Goal: Task Accomplishment & Management: Manage account settings

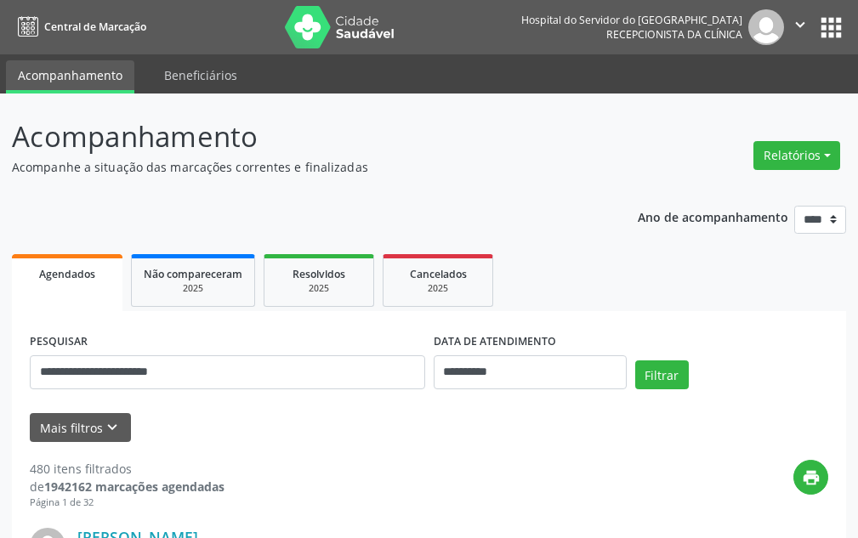
type input "**********"
click at [676, 390] on div "Filtrar" at bounding box center [732, 381] width 202 height 41
click at [675, 390] on div "Filtrar" at bounding box center [732, 381] width 202 height 41
click at [675, 374] on button "Filtrar" at bounding box center [662, 375] width 54 height 29
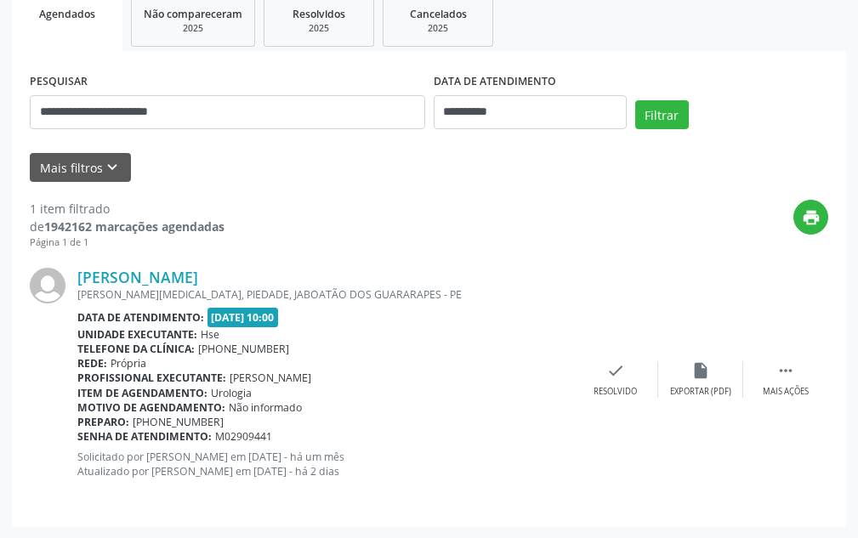
scroll to position [261, 0]
click at [661, 93] on div "**********" at bounding box center [429, 104] width 807 height 72
click at [732, 177] on div "Mais filtros keyboard_arrow_down" at bounding box center [429, 167] width 807 height 30
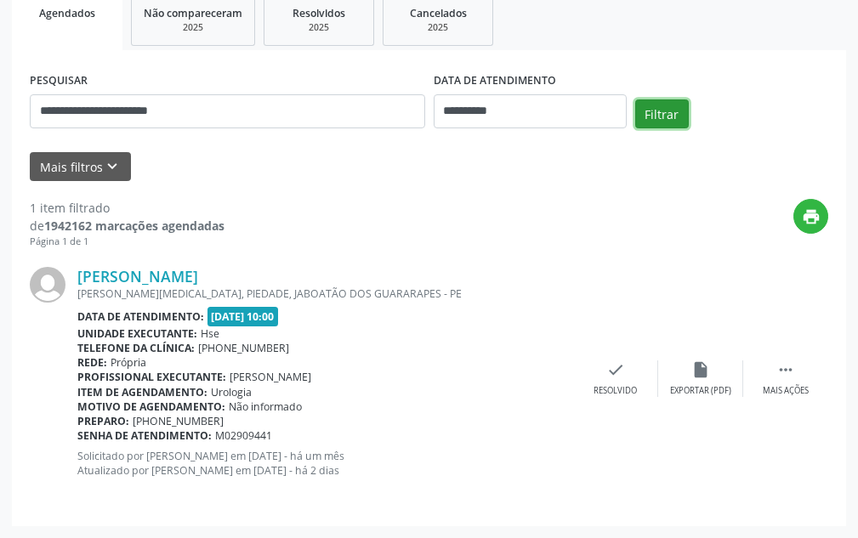
click at [667, 117] on button "Filtrar" at bounding box center [662, 114] width 54 height 29
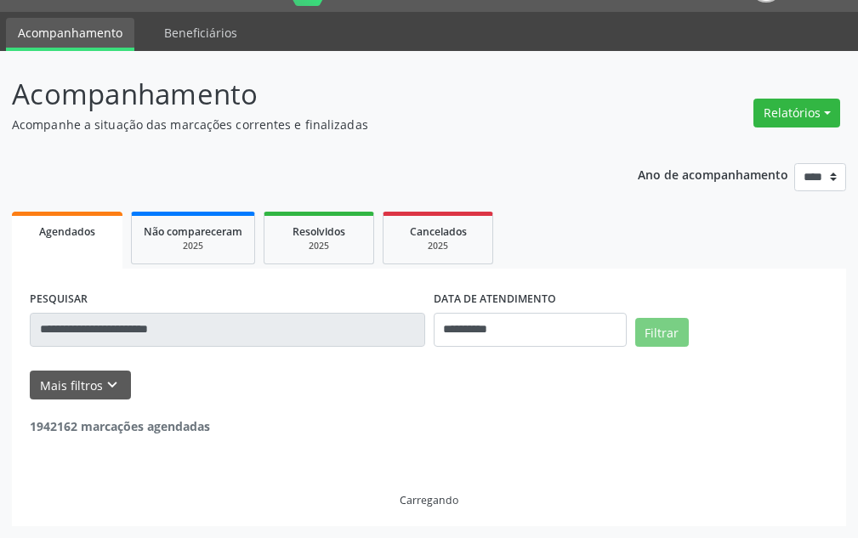
scroll to position [43, 0]
click at [774, 97] on div "Relatórios Agendamentos Procedimentos realizados" at bounding box center [797, 113] width 99 height 41
click at [774, 318] on div "Filtrar" at bounding box center [732, 338] width 202 height 41
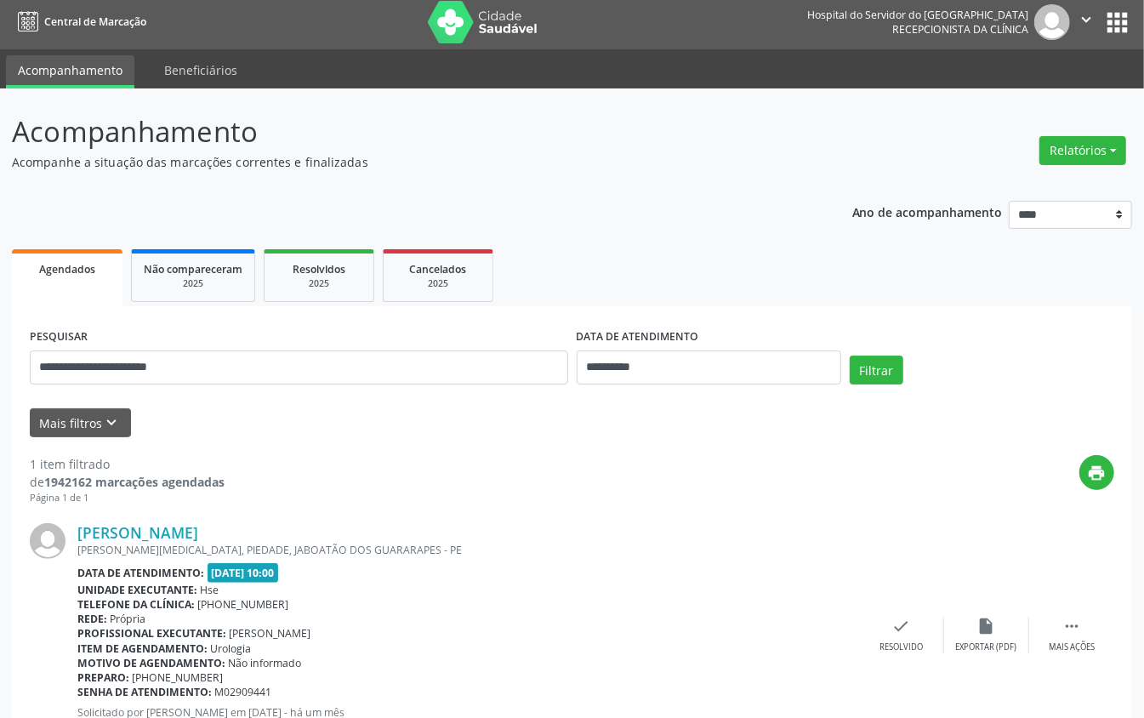
scroll to position [0, 0]
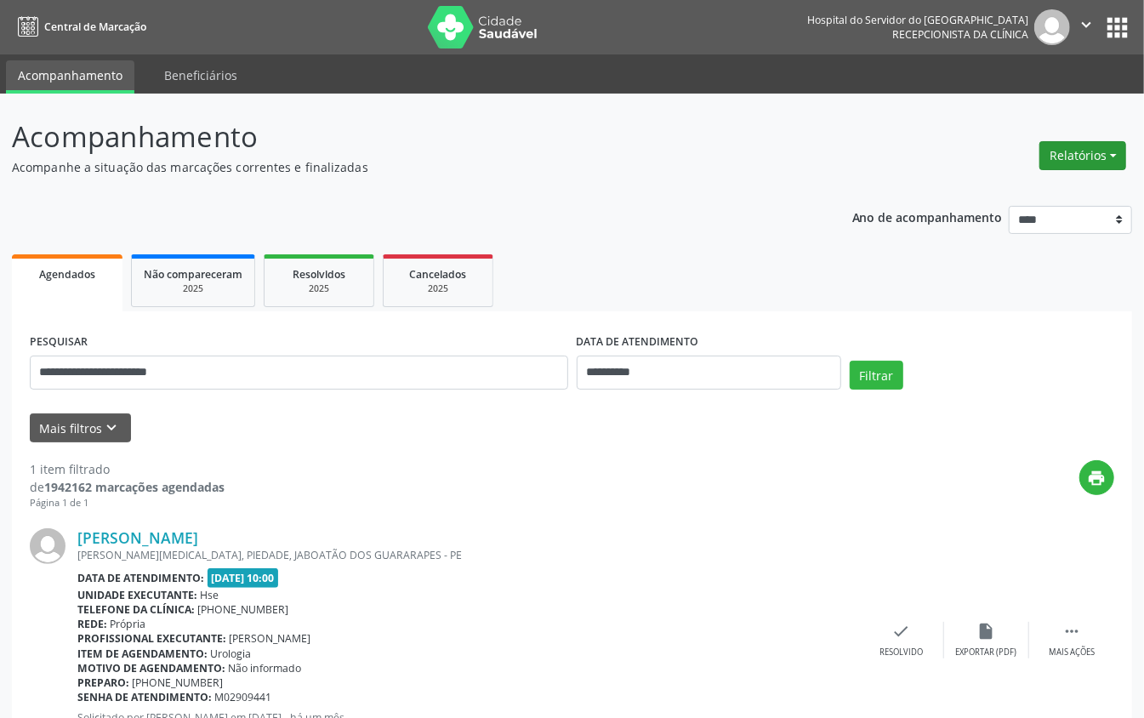
click at [857, 154] on button "Relatórios" at bounding box center [1082, 155] width 87 height 29
click at [857, 192] on link "Agendamentos" at bounding box center [1035, 193] width 183 height 24
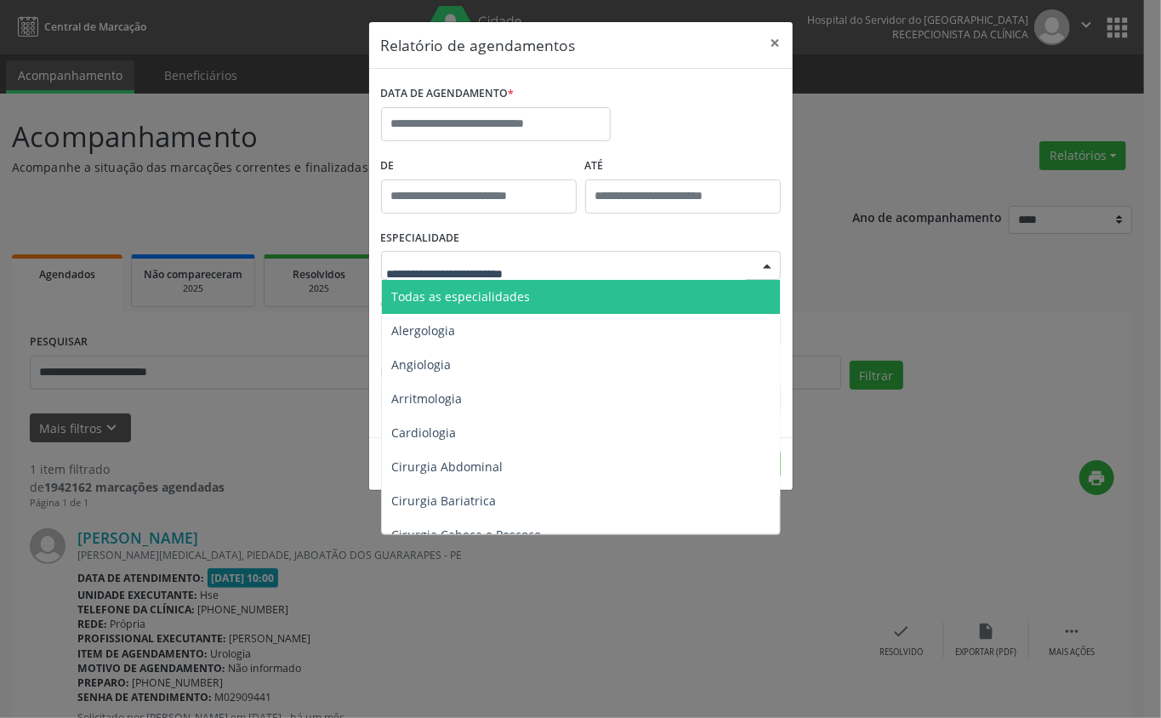
click at [487, 297] on span "Todas as especialidades" at bounding box center [461, 296] width 139 height 16
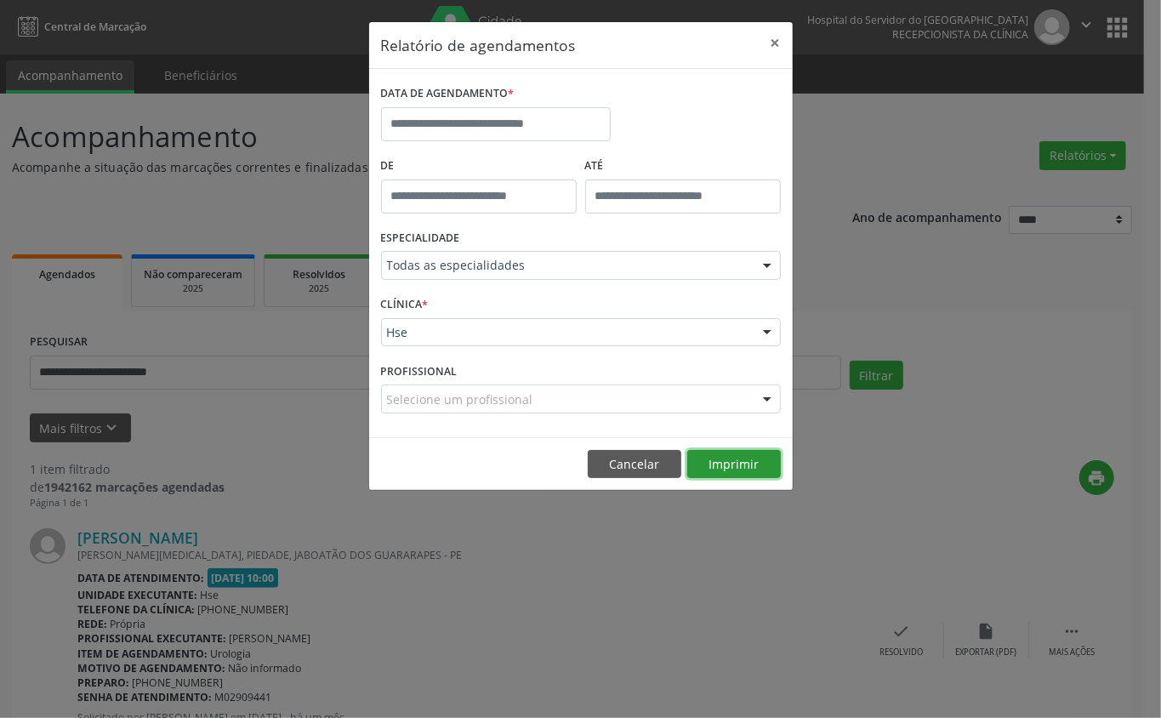
click at [726, 468] on button "Imprimir" at bounding box center [734, 464] width 94 height 29
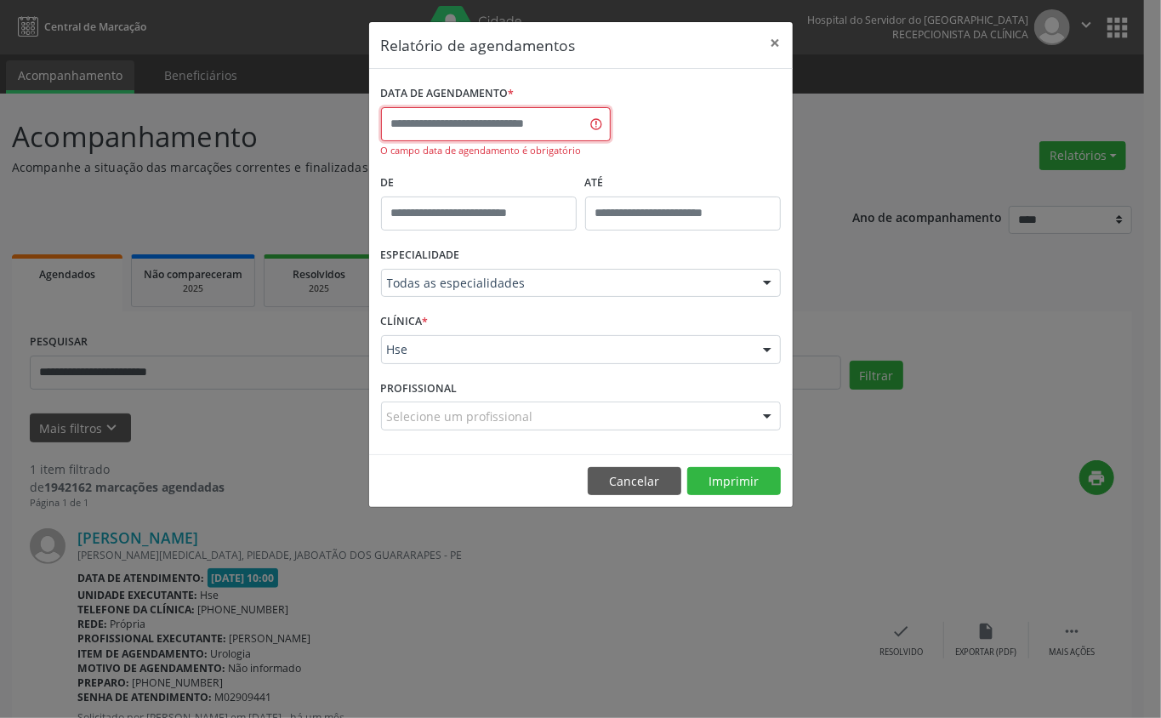
click at [480, 126] on input "text" at bounding box center [496, 124] width 230 height 34
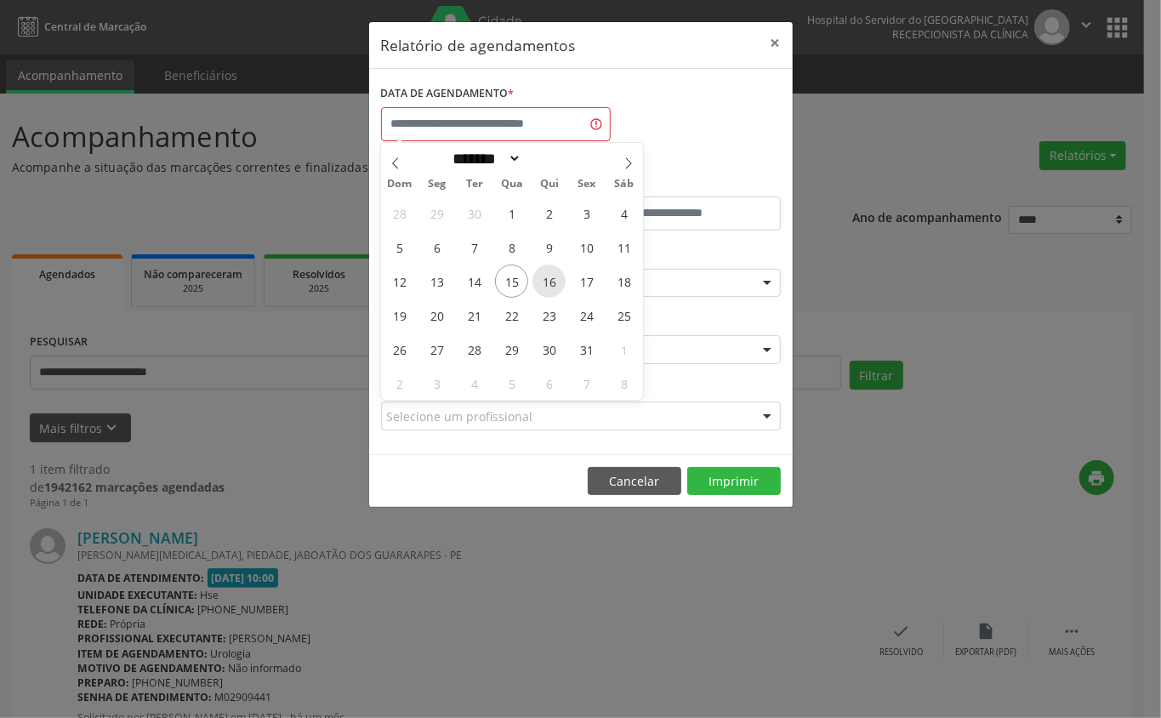
click at [545, 277] on span "16" at bounding box center [548, 281] width 33 height 33
type input "**********"
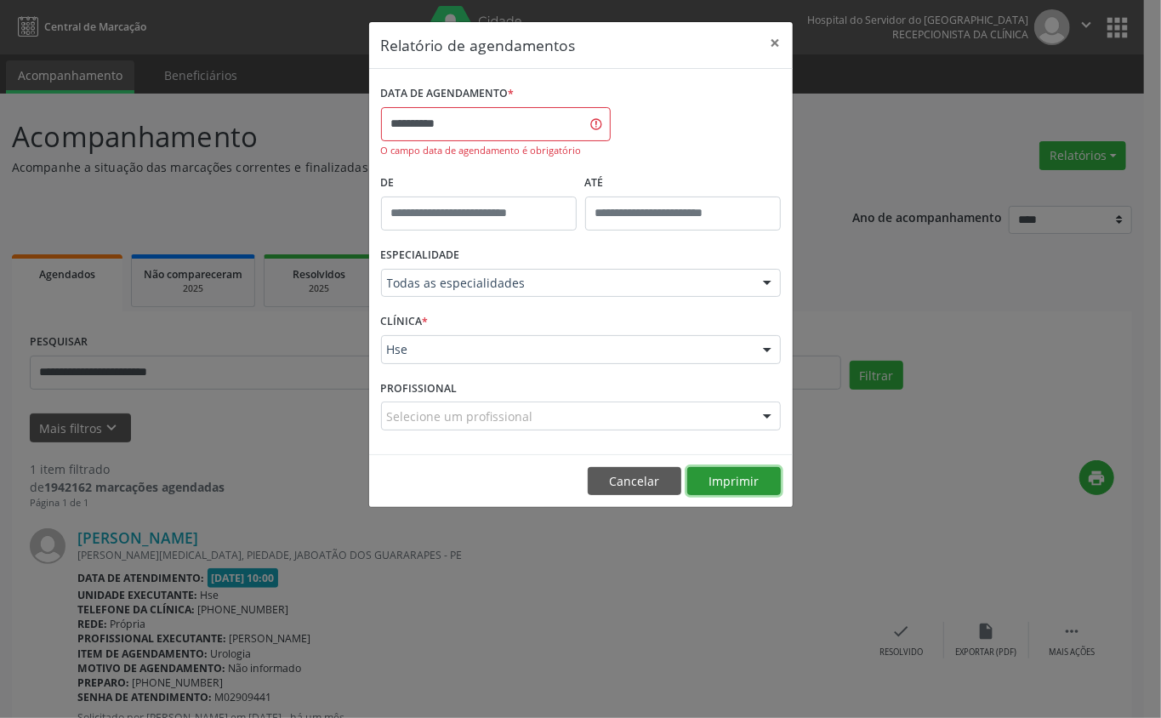
click at [711, 476] on button "Imprimir" at bounding box center [734, 481] width 94 height 29
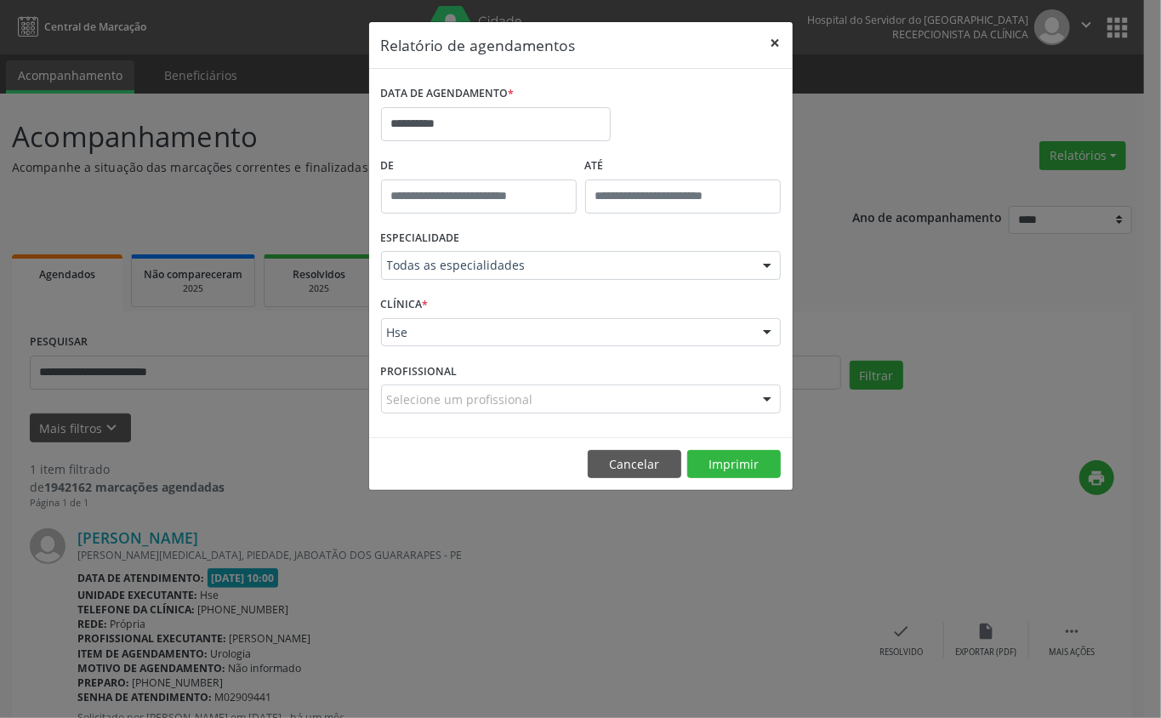
click at [780, 37] on button "×" at bounding box center [776, 43] width 34 height 42
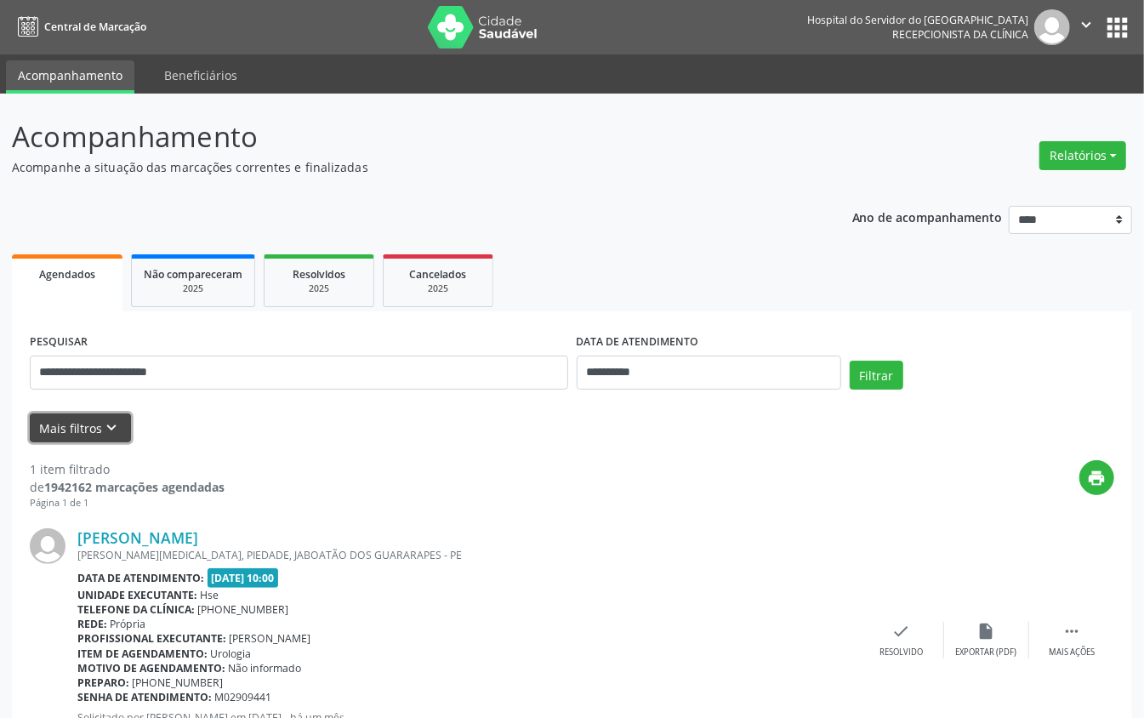
click at [82, 413] on button "Mais filtros keyboard_arrow_down" at bounding box center [80, 428] width 101 height 30
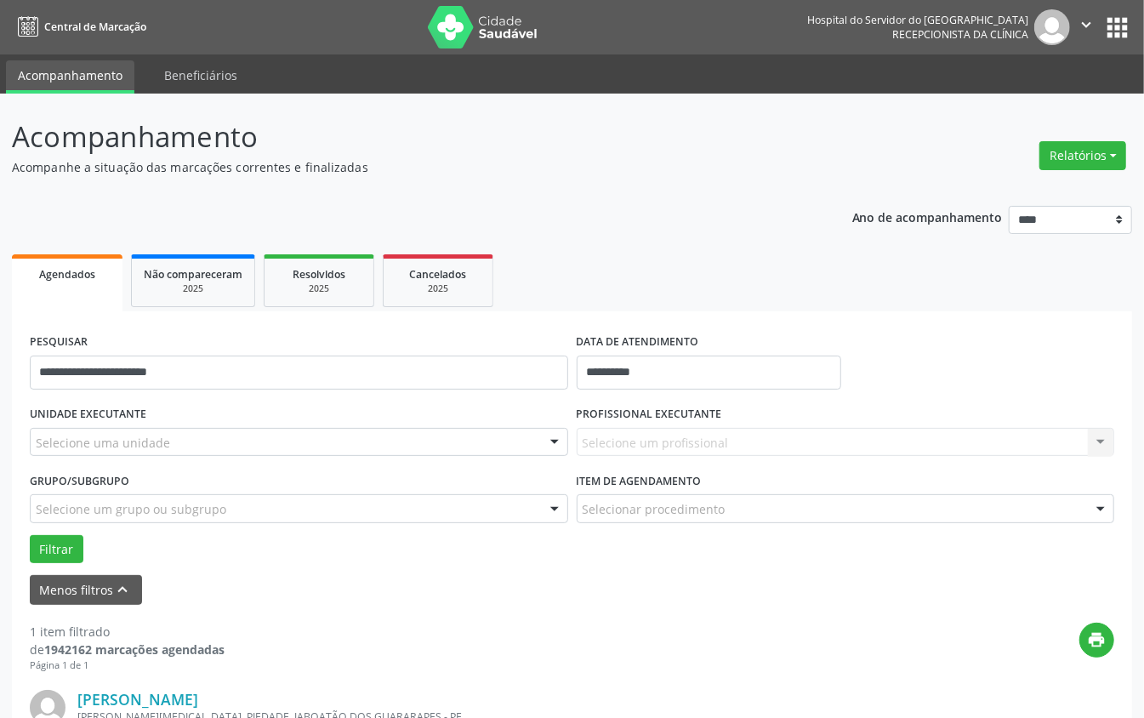
click at [555, 446] on div at bounding box center [555, 443] width 26 height 29
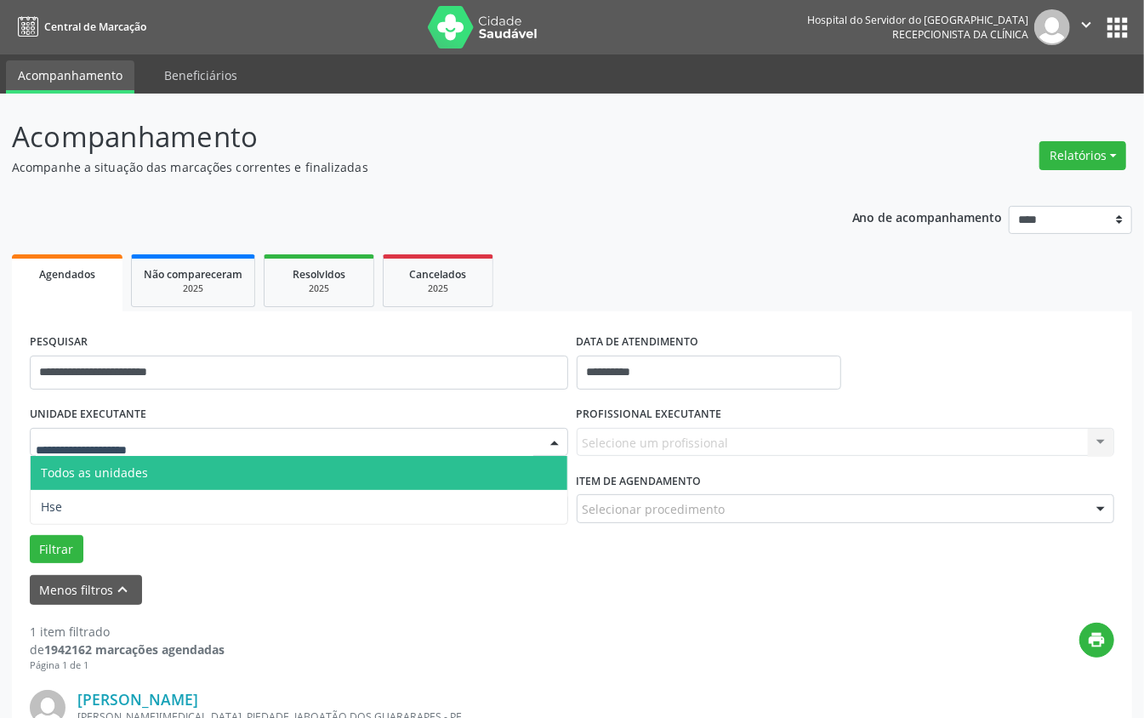
click at [310, 477] on span "Todos as unidades" at bounding box center [299, 473] width 537 height 34
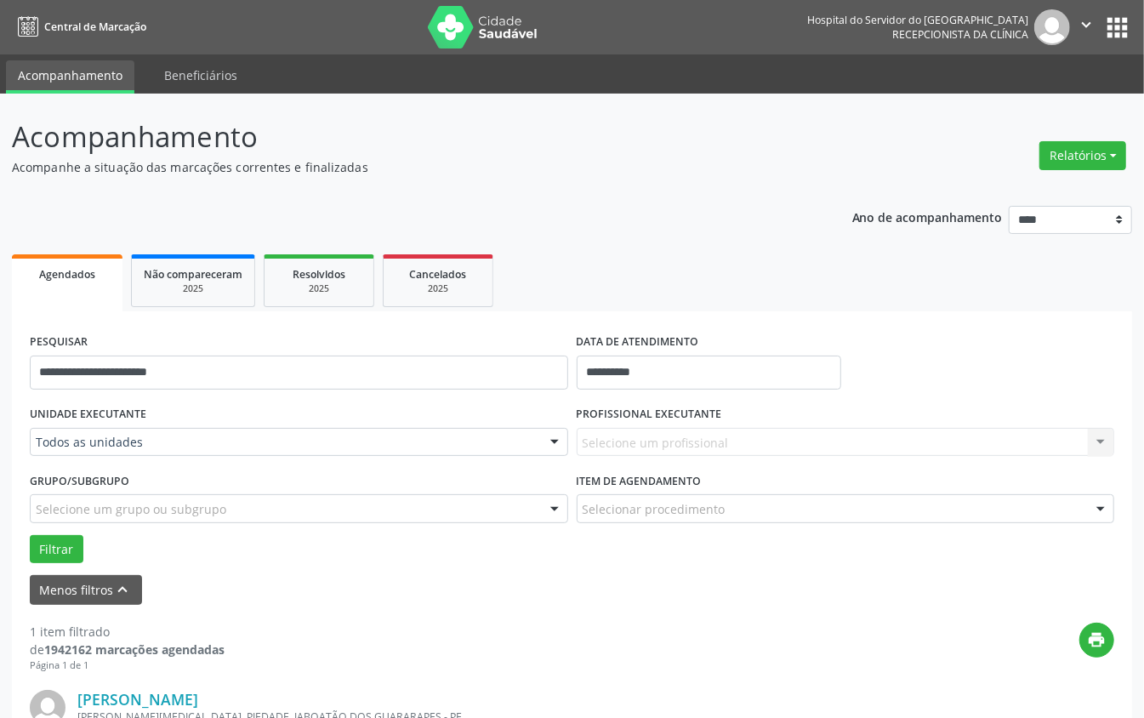
click at [248, 509] on div "Selecione um grupo ou subgrupo" at bounding box center [299, 508] width 538 height 29
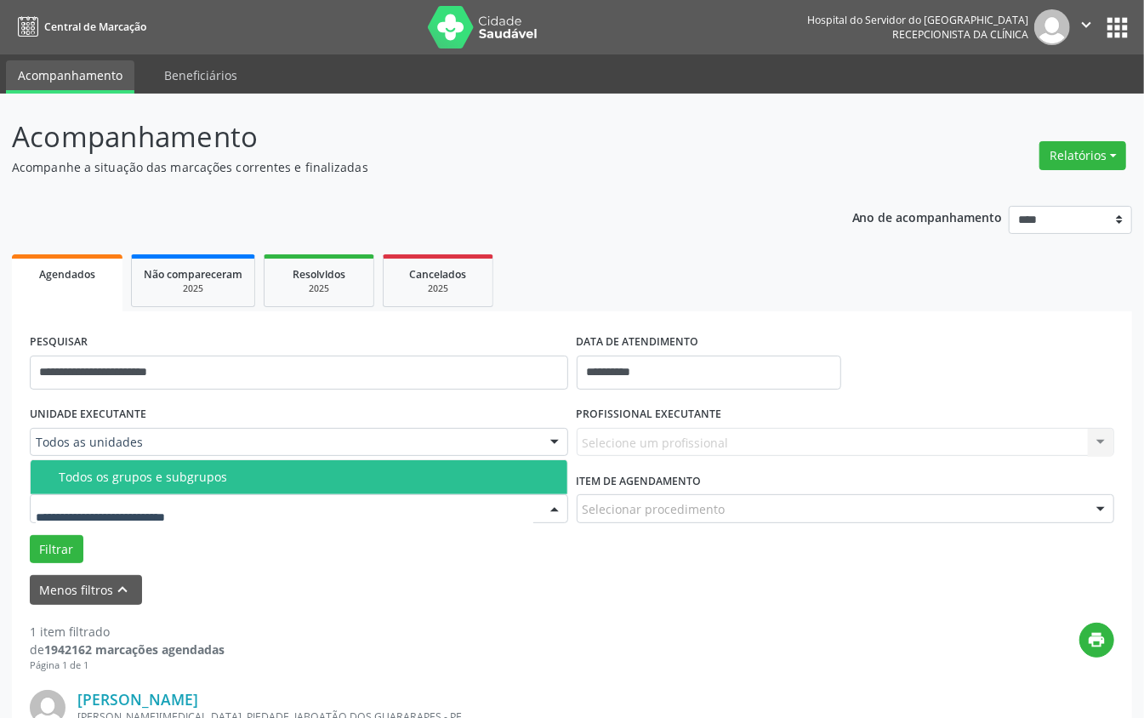
click at [493, 538] on div "Menos filtros keyboard_arrow_up" at bounding box center [572, 590] width 1093 height 30
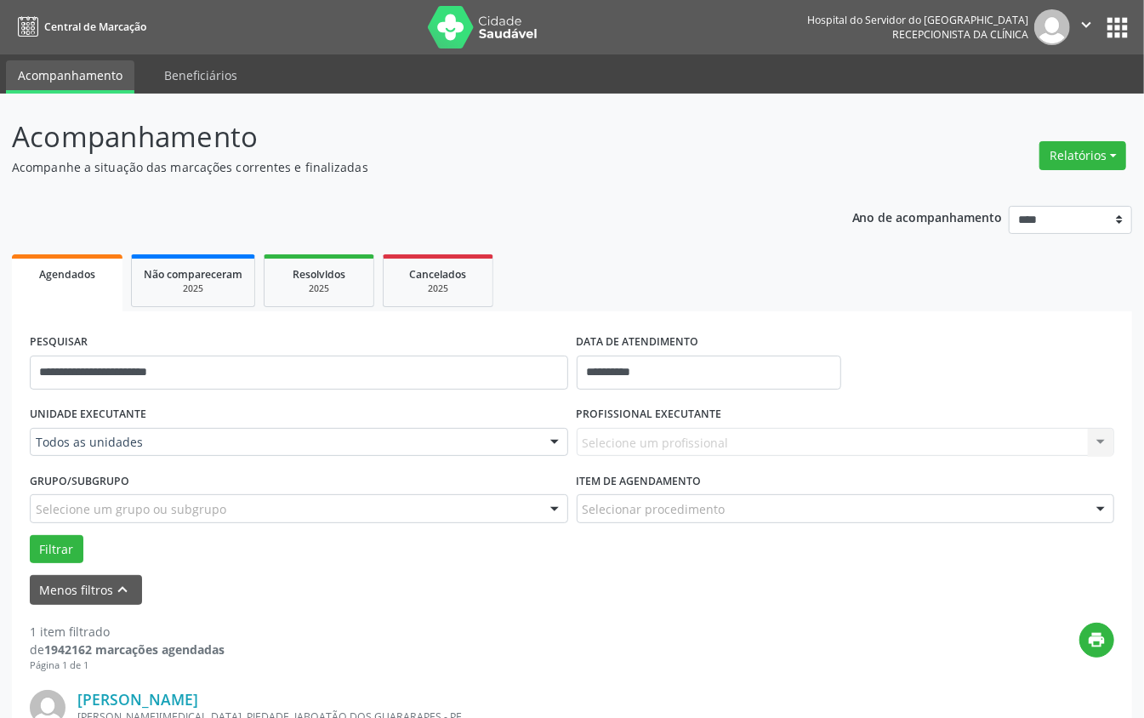
click at [743, 443] on div "Selecione um profissional Nenhum resultado encontrado para: " " Não há nenhuma …" at bounding box center [846, 442] width 538 height 29
click at [762, 436] on div "Selecione um profissional Nenhum resultado encontrado para: " " Não há nenhuma …" at bounding box center [846, 442] width 538 height 29
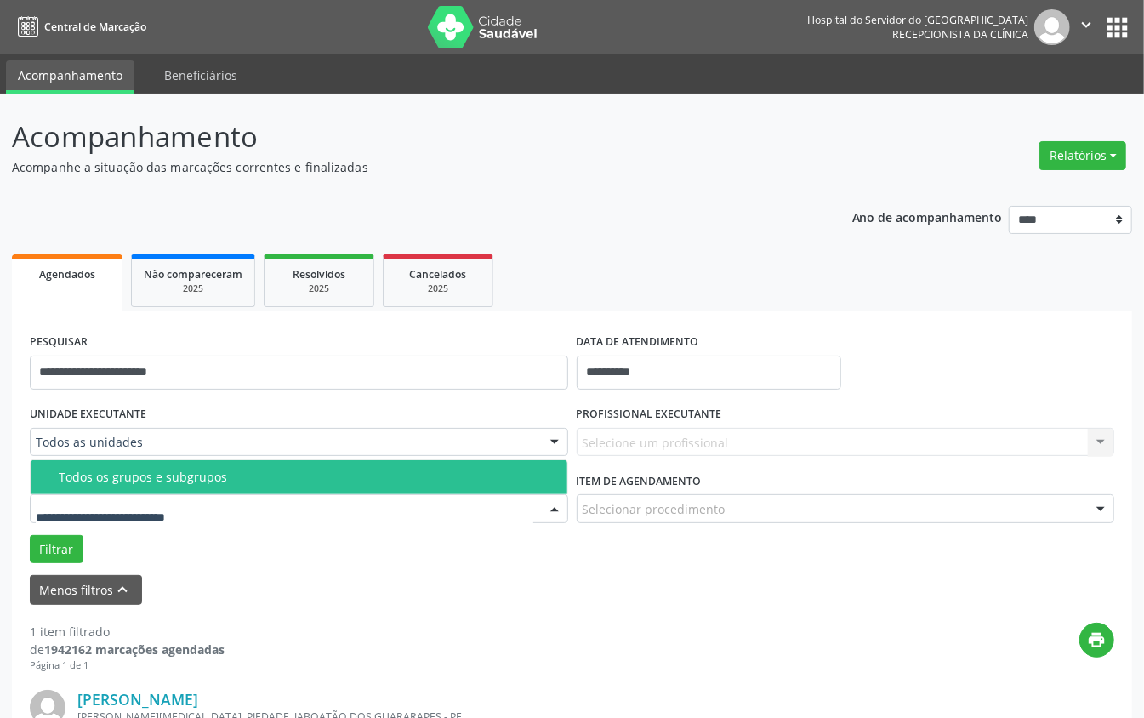
click at [471, 504] on div at bounding box center [299, 508] width 538 height 29
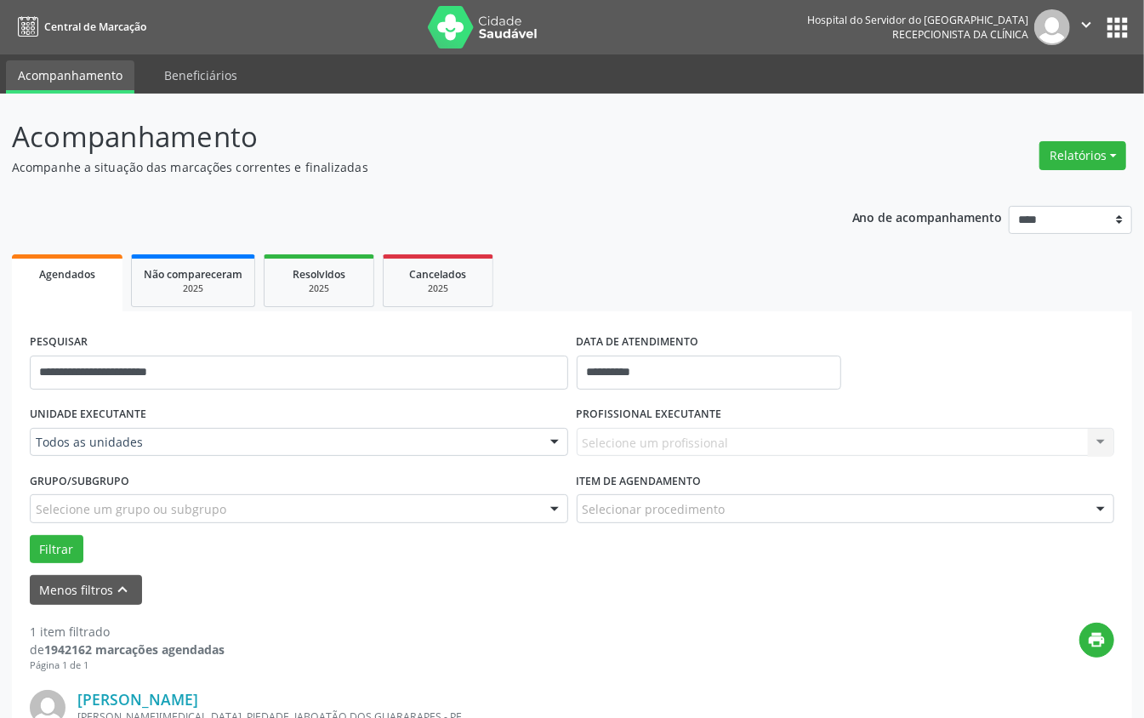
drag, startPoint x: 589, startPoint y: 623, endPoint x: 699, endPoint y: 538, distance: 138.8
click at [590, 538] on div "print" at bounding box center [670, 648] width 890 height 50
click at [729, 522] on div "Item de agendamento Selecionar procedimento #0000 - Alergologia #0001 - Angiolo…" at bounding box center [845, 501] width 547 height 66
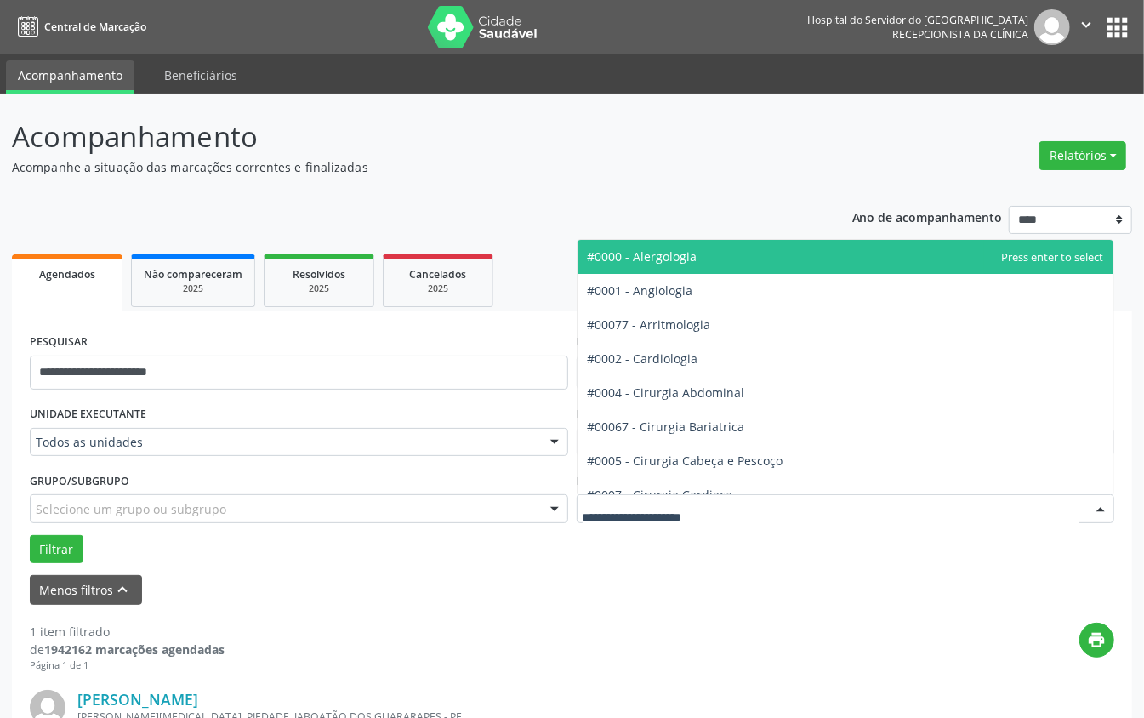
click at [737, 514] on div at bounding box center [846, 508] width 538 height 29
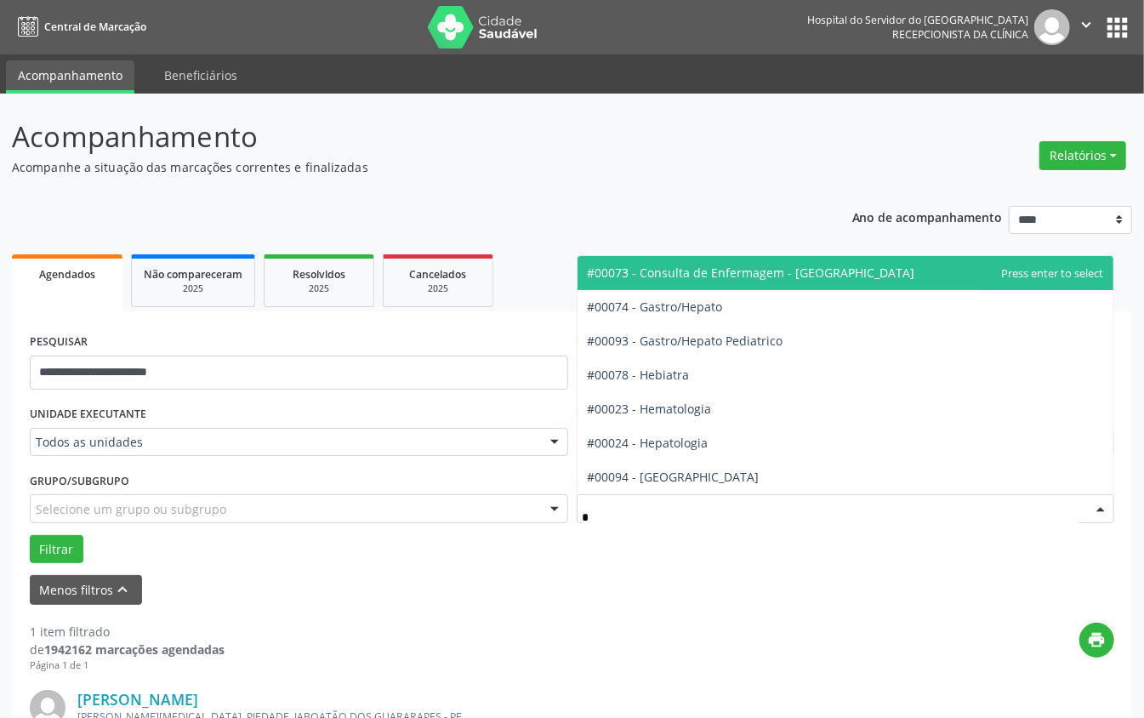
type input "**"
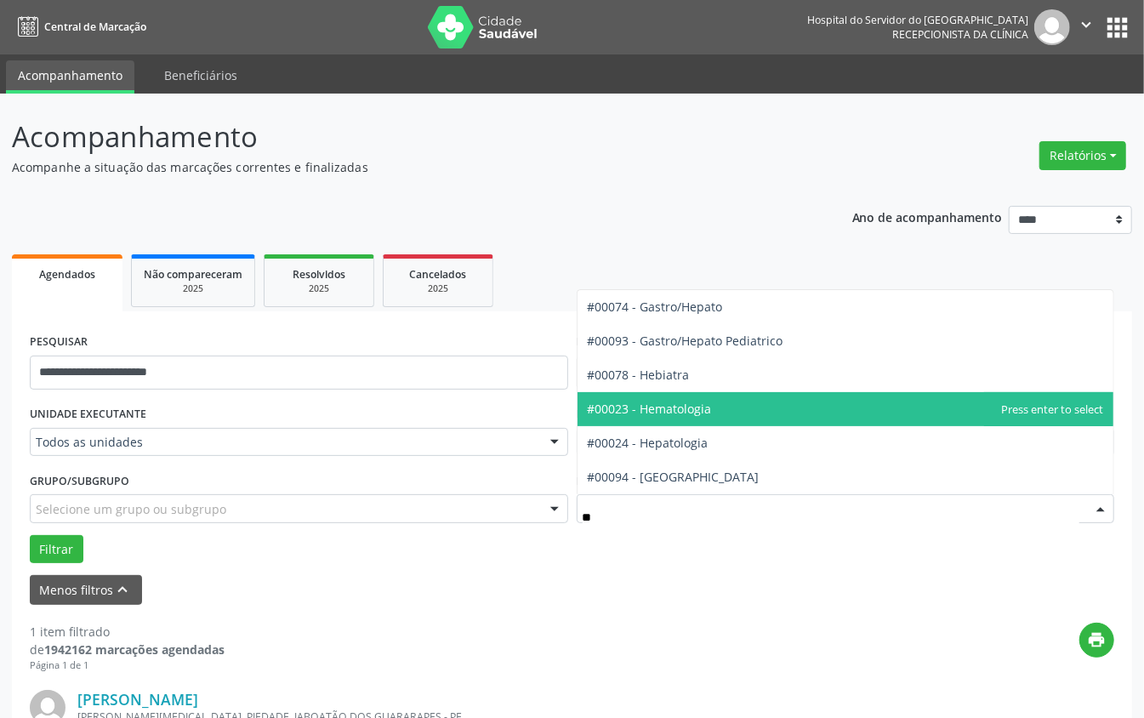
click at [730, 406] on span "#00023 - Hematologia" at bounding box center [846, 409] width 537 height 34
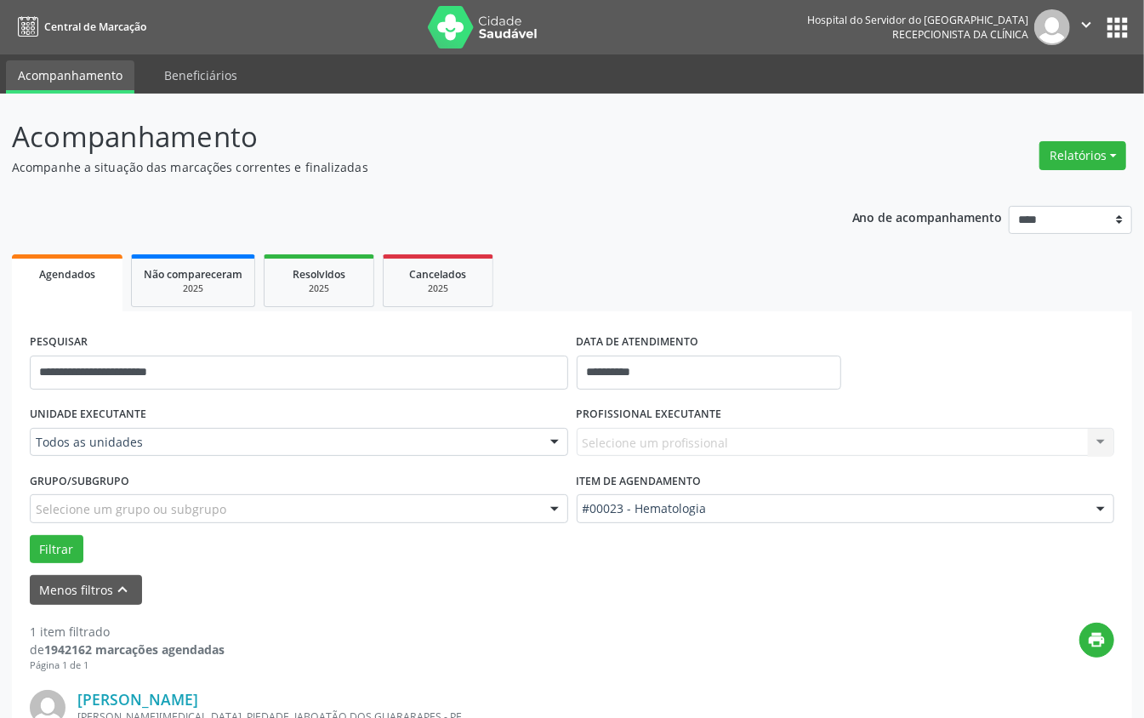
click at [694, 433] on div "Selecione um profissional Nenhum resultado encontrado para: " " Não há nenhuma …" at bounding box center [846, 442] width 538 height 29
click at [681, 443] on div "Selecione um profissional Nenhum resultado encontrado para: " " Não há nenhuma …" at bounding box center [846, 442] width 538 height 29
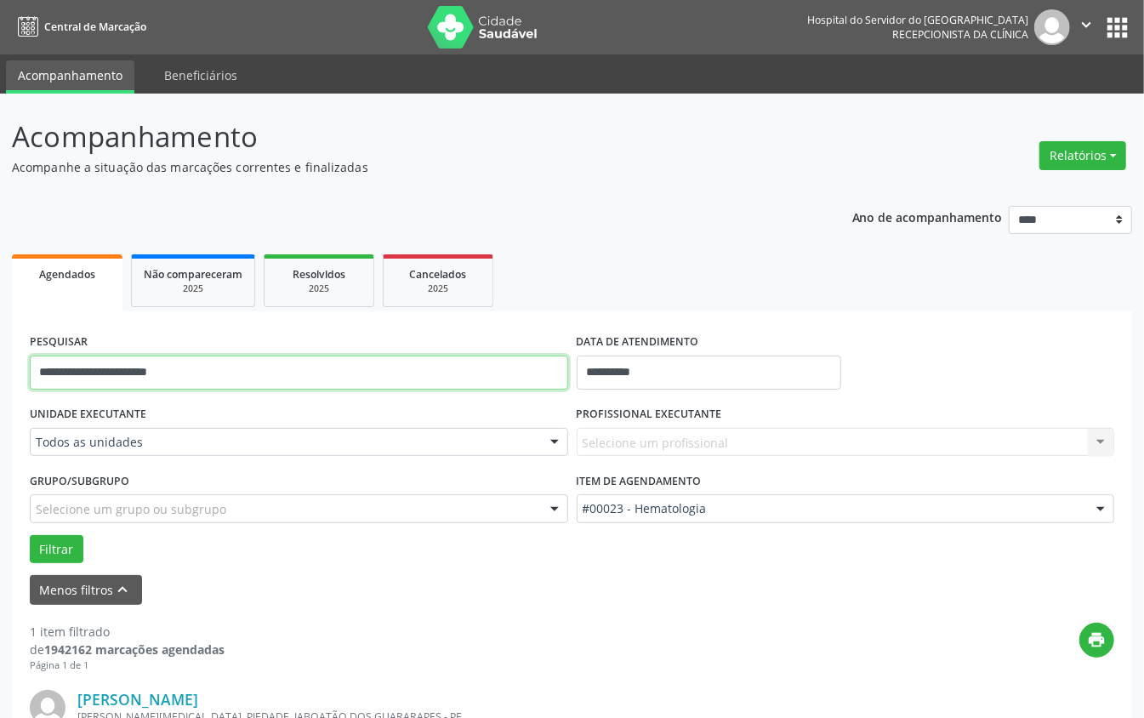
drag, startPoint x: 178, startPoint y: 376, endPoint x: 1, endPoint y: 313, distance: 187.8
click at [0, 313] on div "**********" at bounding box center [572, 528] width 1144 height 868
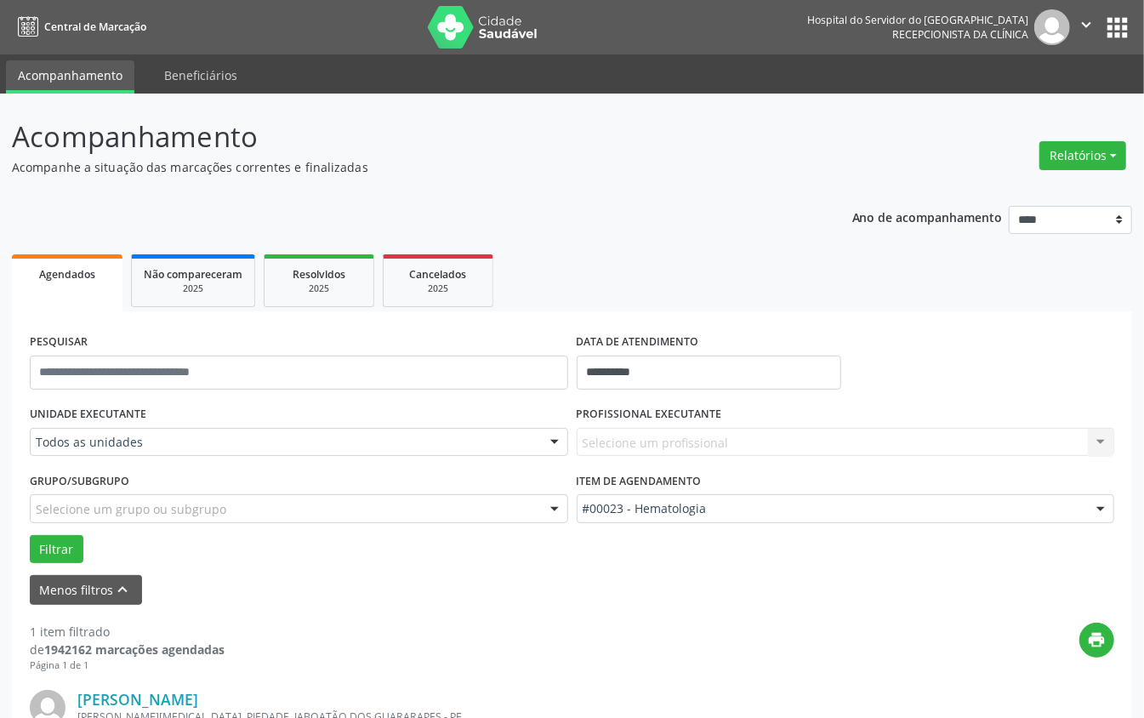
click at [857, 429] on div "Selecione um profissional Nenhum resultado encontrado para: " " Não há nenhuma …" at bounding box center [846, 442] width 538 height 29
click at [79, 538] on button "Filtrar" at bounding box center [57, 549] width 54 height 29
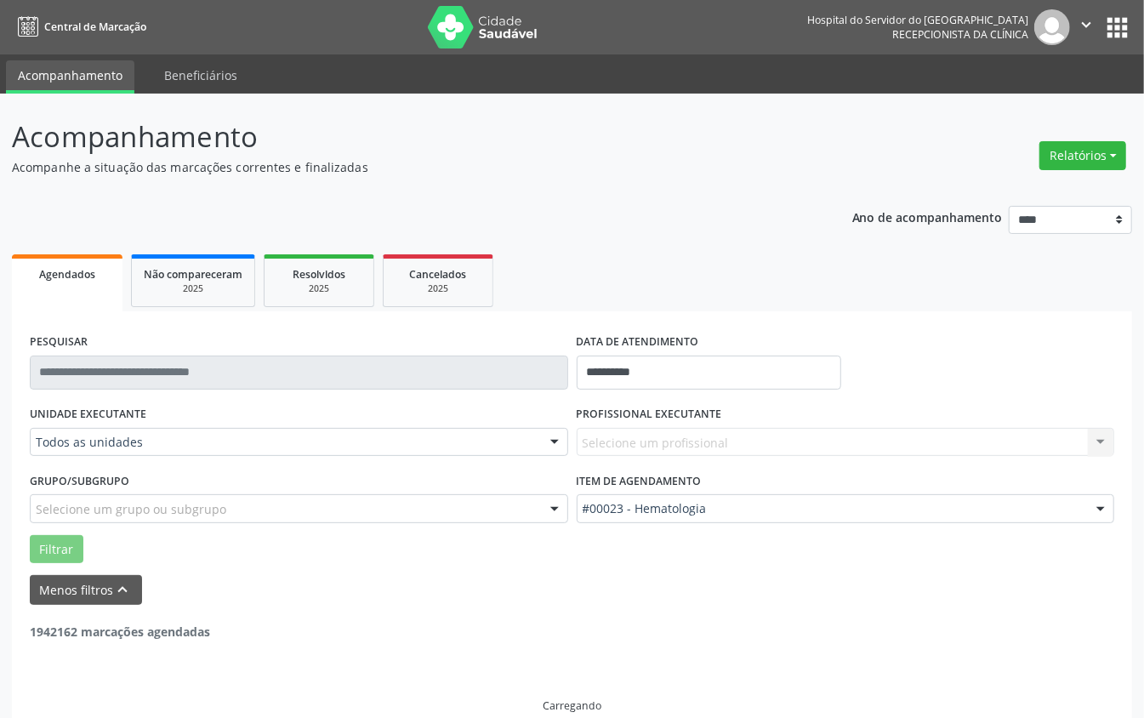
drag, startPoint x: 797, startPoint y: 409, endPoint x: 776, endPoint y: 434, distance: 32.6
click at [796, 416] on div "PROFISSIONAL EXECUTANTE Selecione um profissional Nenhum resultado encontrado p…" at bounding box center [845, 434] width 547 height 66
click at [719, 456] on div "Selecione um profissional Nenhum resultado encontrado para: " " Não há nenhuma …" at bounding box center [846, 442] width 538 height 29
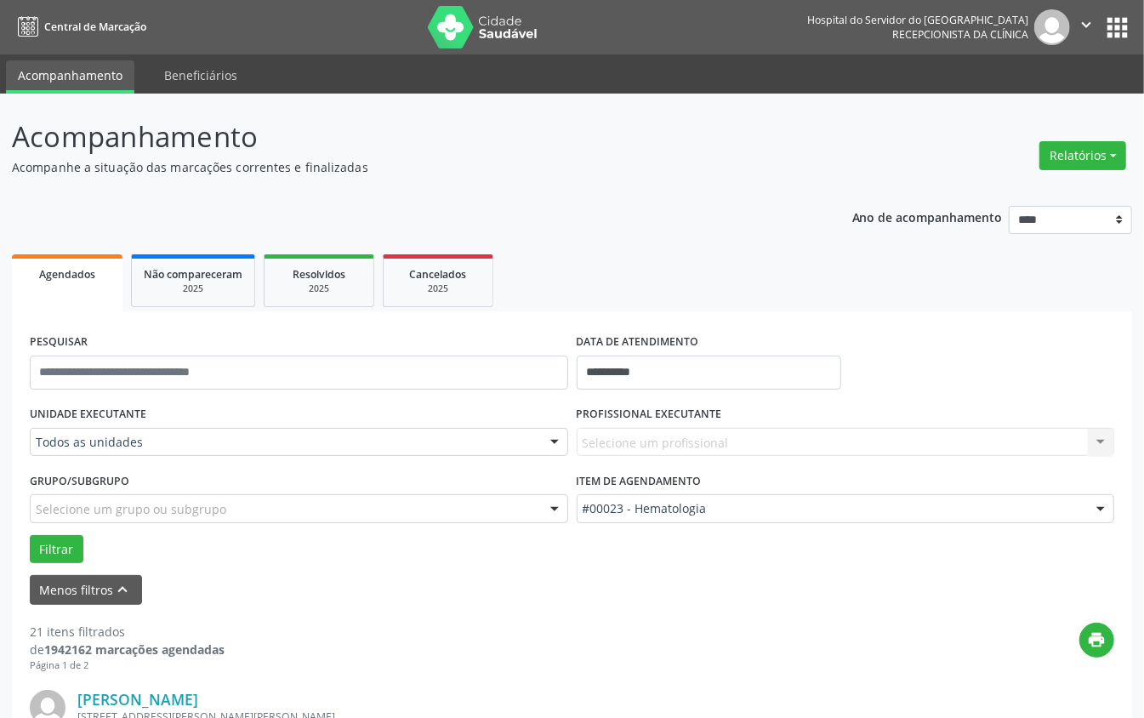
click at [709, 433] on div "Selecione um profissional Nenhum resultado encontrado para: " " Não há nenhuma …" at bounding box center [846, 442] width 538 height 29
click at [164, 456] on div "Todos as unidades Todos as unidades Hse Nenhum resultado encontrado para: " " N…" at bounding box center [299, 442] width 538 height 29
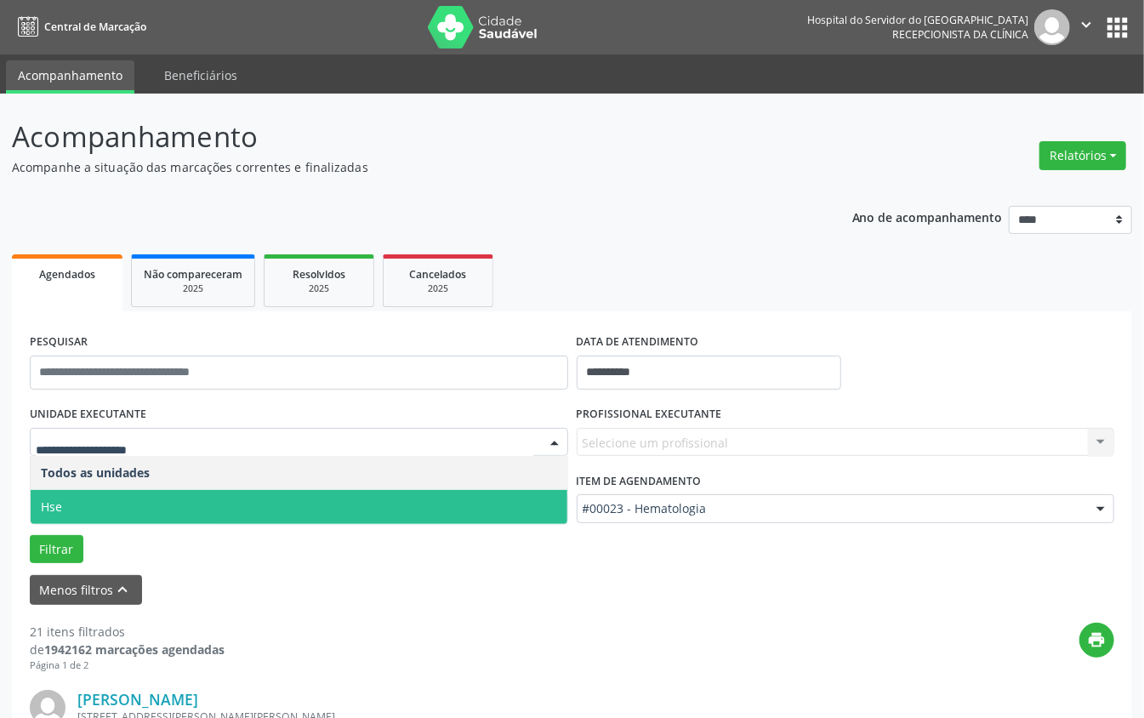
click at [77, 509] on span "Hse" at bounding box center [299, 507] width 537 height 34
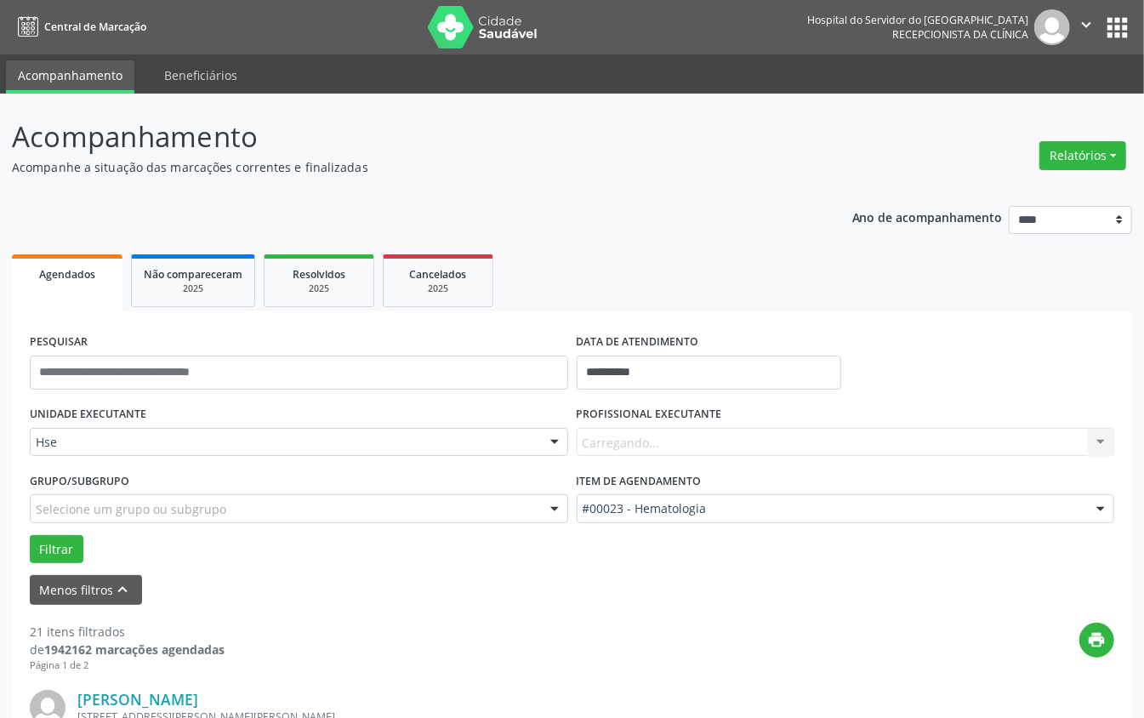
click at [657, 437] on div "Carregando... Nenhum resultado encontrado para: " " Não há nenhuma opção para s…" at bounding box center [846, 442] width 538 height 29
click at [658, 442] on div "Carregando... Nenhum resultado encontrado para: " " Não há nenhuma opção para s…" at bounding box center [846, 442] width 538 height 29
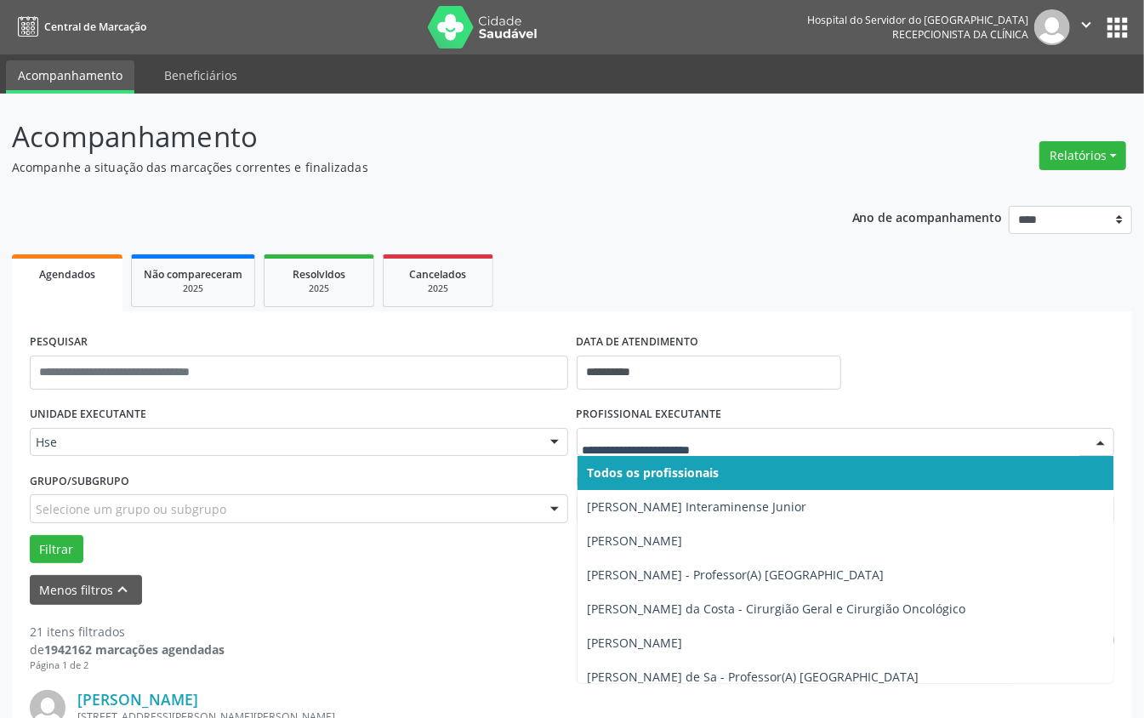
click at [658, 442] on input "text" at bounding box center [832, 451] width 498 height 34
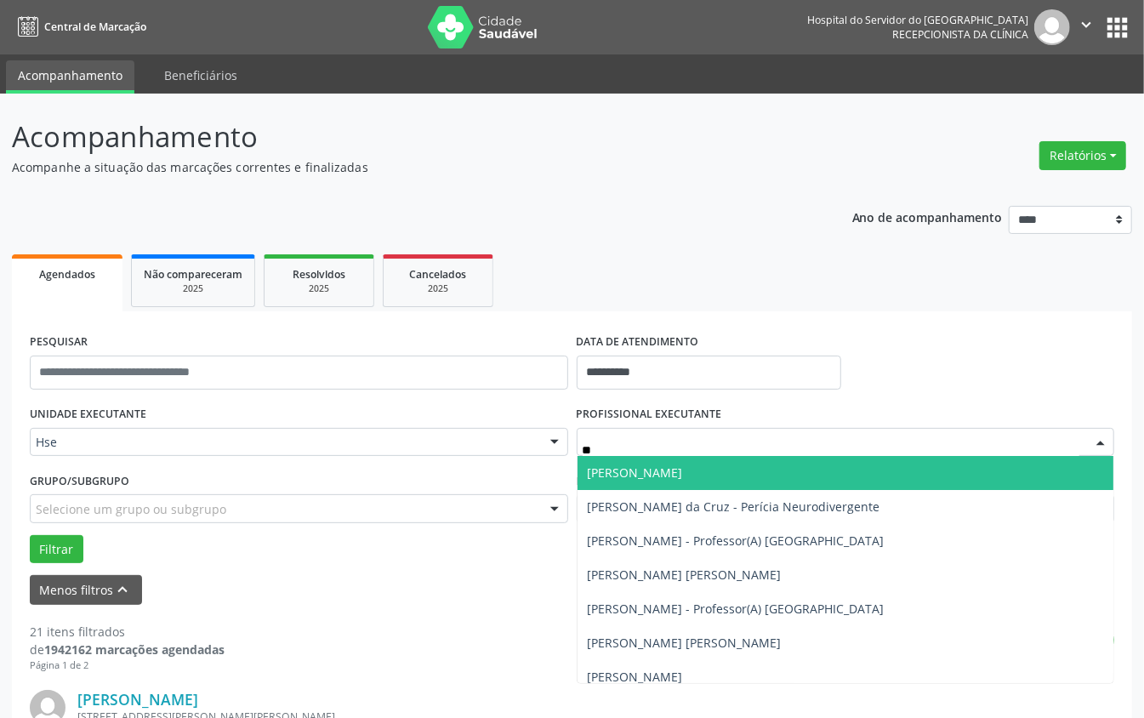
type input "***"
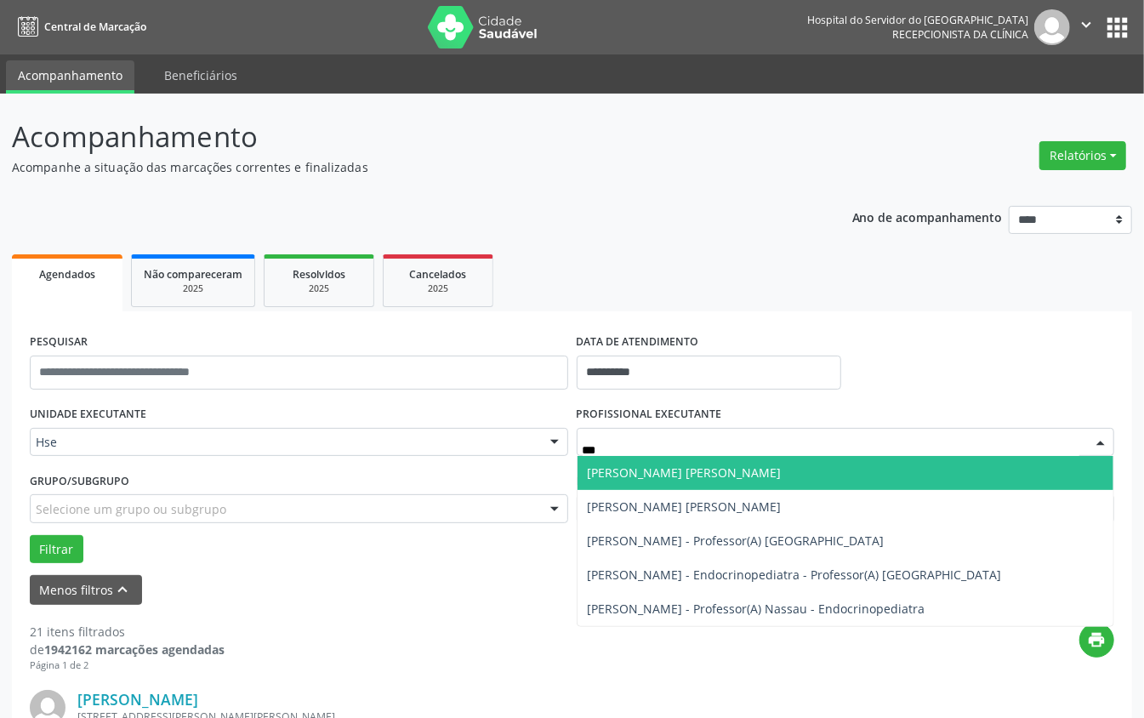
click at [647, 467] on span "[PERSON_NAME] [PERSON_NAME]" at bounding box center [685, 472] width 194 height 16
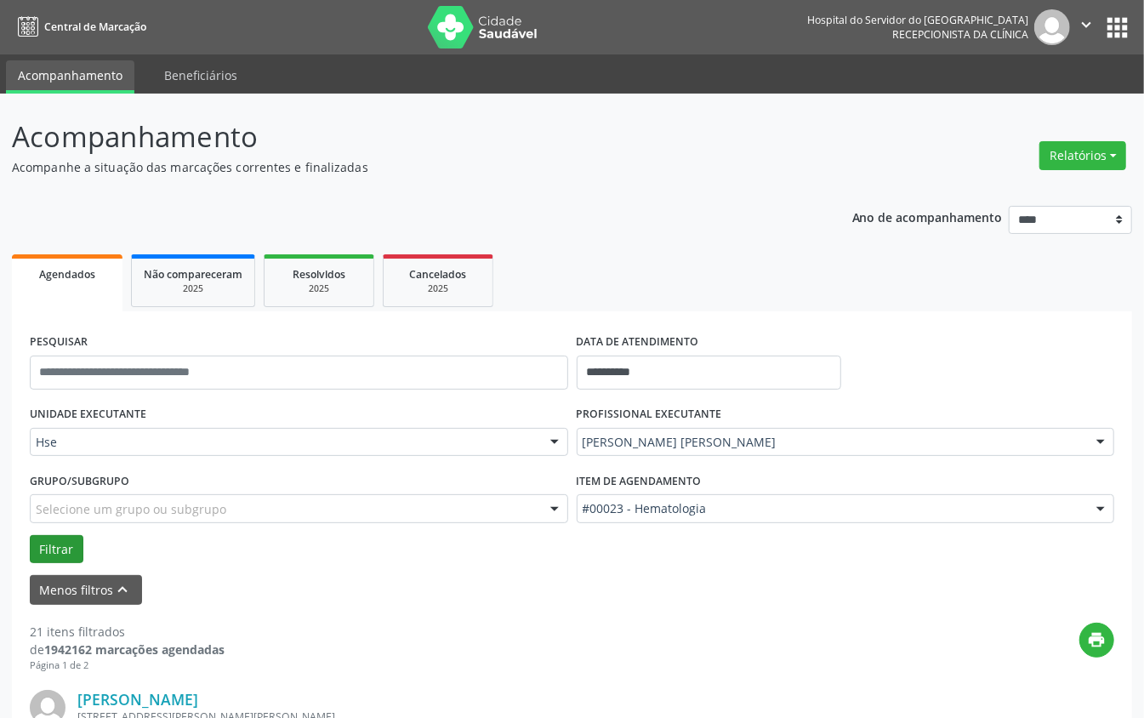
drag, startPoint x: 88, startPoint y: 549, endPoint x: 65, endPoint y: 556, distance: 24.8
click at [77, 538] on div "Filtrar" at bounding box center [572, 549] width 1093 height 29
click at [61, 538] on button "Filtrar" at bounding box center [57, 549] width 54 height 29
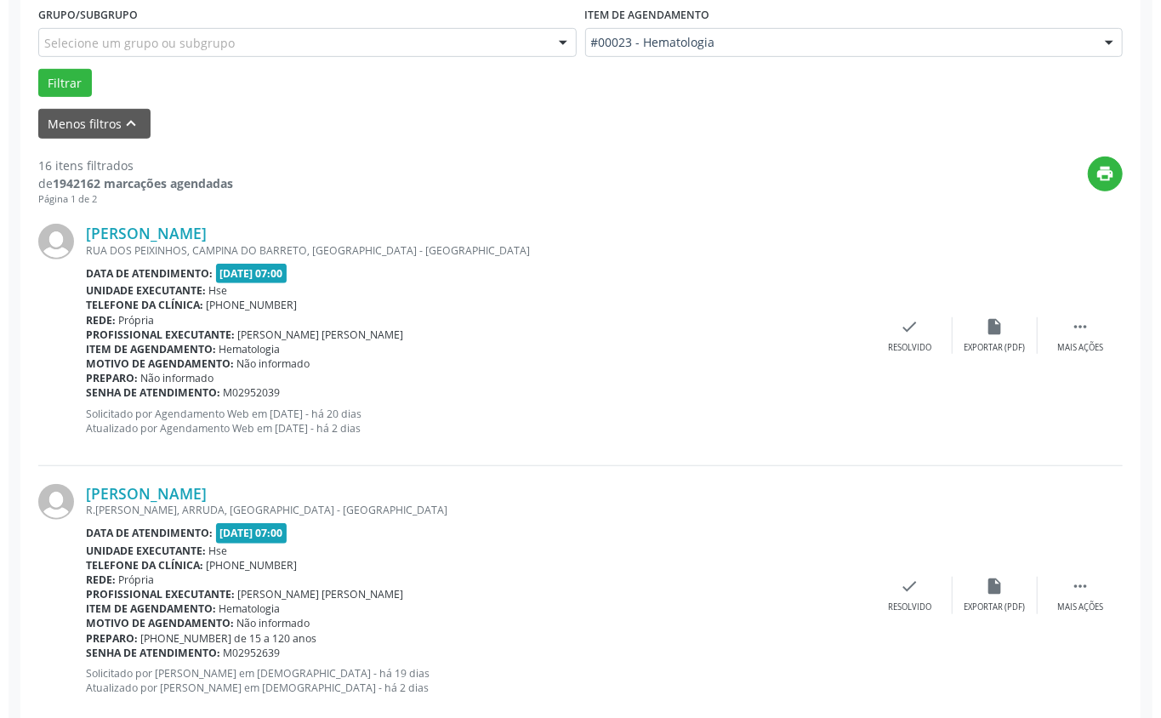
scroll to position [253, 0]
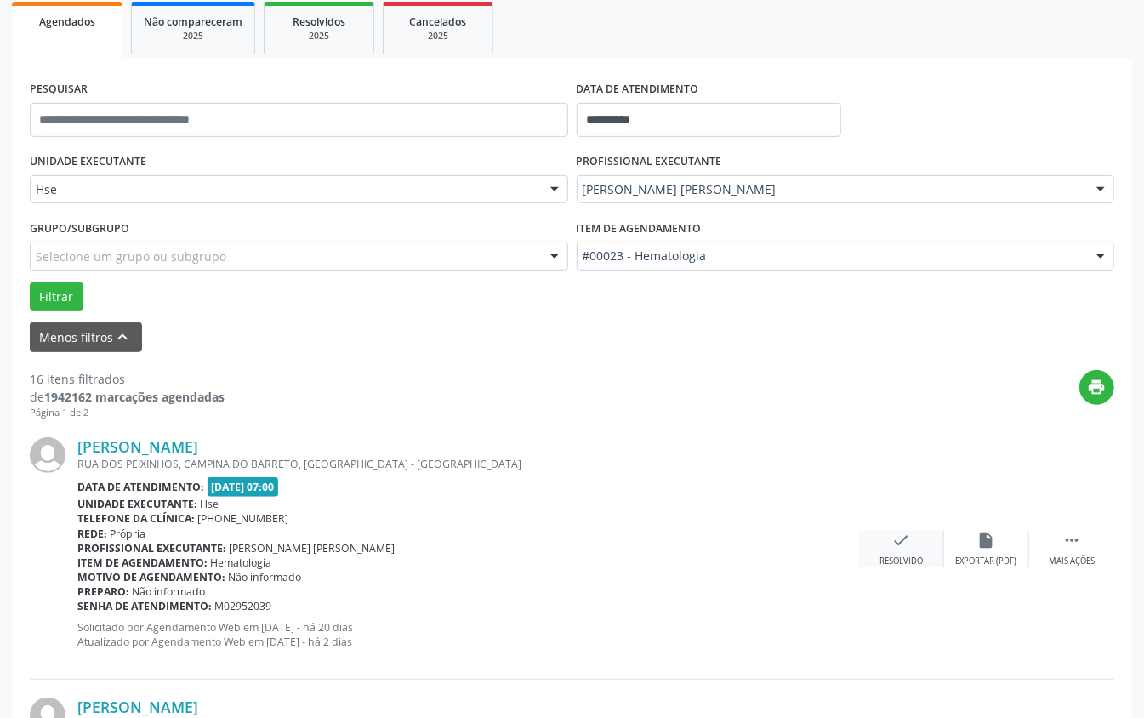
click at [857, 538] on icon "check" at bounding box center [901, 540] width 19 height 19
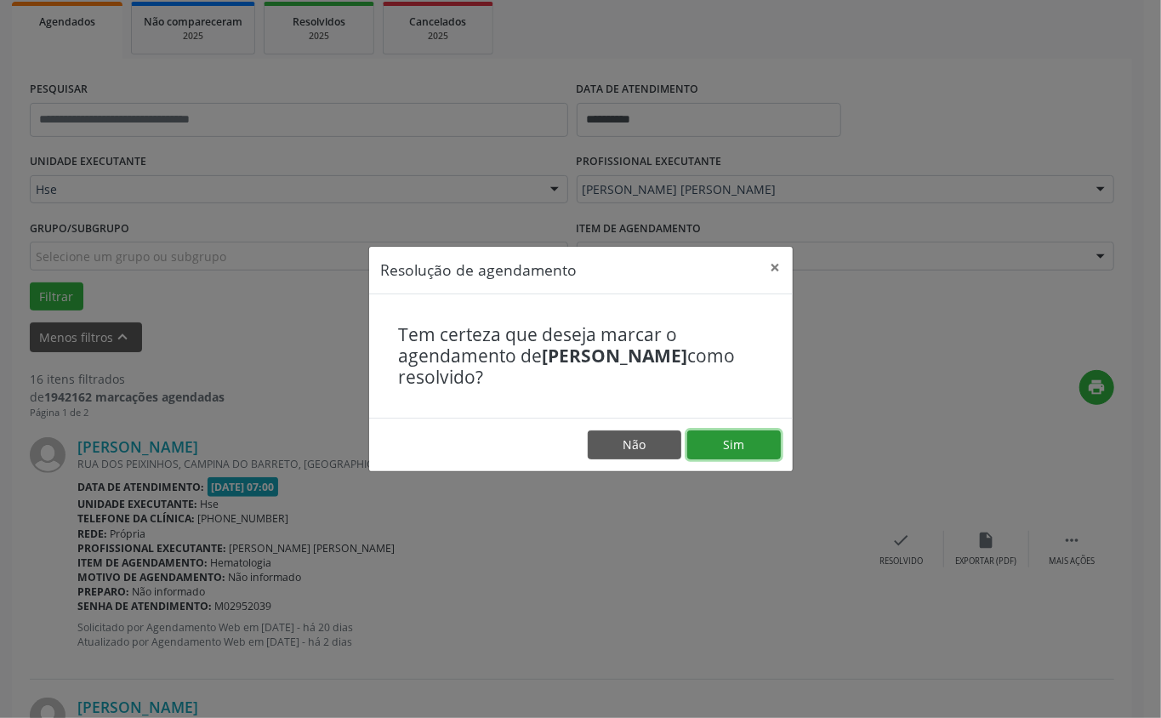
click at [746, 441] on button "Sim" at bounding box center [734, 444] width 94 height 29
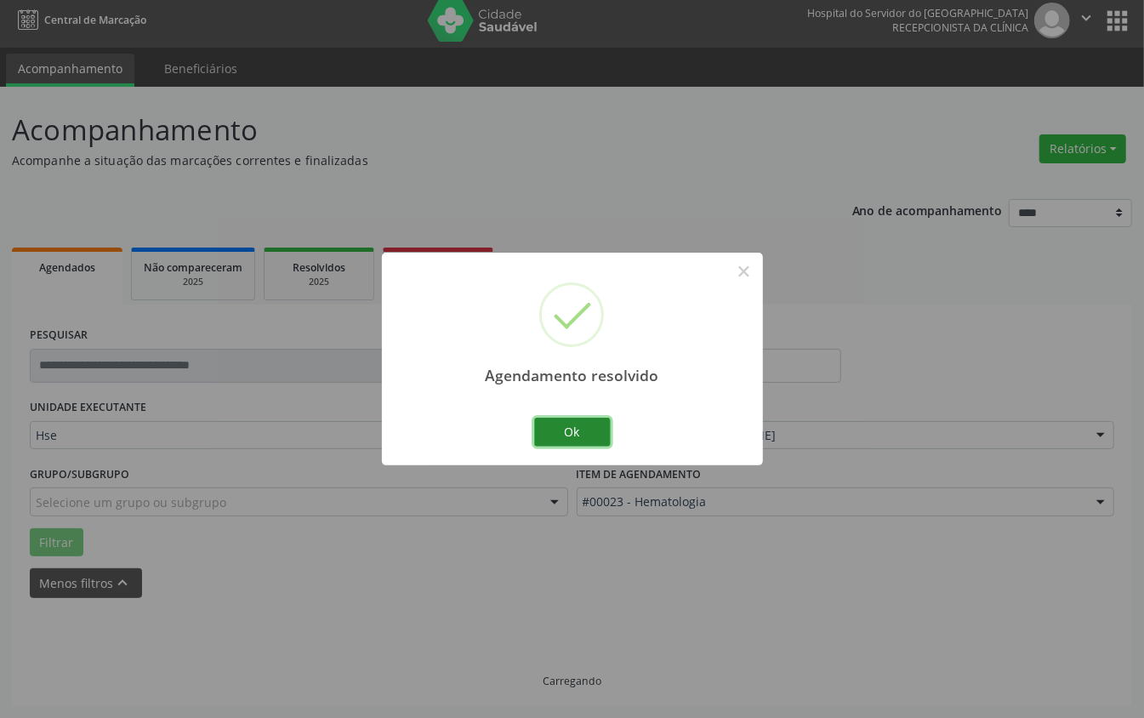
click at [572, 430] on button "Ok" at bounding box center [572, 432] width 77 height 29
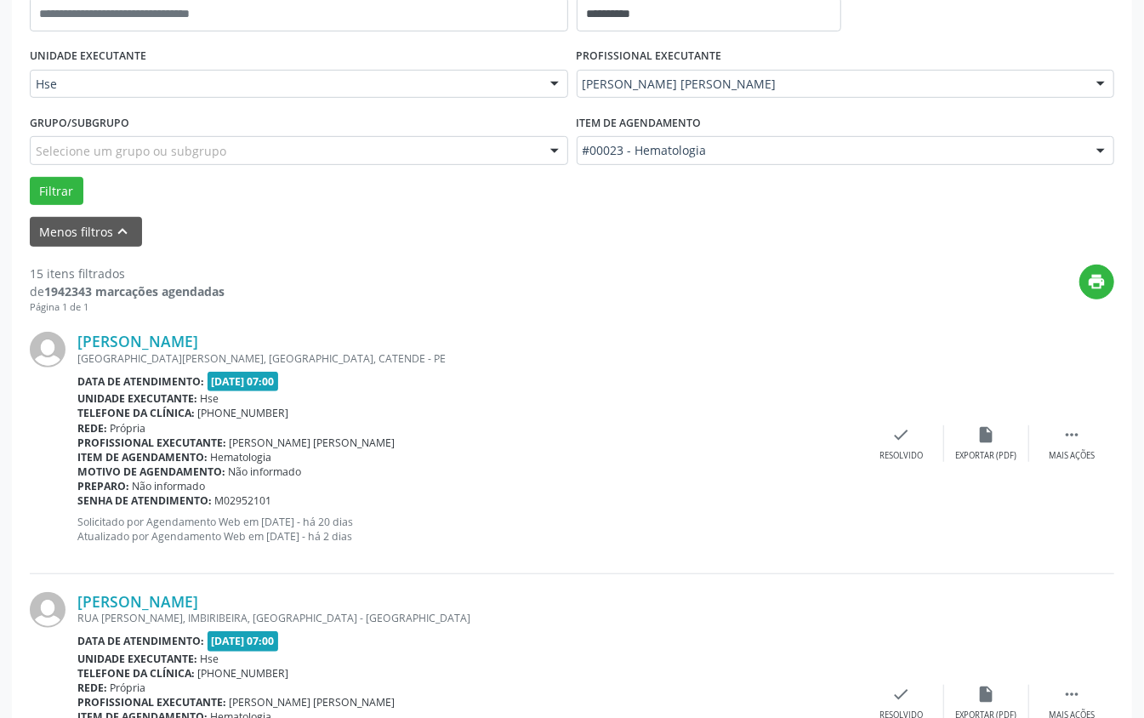
scroll to position [366, 0]
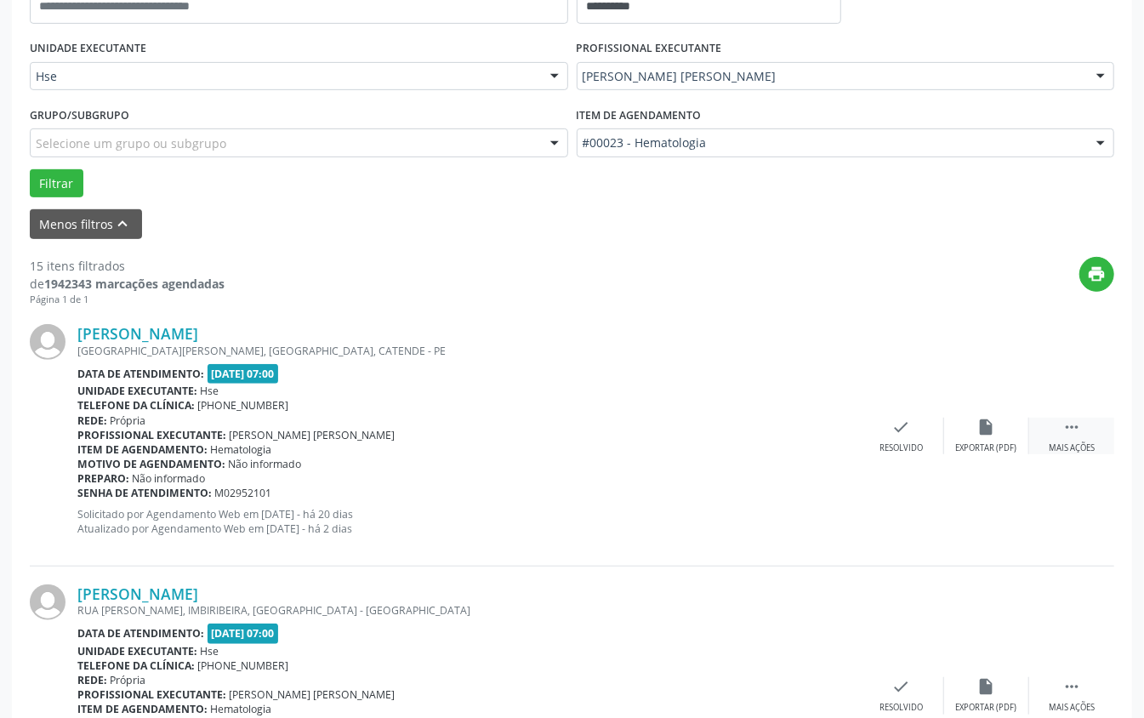
click at [857, 446] on div "Mais ações" at bounding box center [1072, 448] width 46 height 12
click at [857, 420] on div "alarm_off Não compareceu" at bounding box center [986, 436] width 85 height 37
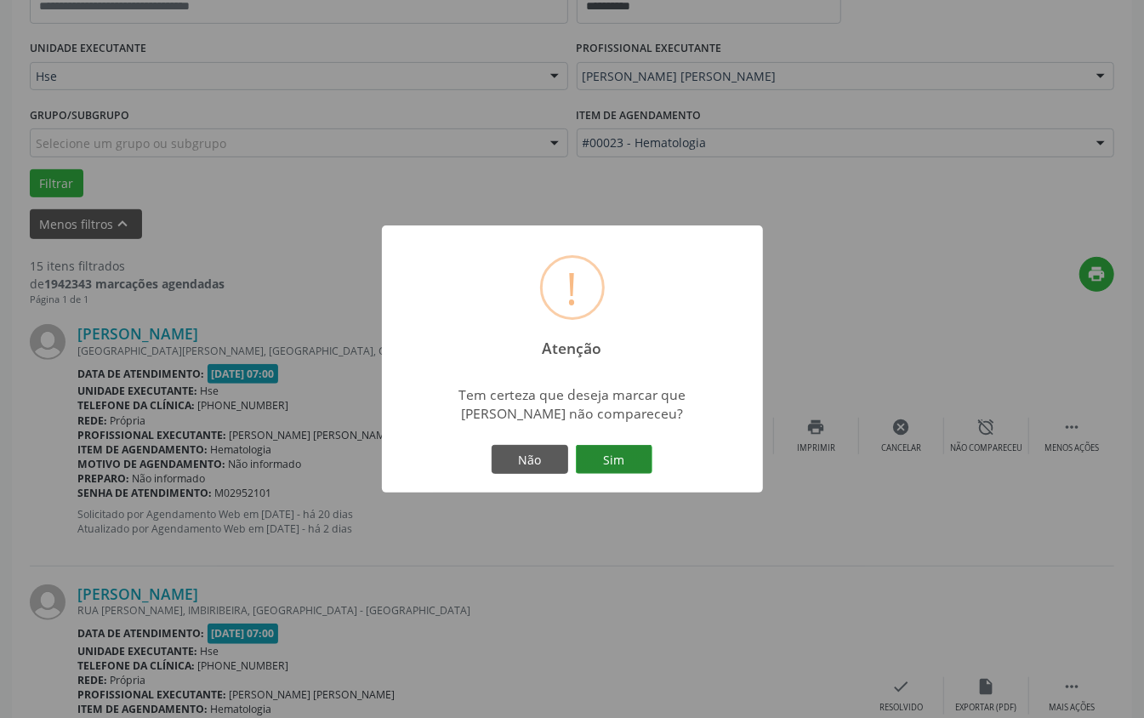
click at [636, 454] on button "Sim" at bounding box center [614, 459] width 77 height 29
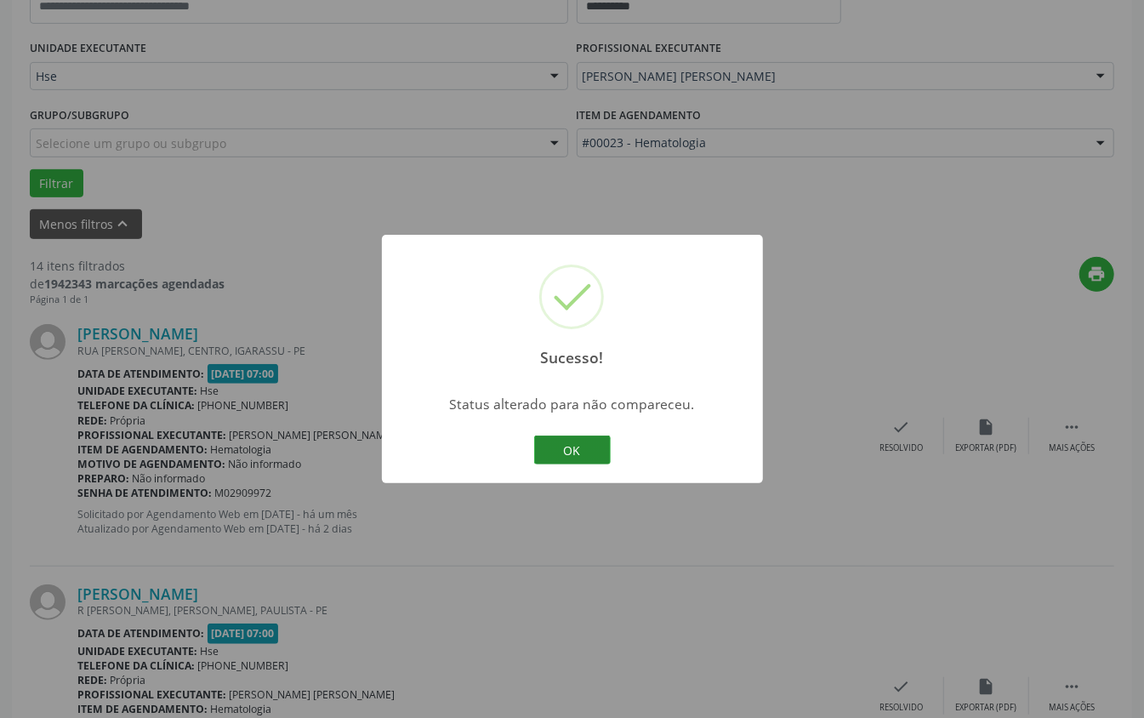
click at [544, 447] on button "OK" at bounding box center [572, 450] width 77 height 29
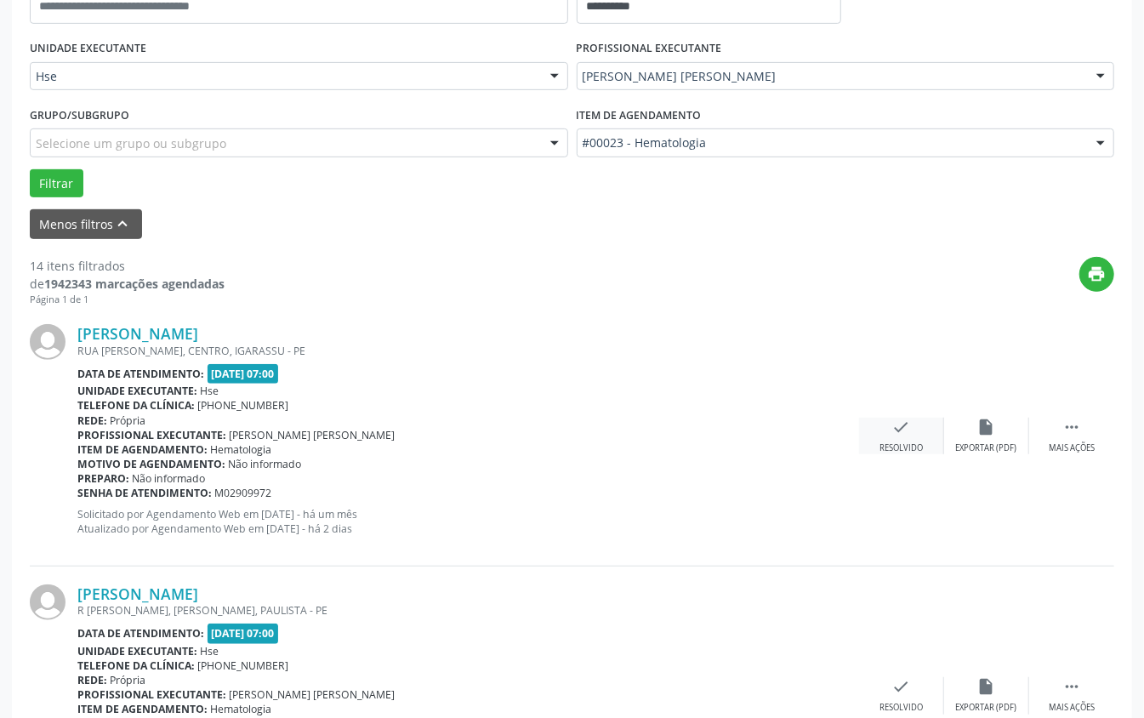
click at [857, 426] on icon "check" at bounding box center [901, 427] width 19 height 19
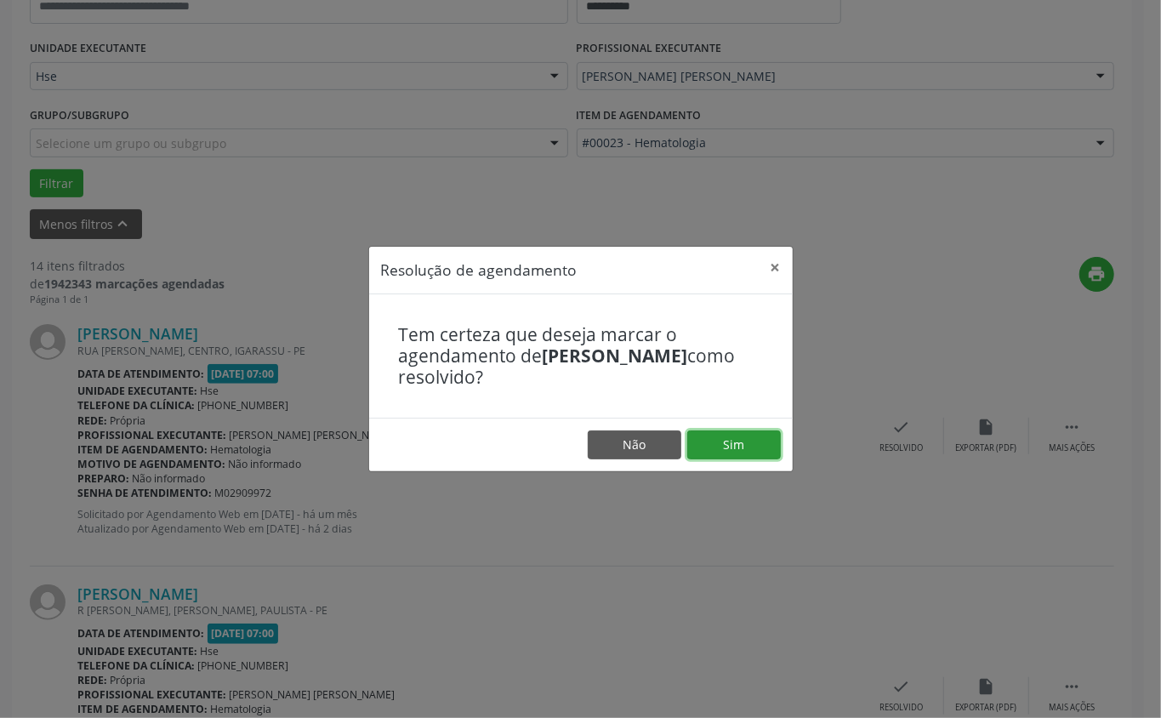
click at [743, 447] on button "Sim" at bounding box center [734, 444] width 94 height 29
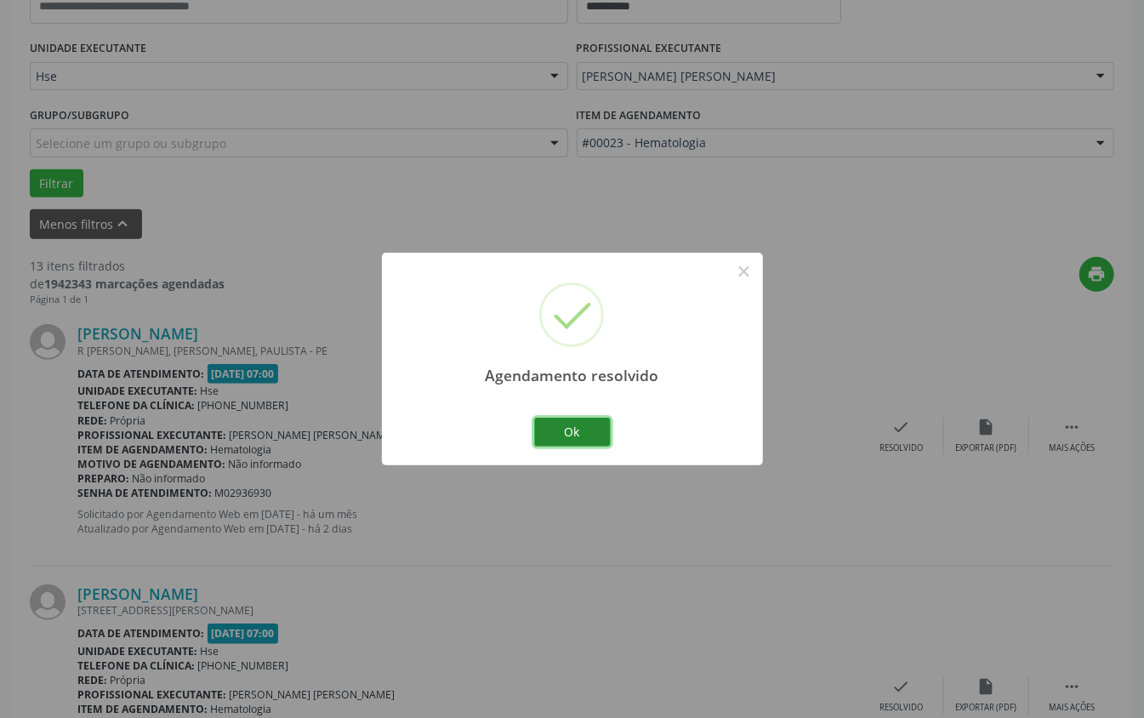
click at [551, 430] on button "Ok" at bounding box center [572, 432] width 77 height 29
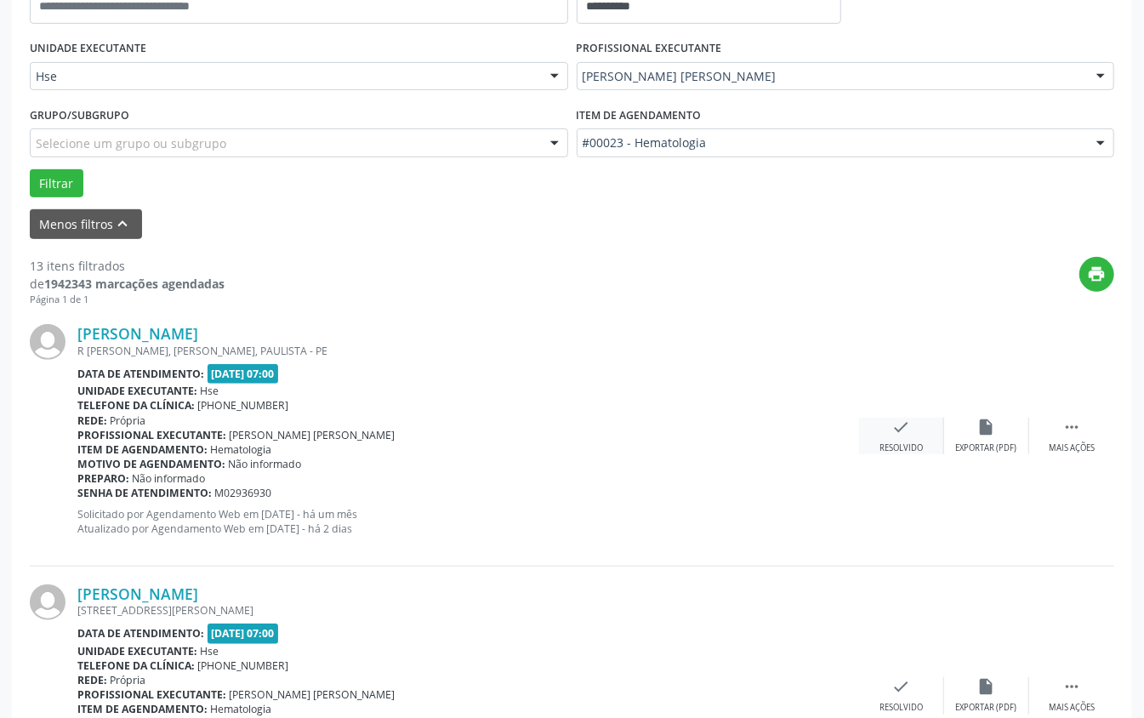
click at [857, 434] on div "check Resolvido" at bounding box center [901, 436] width 85 height 37
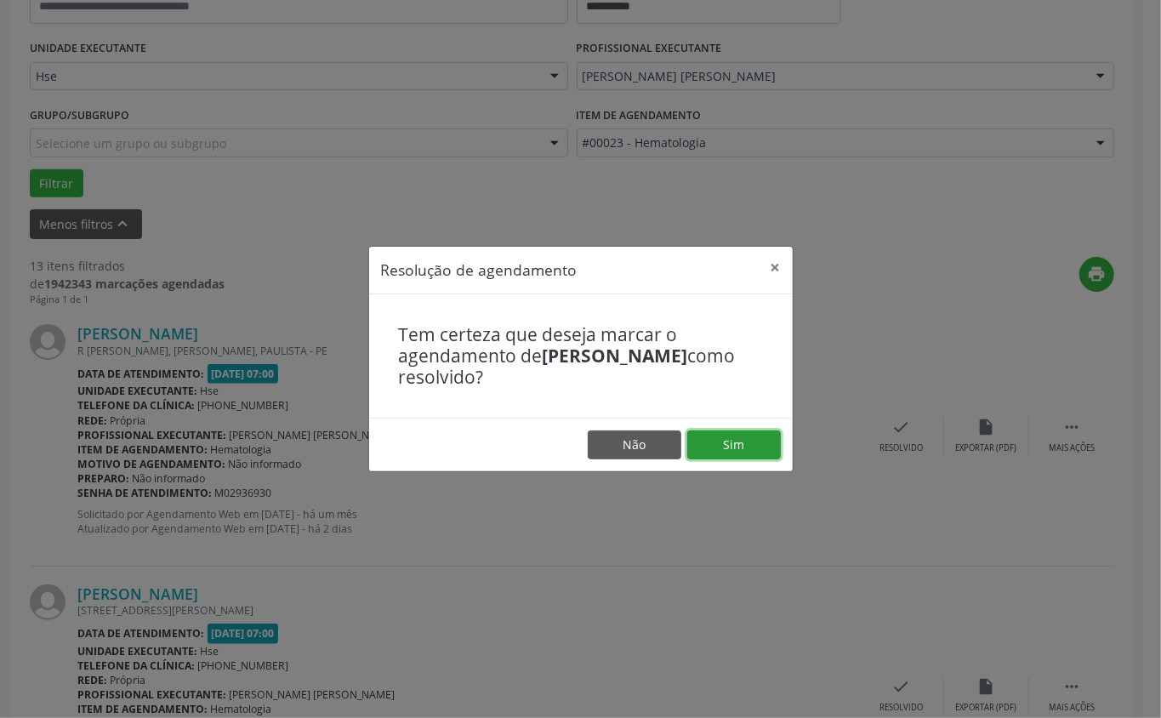
click at [728, 447] on button "Sim" at bounding box center [734, 444] width 94 height 29
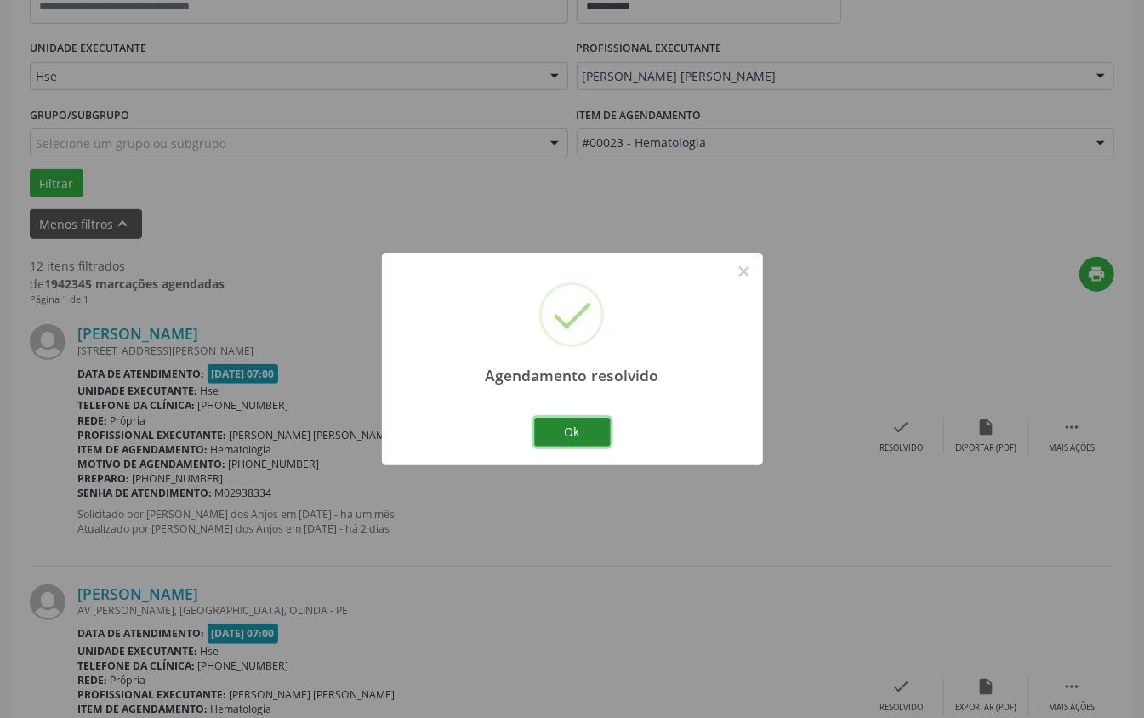
click at [569, 436] on button "Ok" at bounding box center [572, 432] width 77 height 29
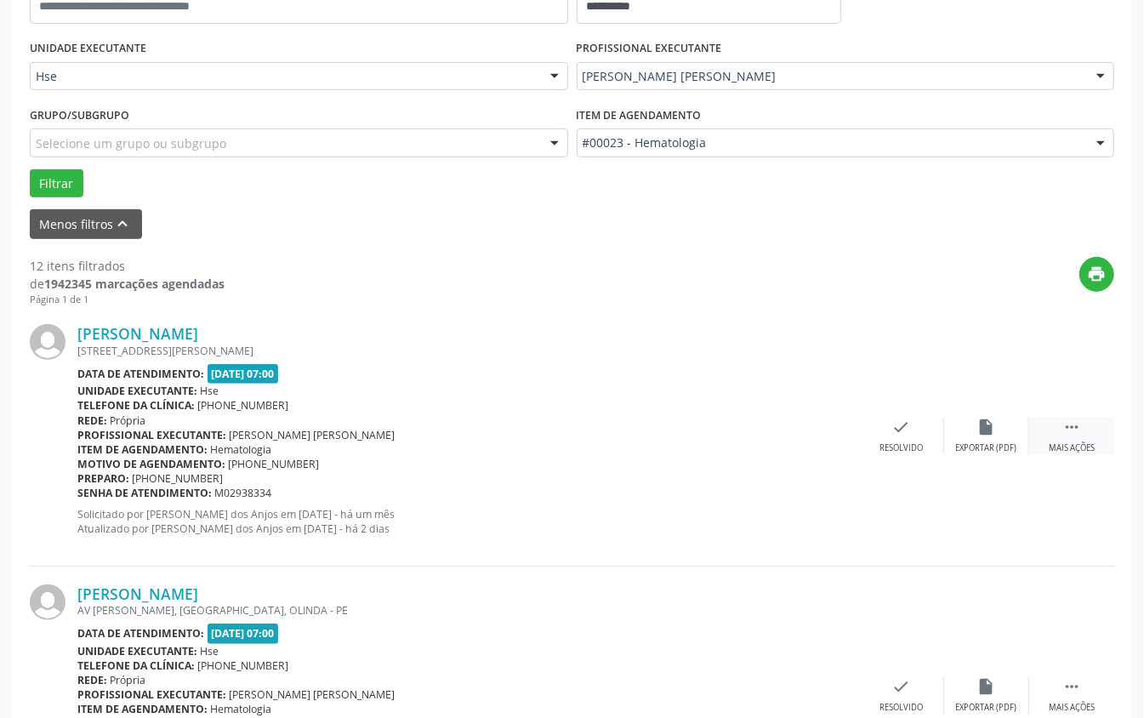
click at [857, 441] on div " Mais ações" at bounding box center [1071, 436] width 85 height 37
click at [857, 426] on div "alarm_off Não compareceu" at bounding box center [986, 436] width 85 height 37
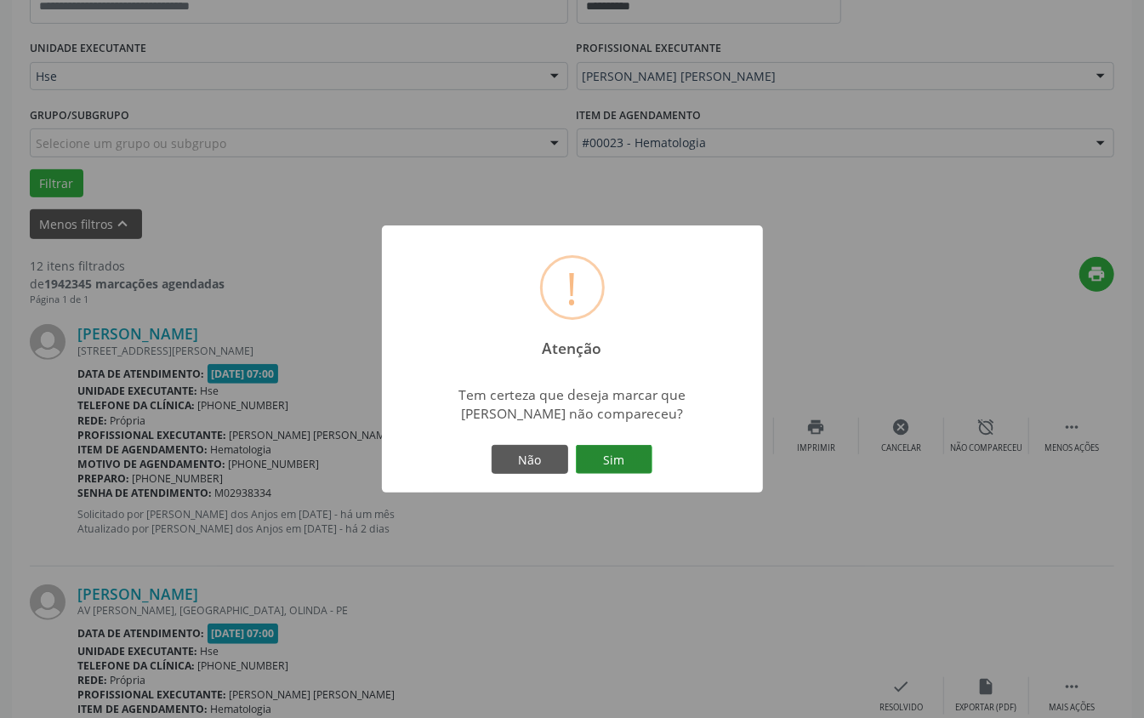
click at [626, 473] on button "Sim" at bounding box center [614, 459] width 77 height 29
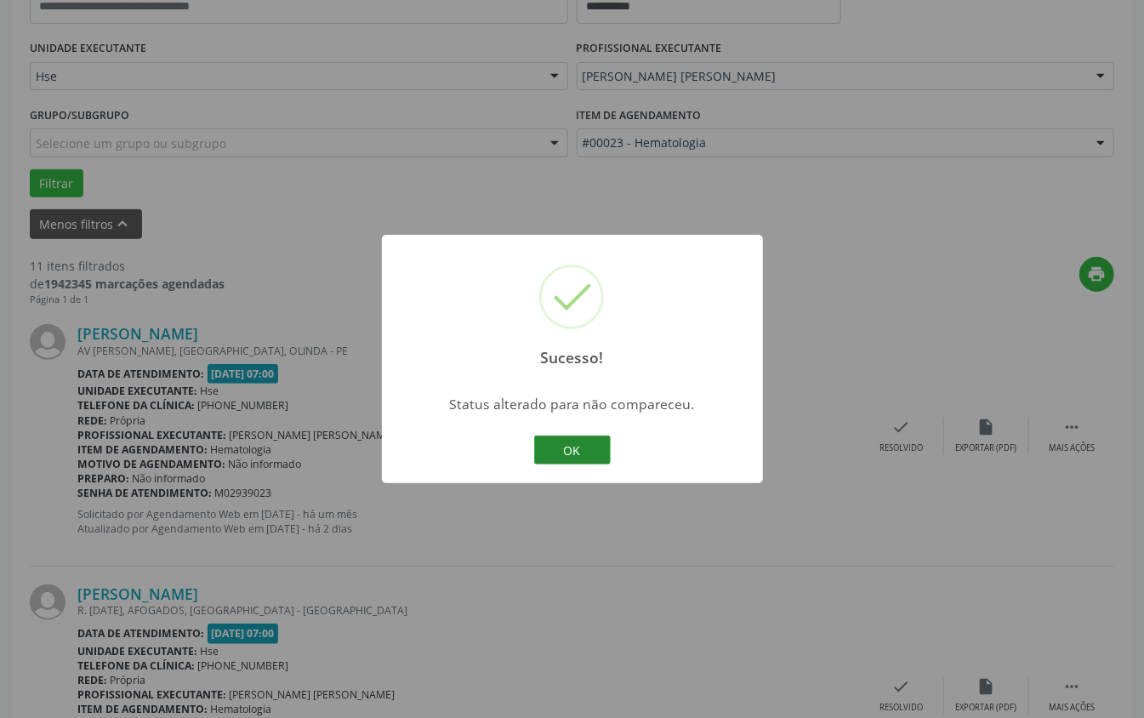
click at [578, 447] on button "OK" at bounding box center [572, 450] width 77 height 29
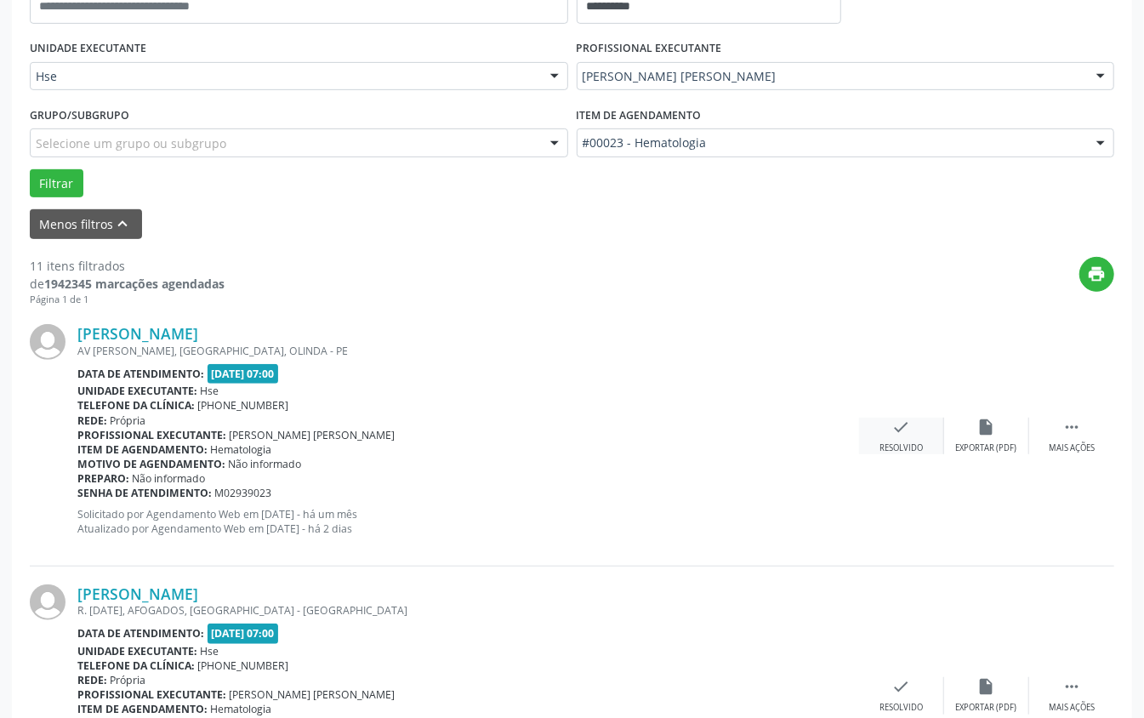
click at [857, 447] on div "Resolvido" at bounding box center [901, 448] width 43 height 12
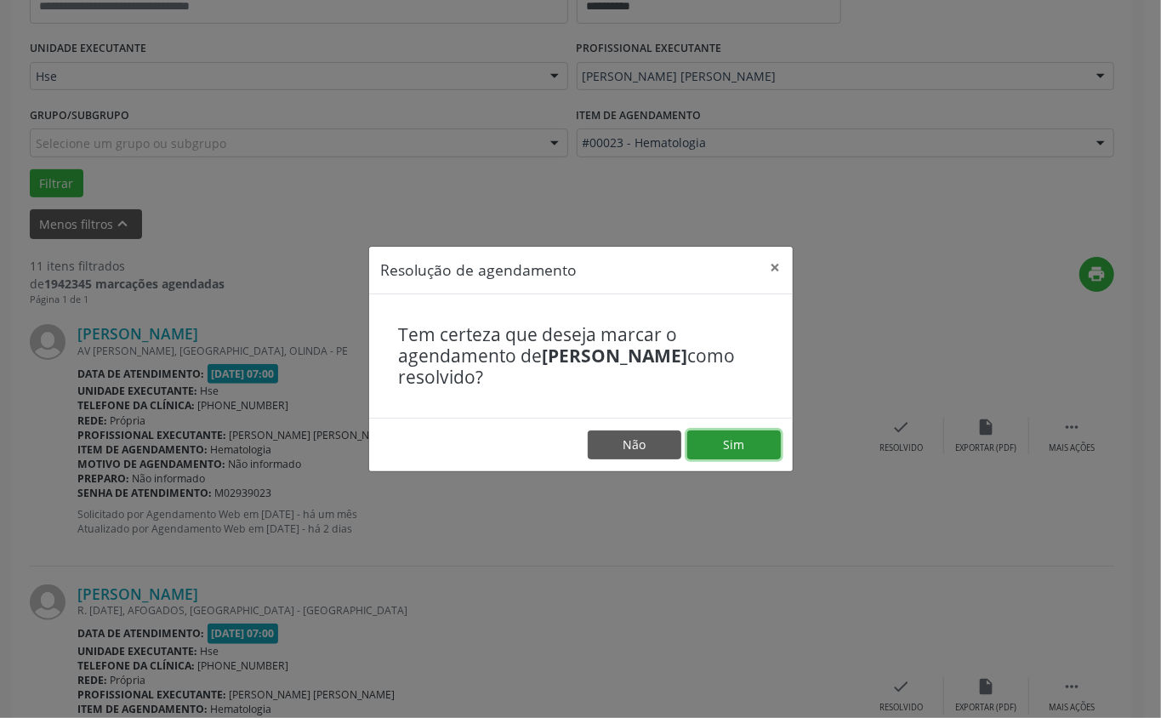
click at [743, 453] on button "Sim" at bounding box center [734, 444] width 94 height 29
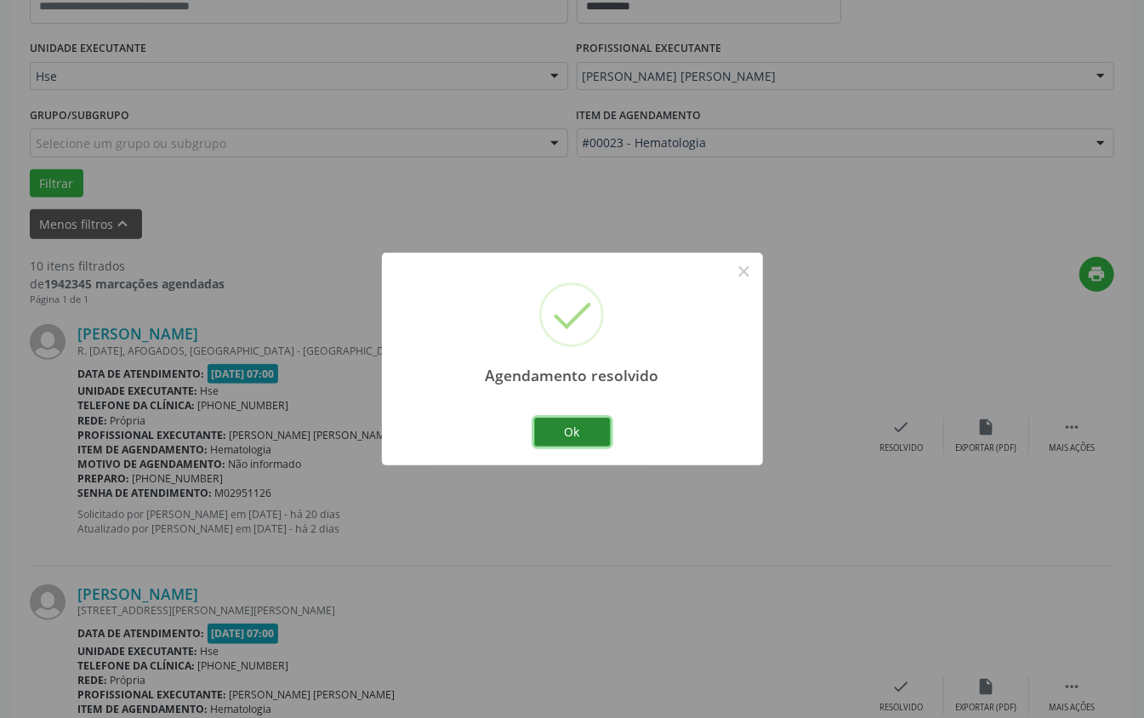
click at [599, 420] on button "Ok" at bounding box center [572, 432] width 77 height 29
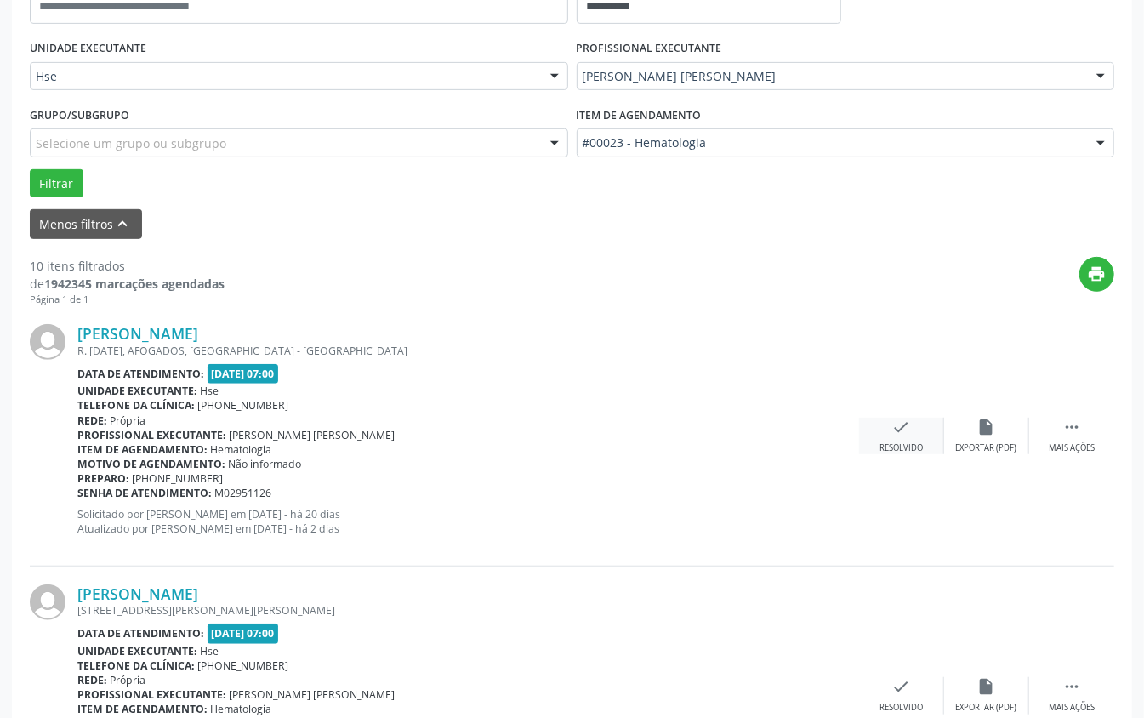
click at [857, 447] on div "Resolvido" at bounding box center [901, 448] width 43 height 12
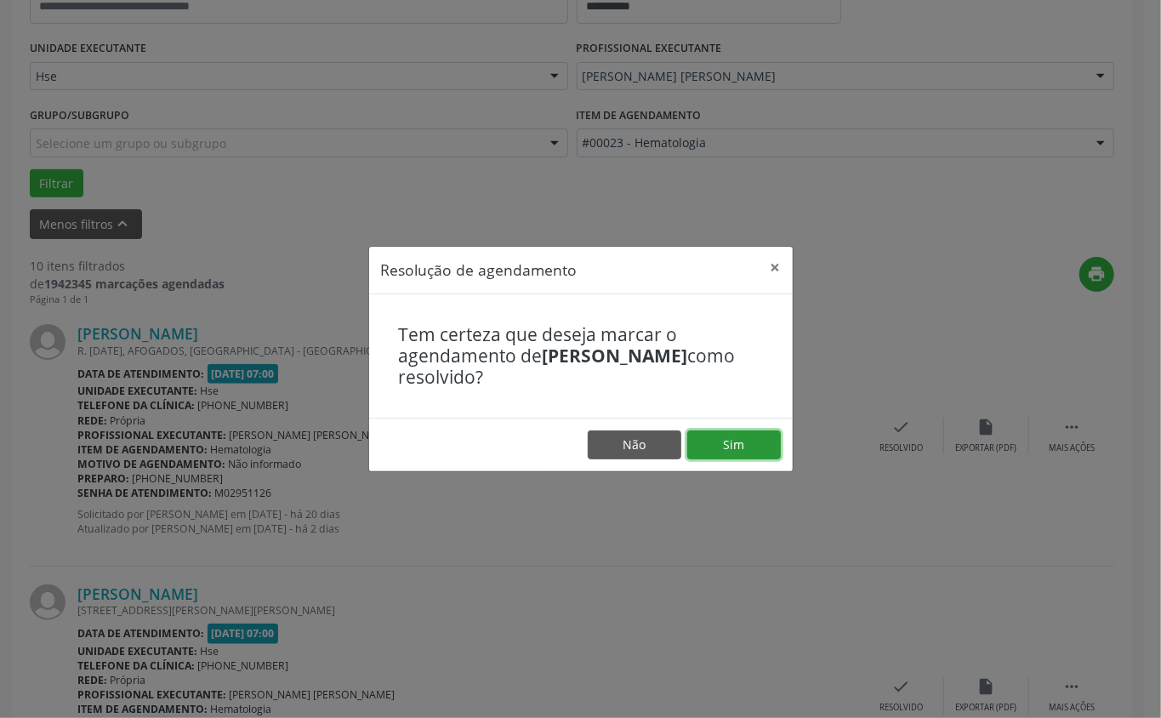
click at [762, 436] on button "Sim" at bounding box center [734, 444] width 94 height 29
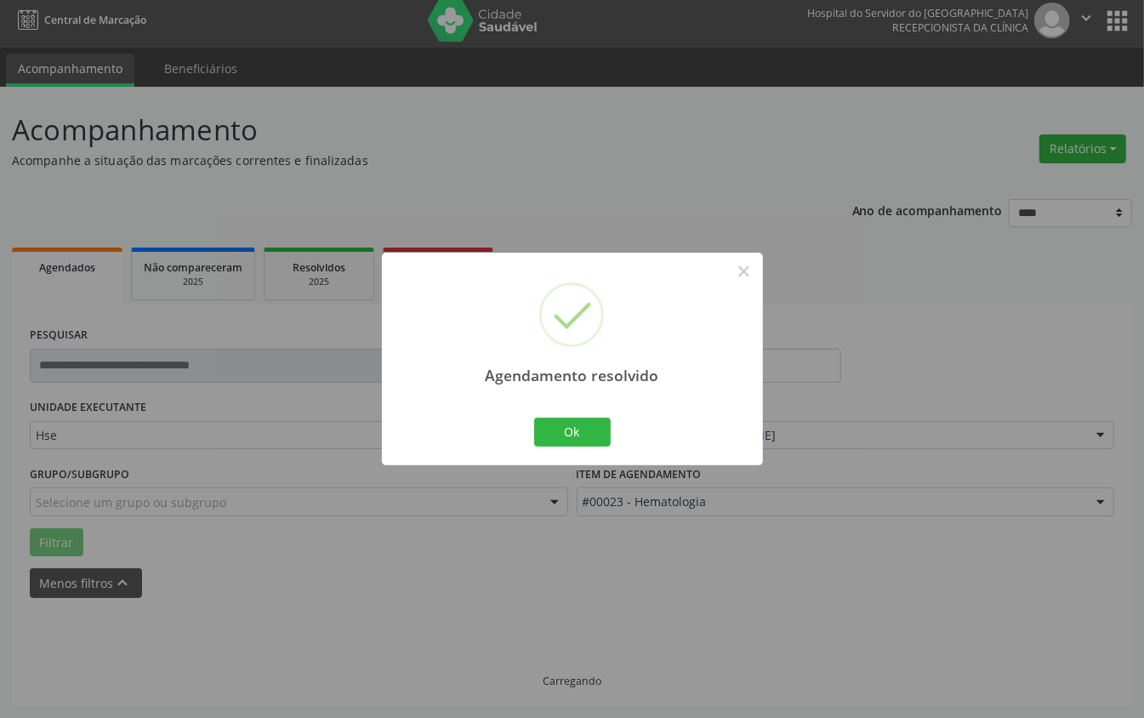
scroll to position [26, 0]
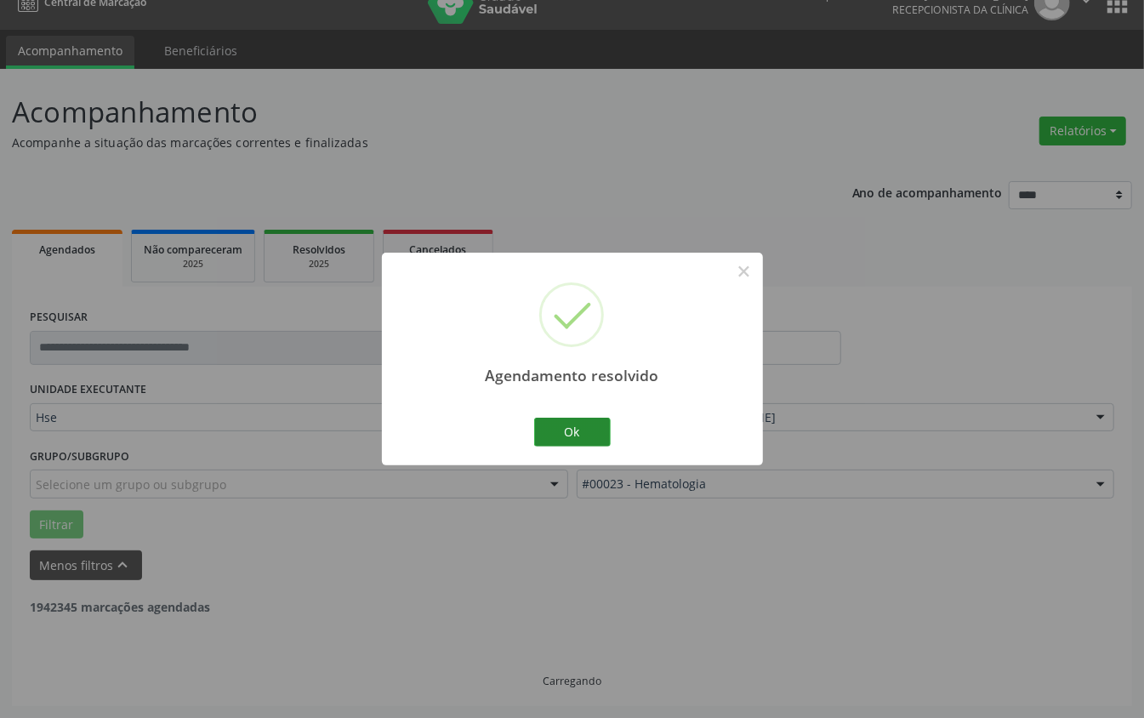
drag, startPoint x: 546, startPoint y: 453, endPoint x: 561, endPoint y: 437, distance: 21.7
click at [549, 450] on div "Agendamento resolvido × Ok Cancel" at bounding box center [572, 359] width 381 height 212
click at [563, 434] on button "Ok" at bounding box center [572, 432] width 77 height 29
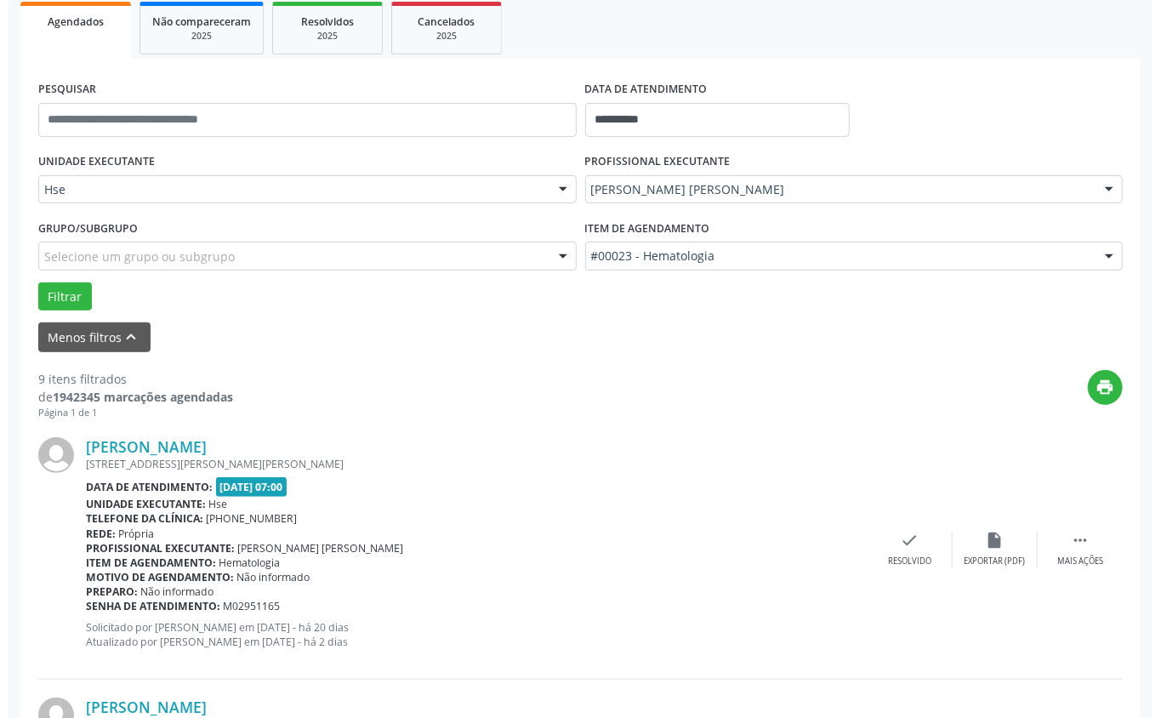
scroll to position [366, 0]
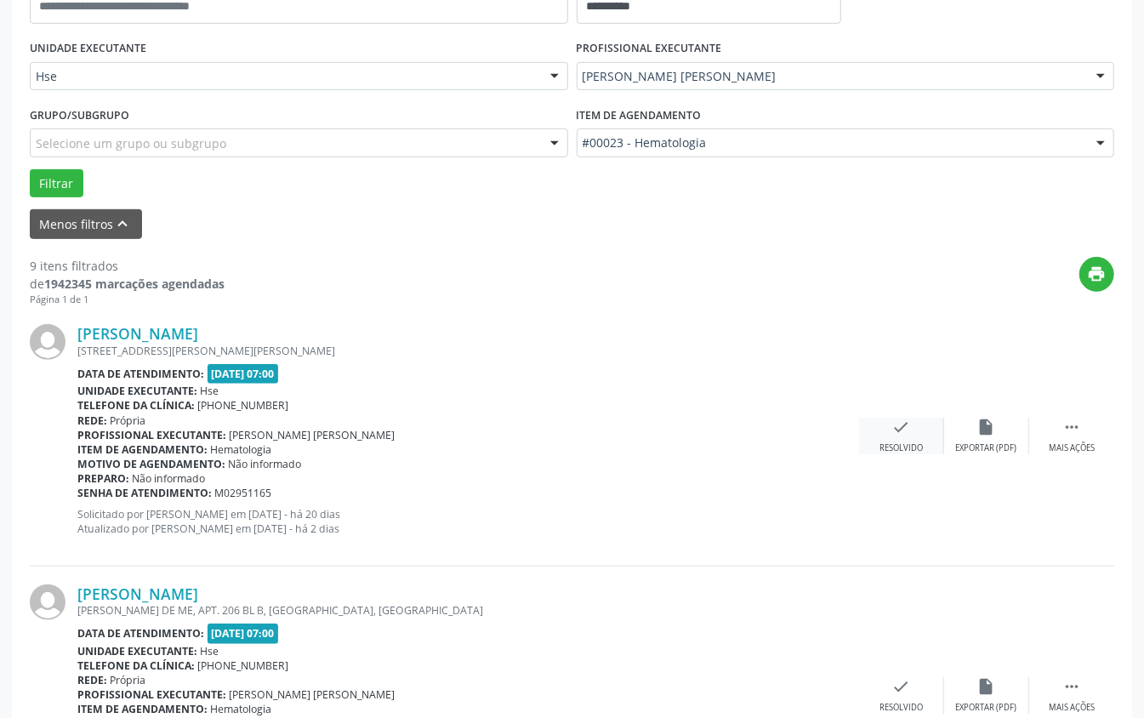
click at [857, 423] on icon "check" at bounding box center [901, 427] width 19 height 19
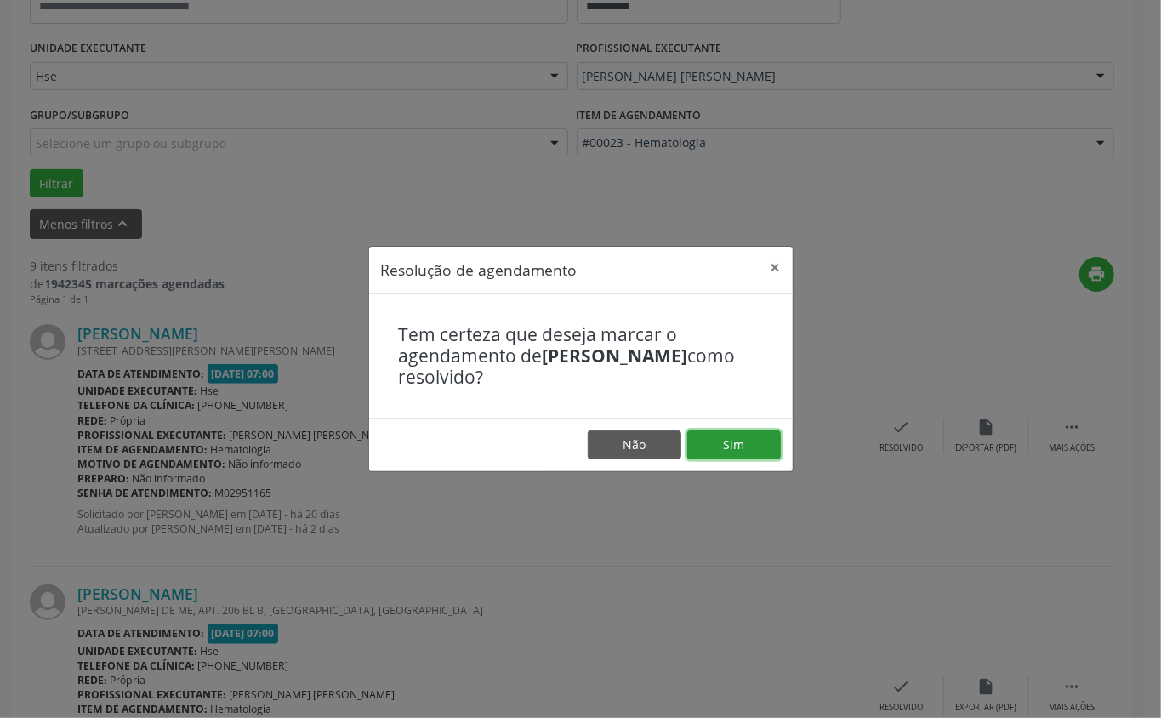
click at [733, 446] on button "Sim" at bounding box center [734, 444] width 94 height 29
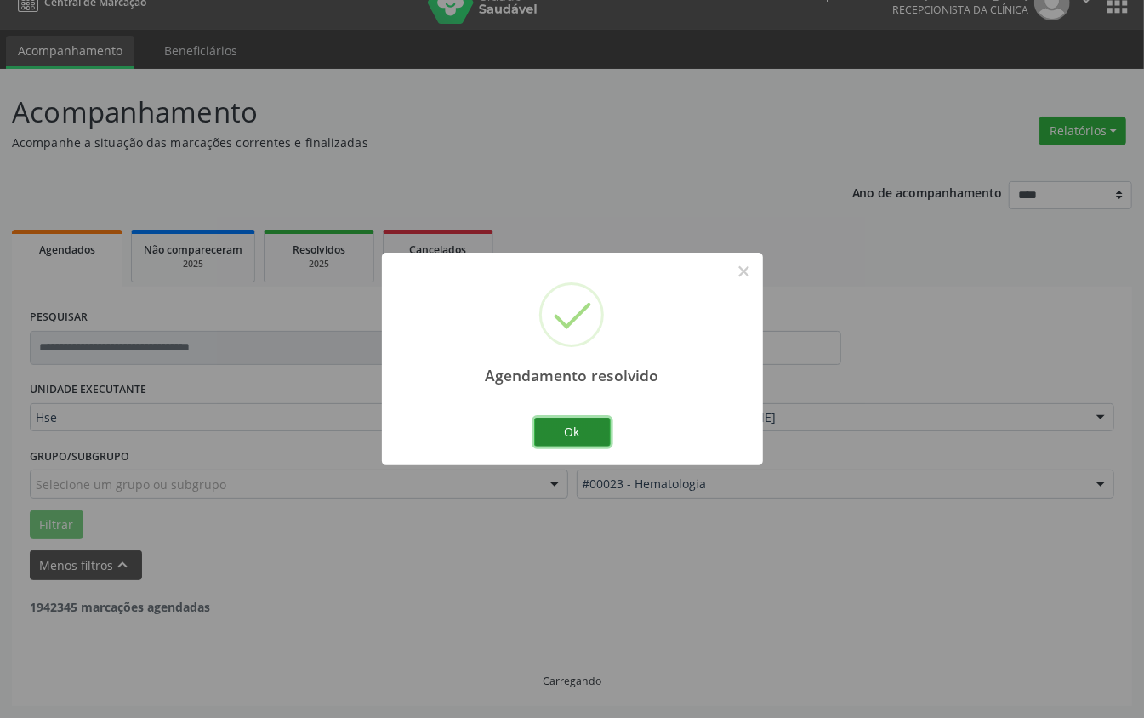
click at [551, 423] on button "Ok" at bounding box center [572, 432] width 77 height 29
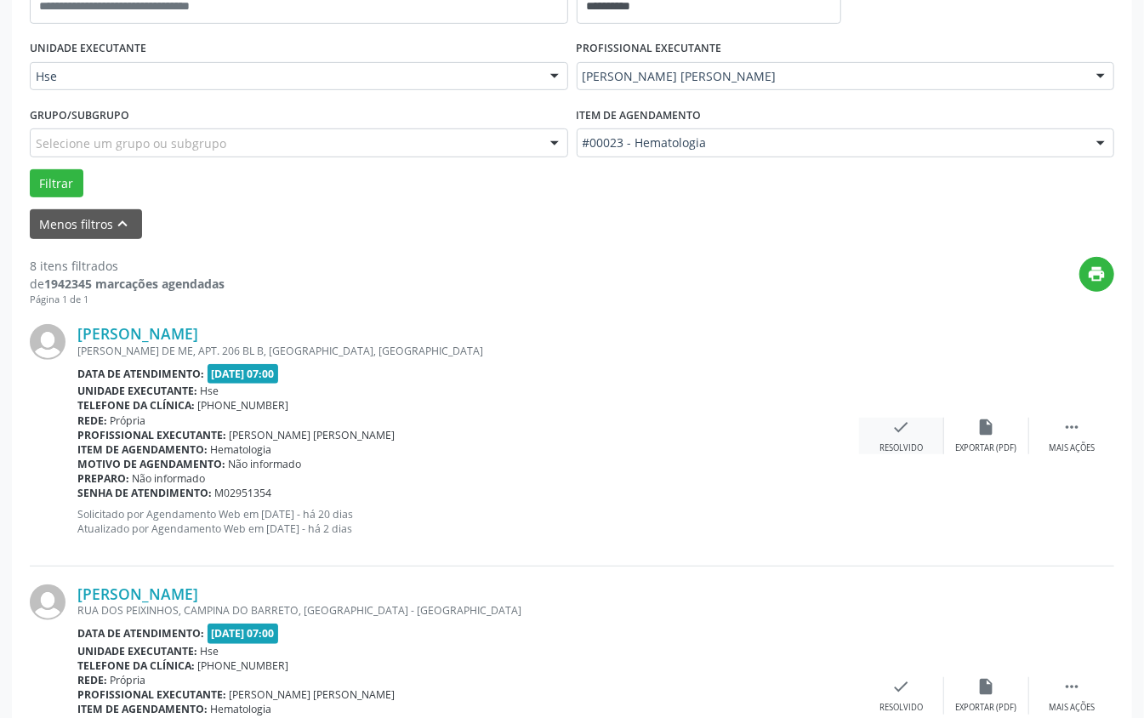
click at [857, 429] on icon "check" at bounding box center [901, 427] width 19 height 19
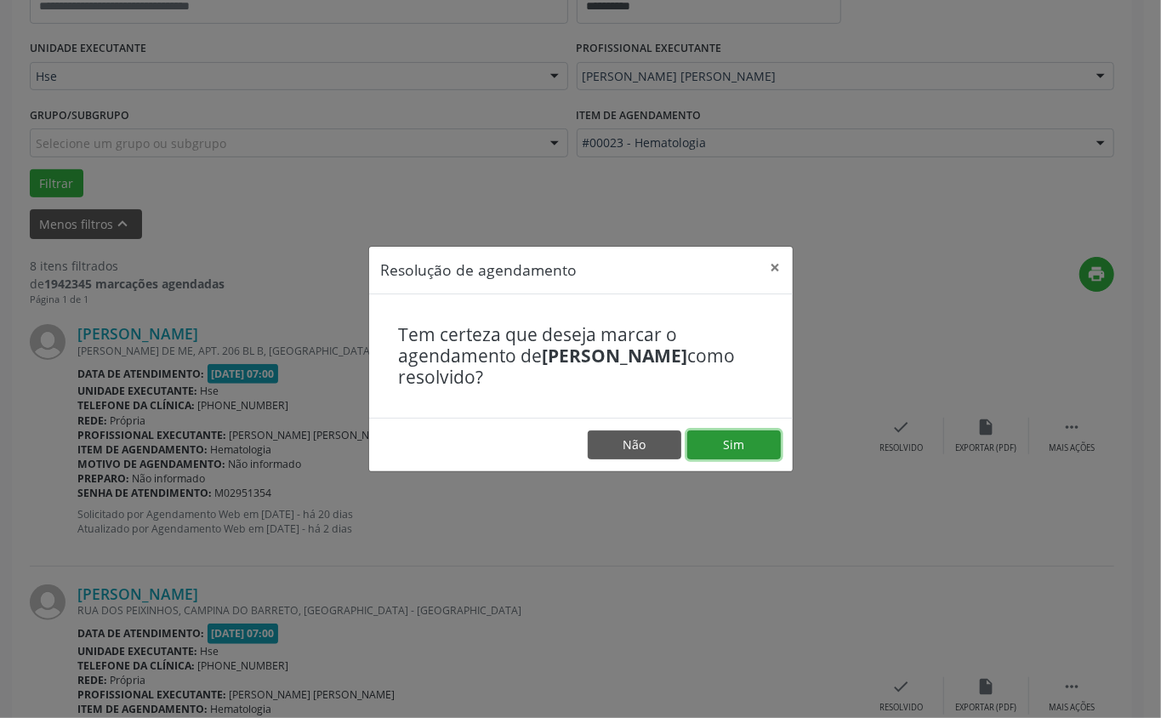
click at [759, 451] on button "Sim" at bounding box center [734, 444] width 94 height 29
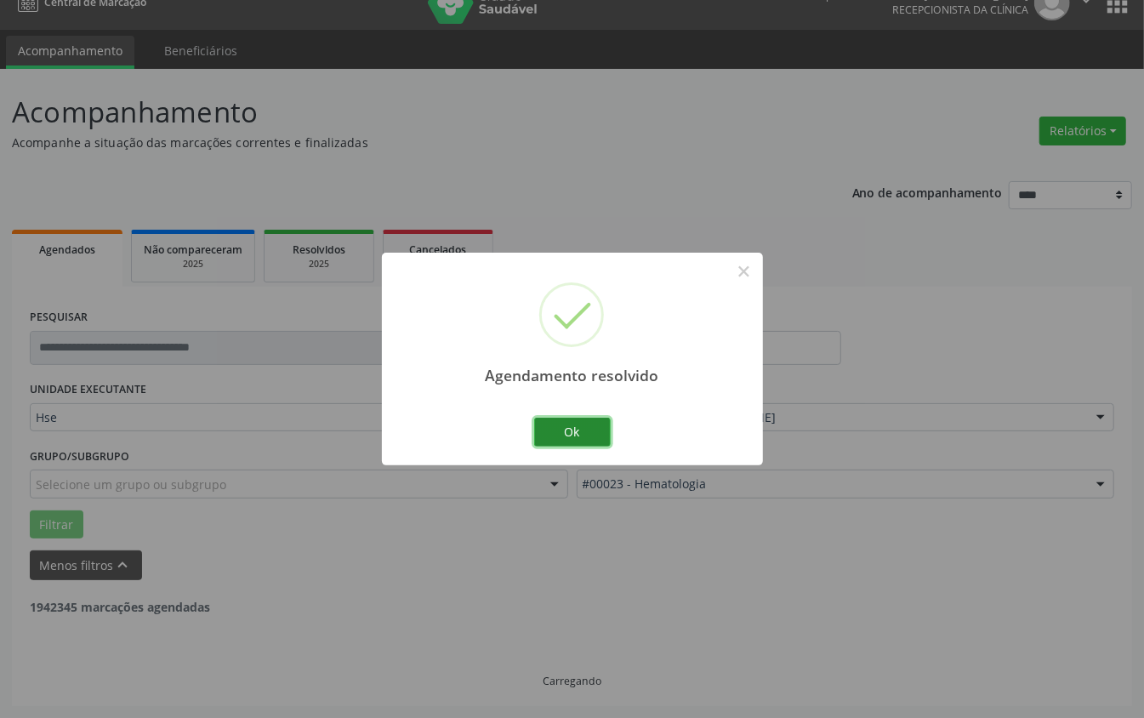
click at [585, 443] on button "Ok" at bounding box center [572, 432] width 77 height 29
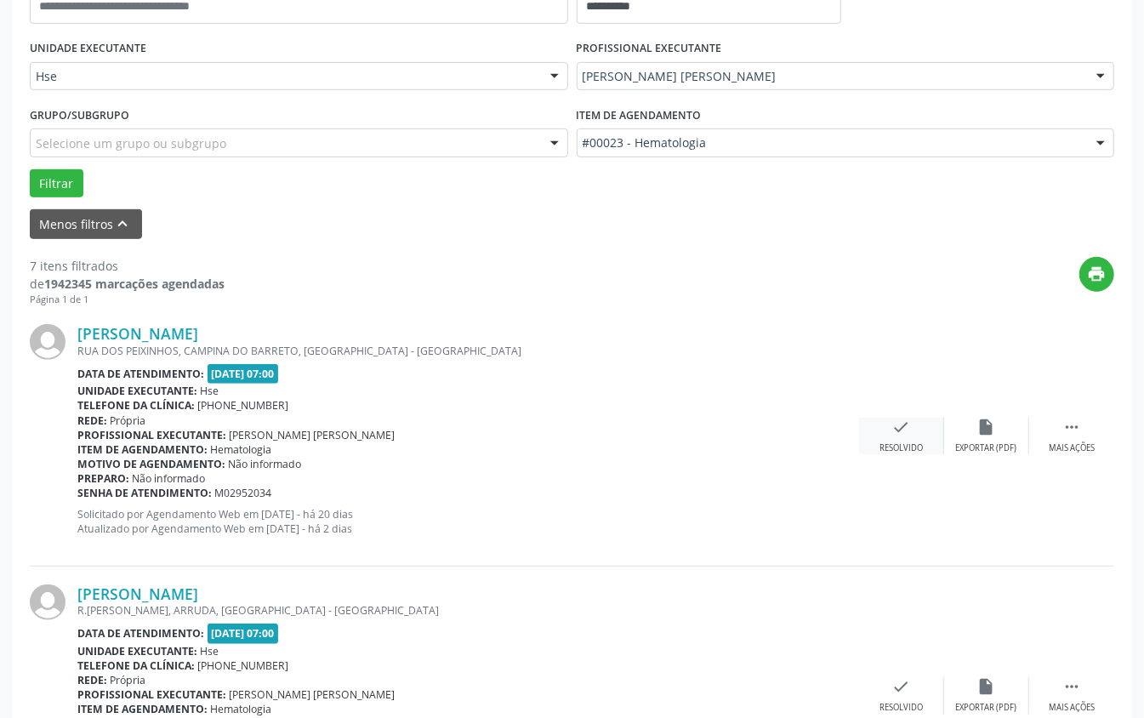
click at [857, 449] on div "Resolvido" at bounding box center [901, 448] width 43 height 12
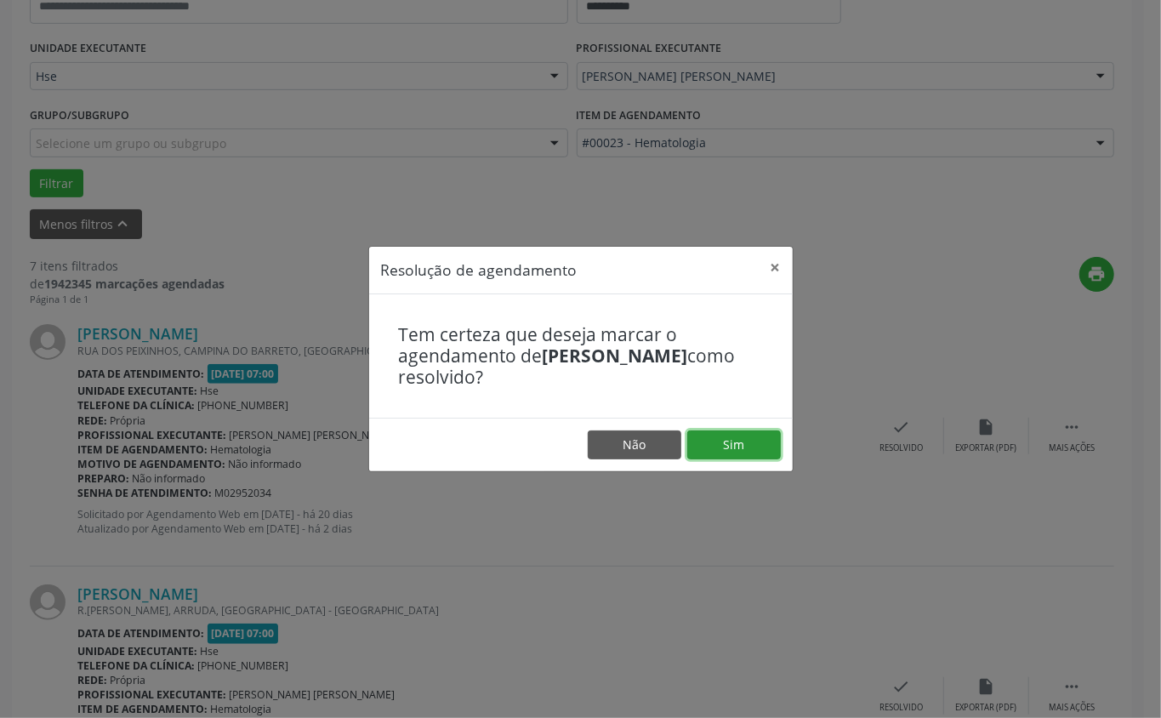
click at [730, 442] on button "Sim" at bounding box center [734, 444] width 94 height 29
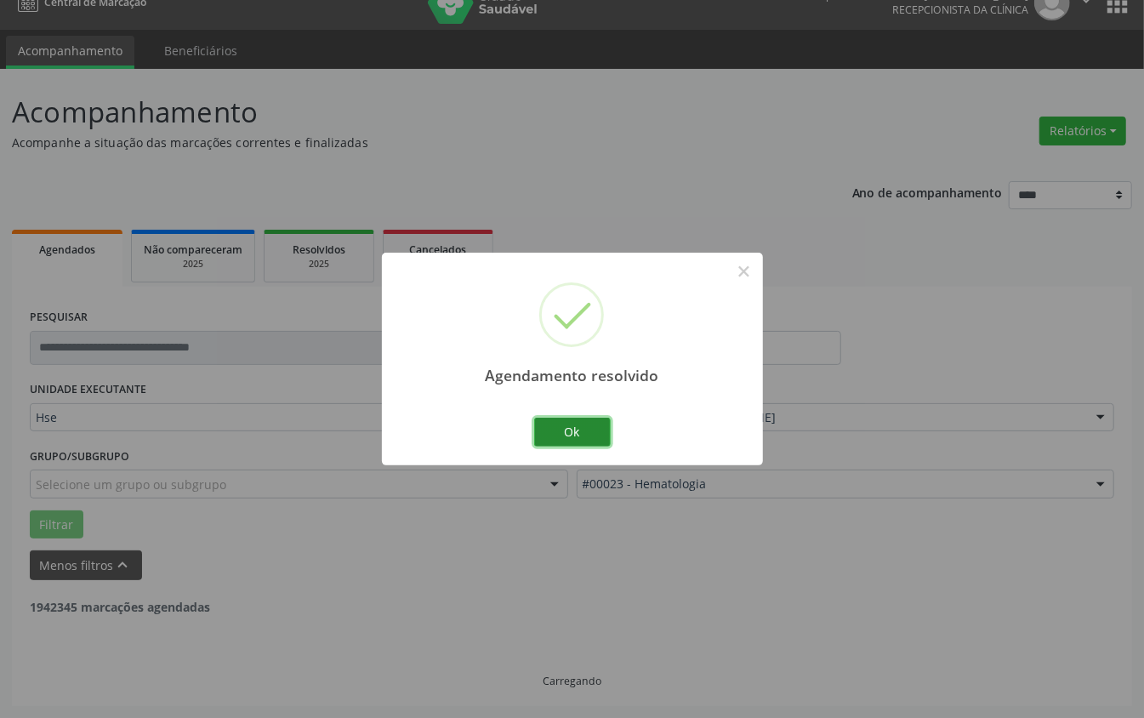
click at [579, 441] on button "Ok" at bounding box center [572, 432] width 77 height 29
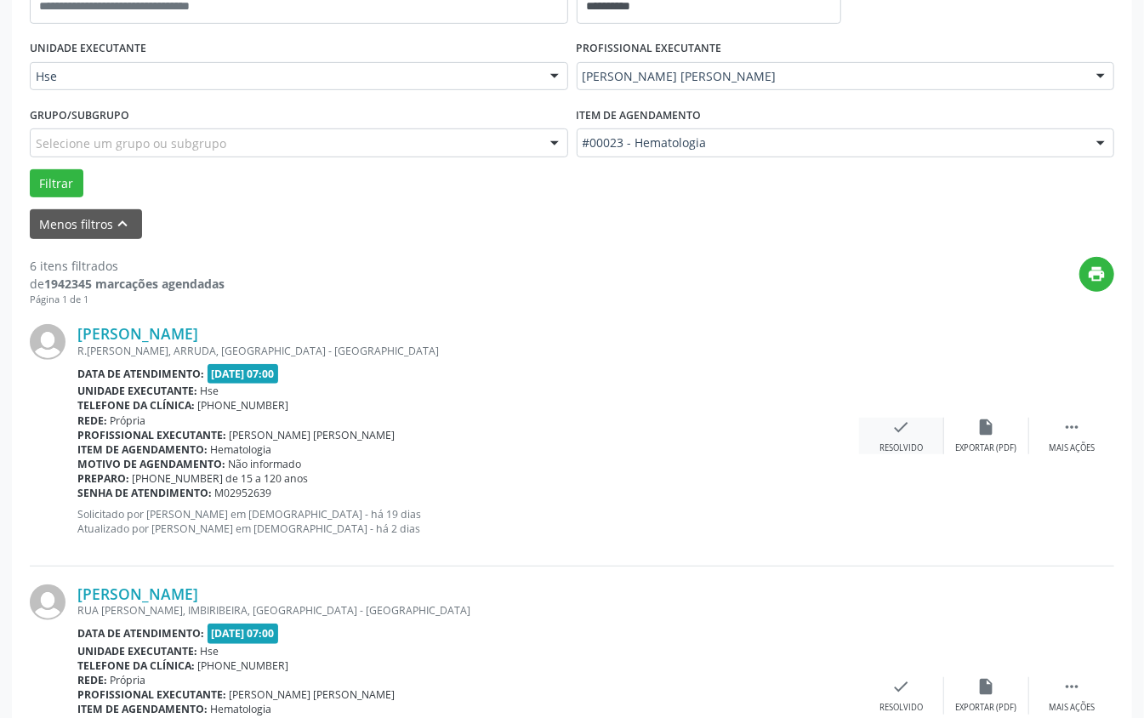
click at [857, 451] on div "Resolvido" at bounding box center [901, 448] width 43 height 12
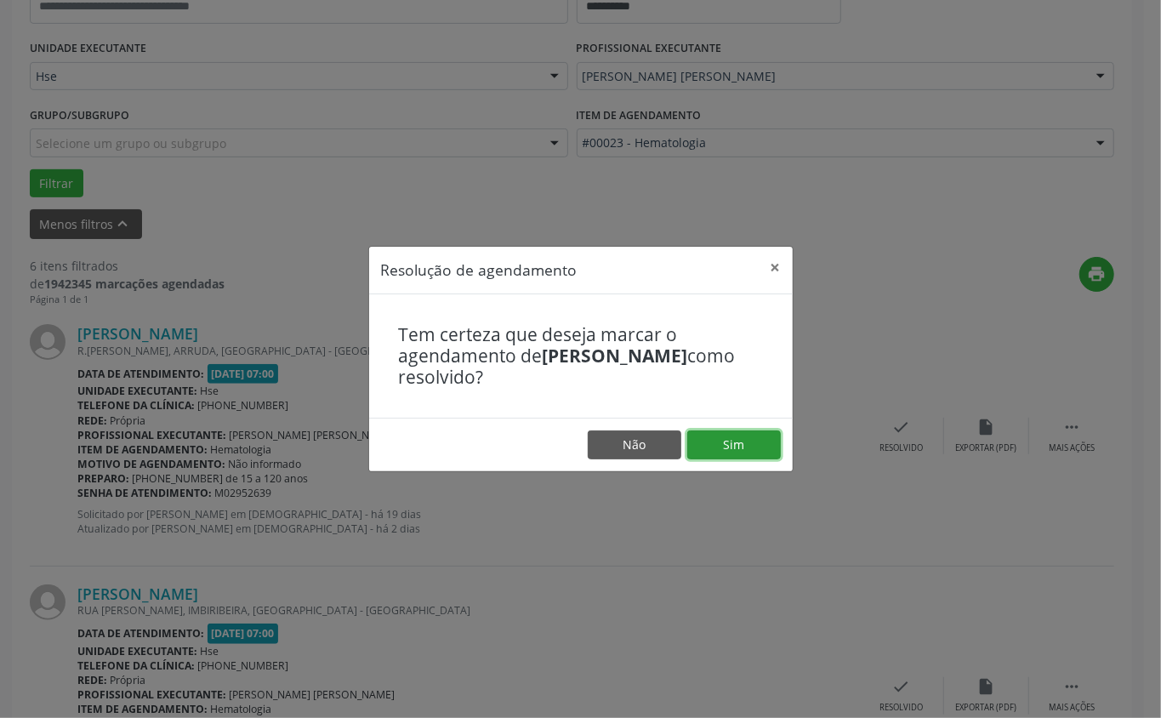
click at [771, 437] on button "Sim" at bounding box center [734, 444] width 94 height 29
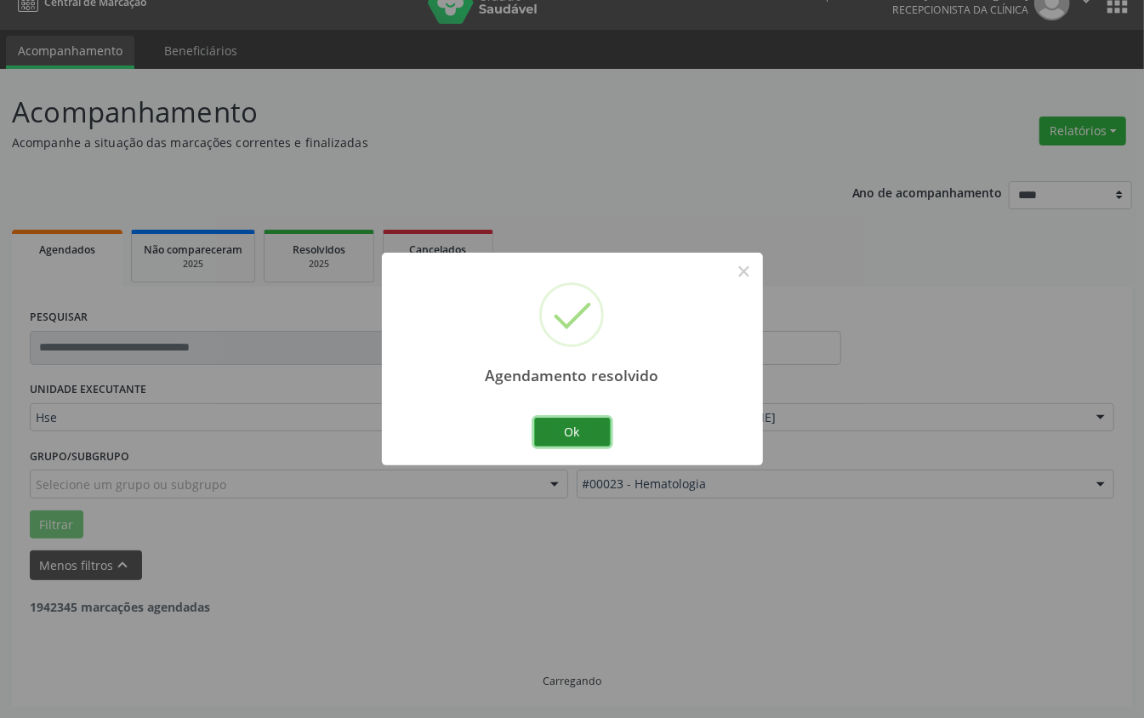
click at [562, 433] on button "Ok" at bounding box center [572, 432] width 77 height 29
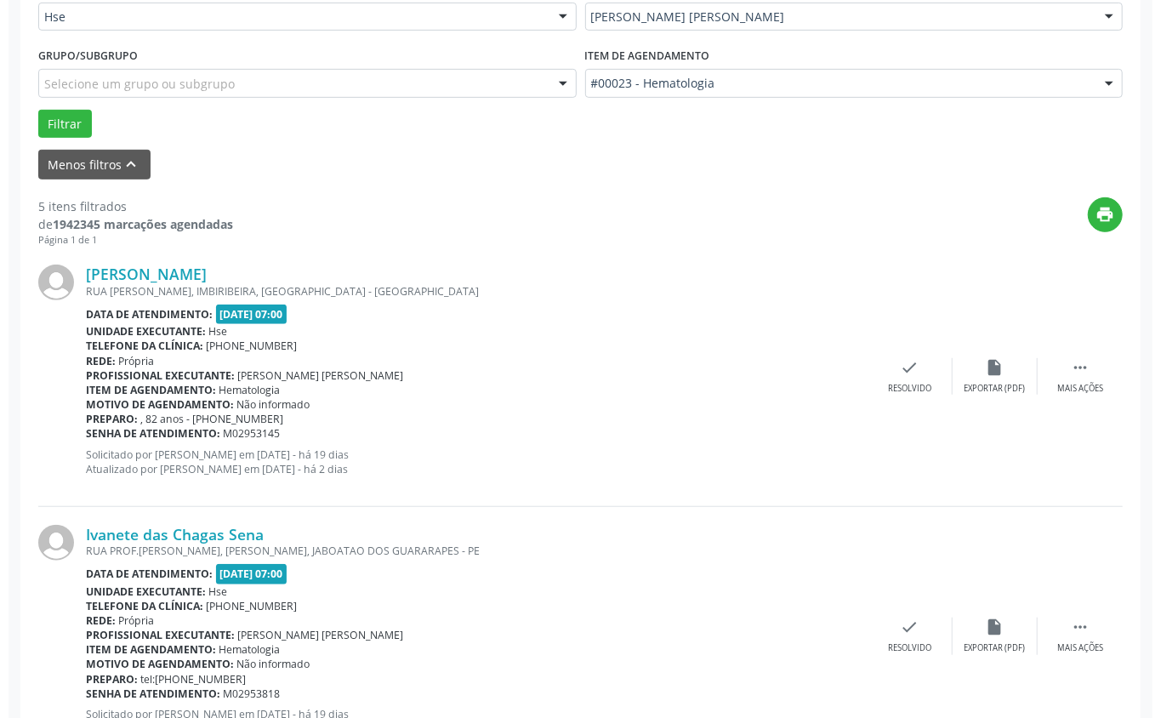
scroll to position [480, 0]
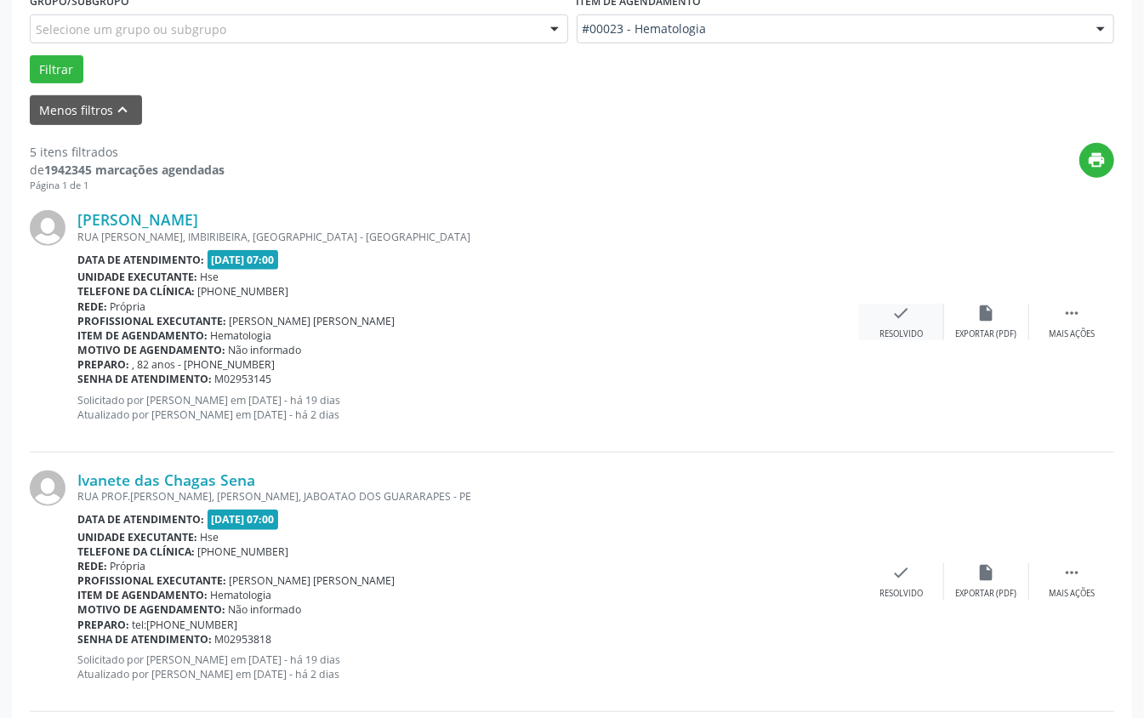
click at [857, 325] on div "check Resolvido" at bounding box center [901, 322] width 85 height 37
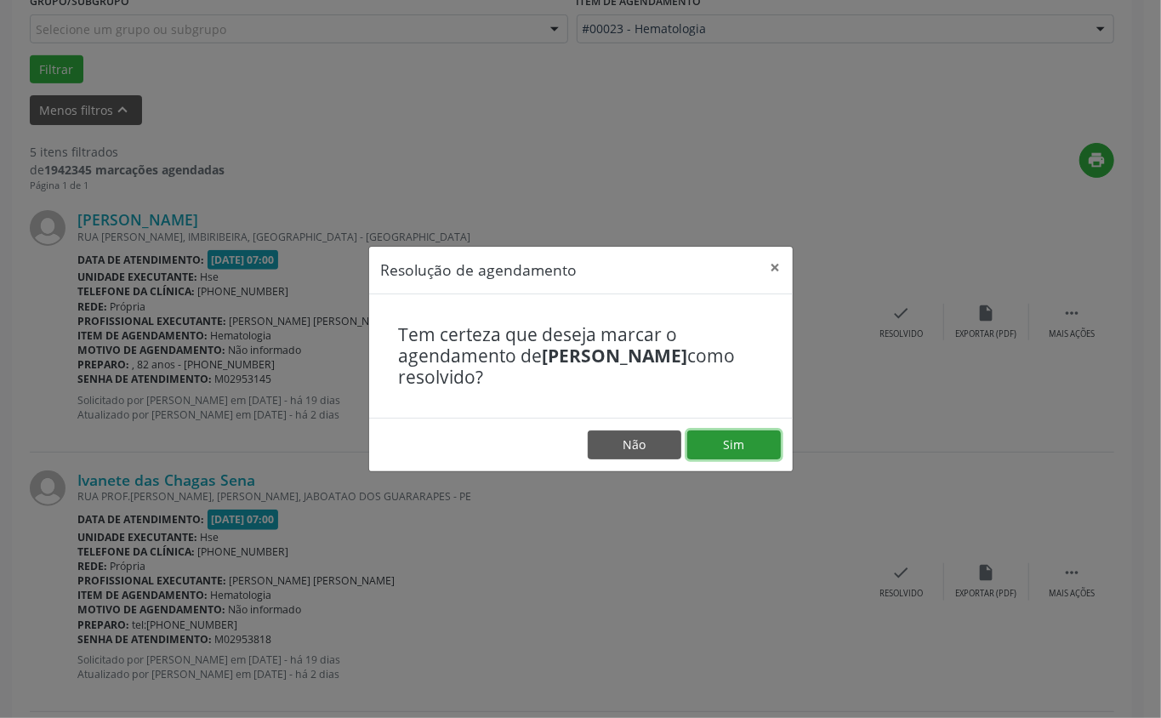
click at [752, 430] on button "Sim" at bounding box center [734, 444] width 94 height 29
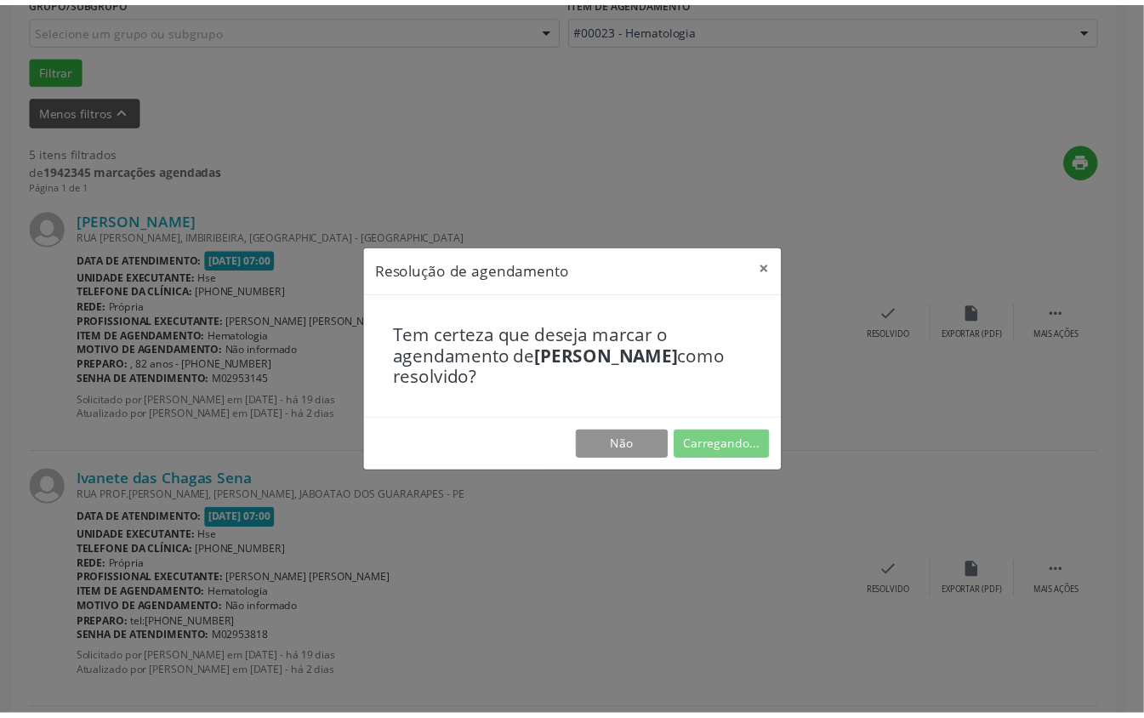
scroll to position [8, 0]
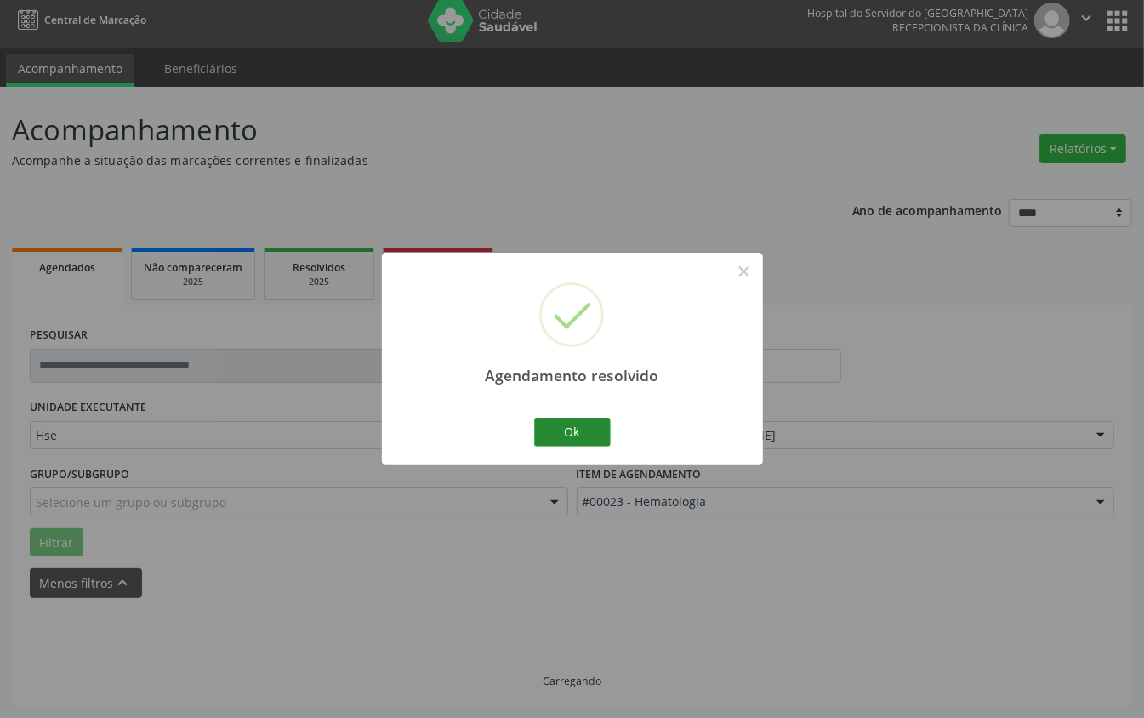
drag, startPoint x: 601, startPoint y: 415, endPoint x: 585, endPoint y: 418, distance: 15.7
click at [587, 418] on div "Ok Cancel" at bounding box center [572, 432] width 84 height 36
click at [580, 419] on button "Ok" at bounding box center [572, 432] width 77 height 29
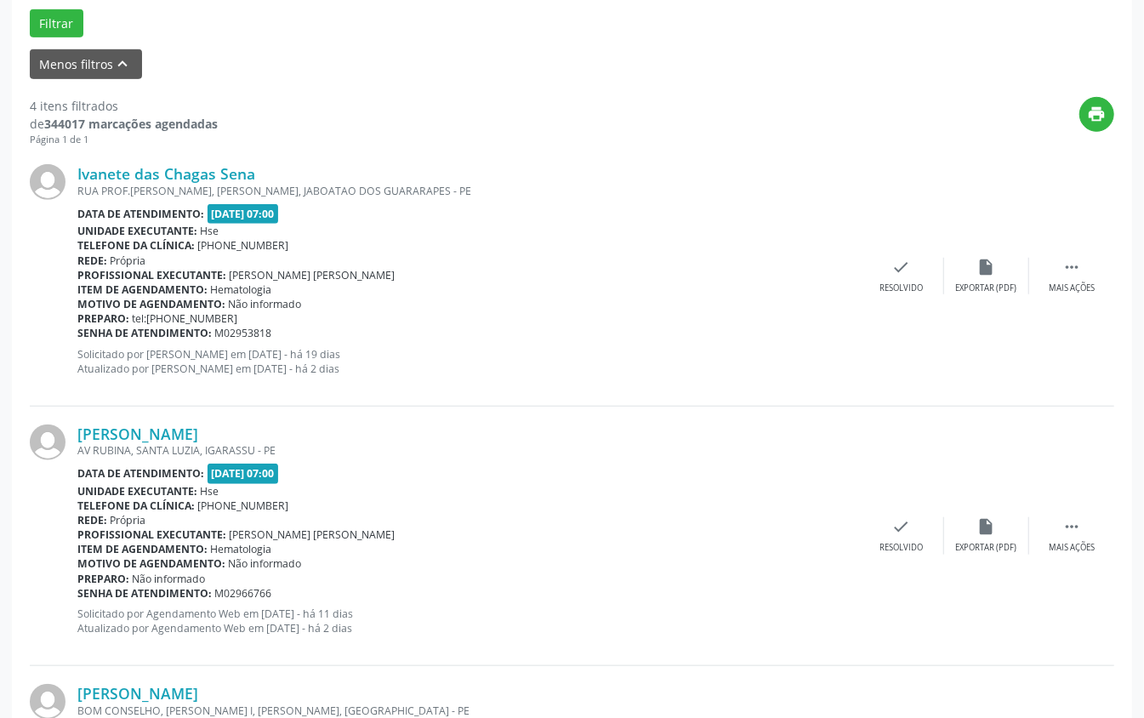
scroll to position [575, 0]
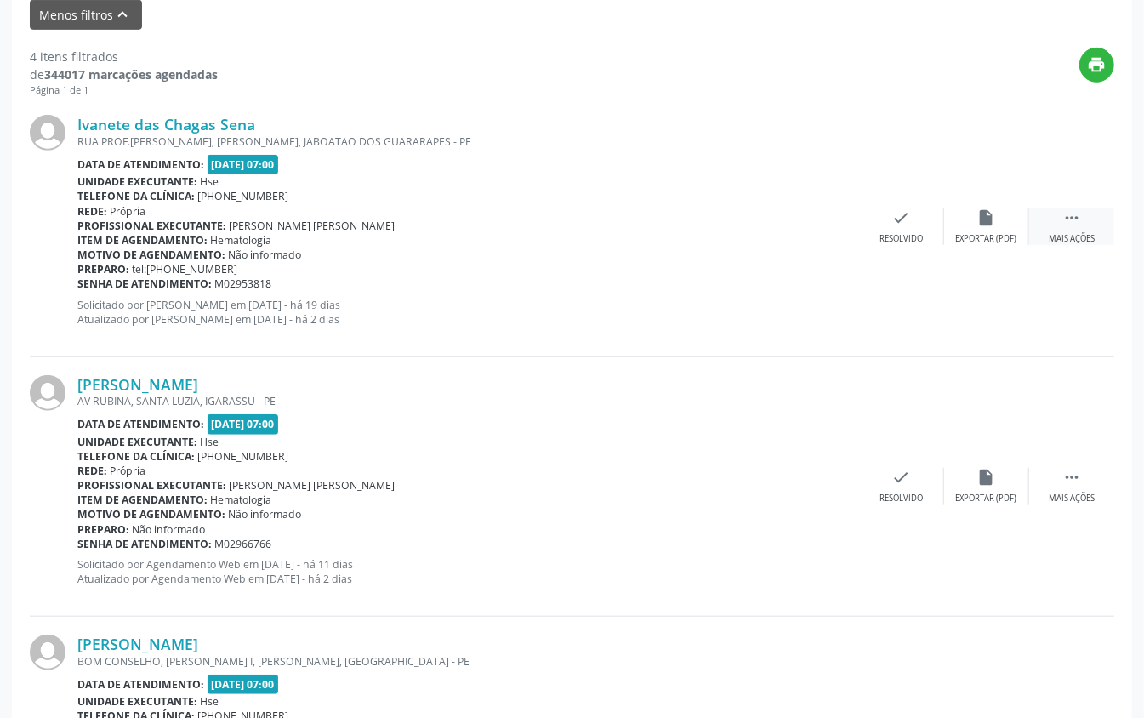
click at [857, 243] on div "Mais ações" at bounding box center [1072, 239] width 46 height 12
click at [857, 238] on div "Não compareceu" at bounding box center [986, 239] width 72 height 12
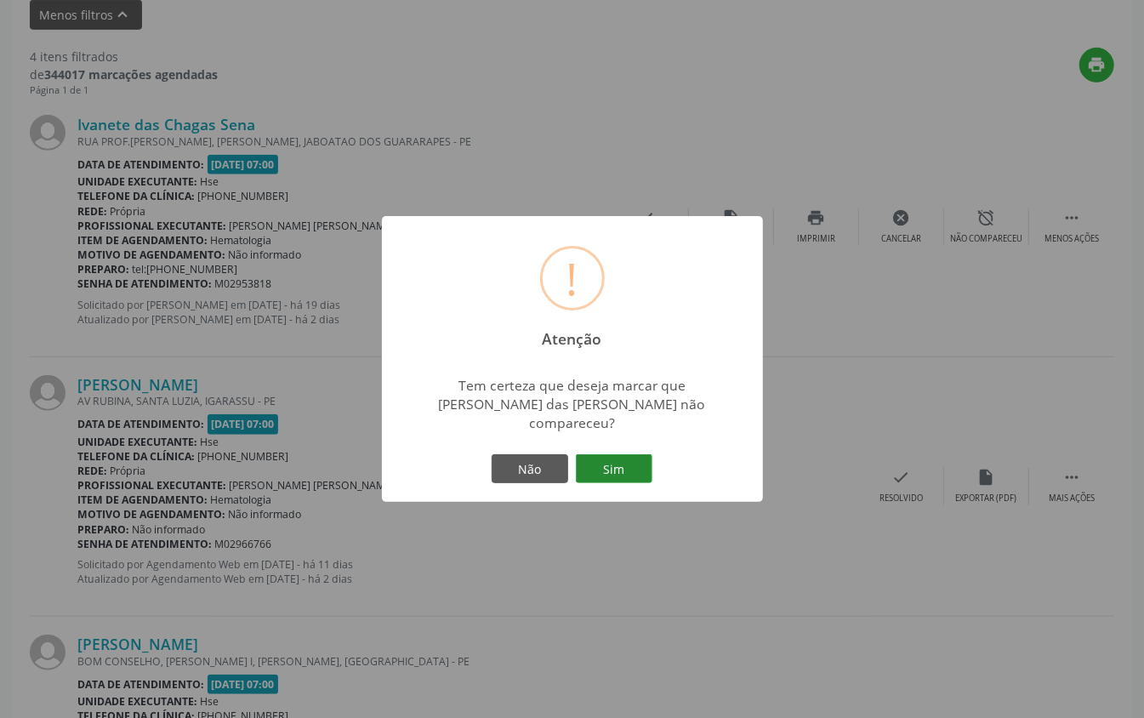
click at [621, 460] on button "Sim" at bounding box center [614, 468] width 77 height 29
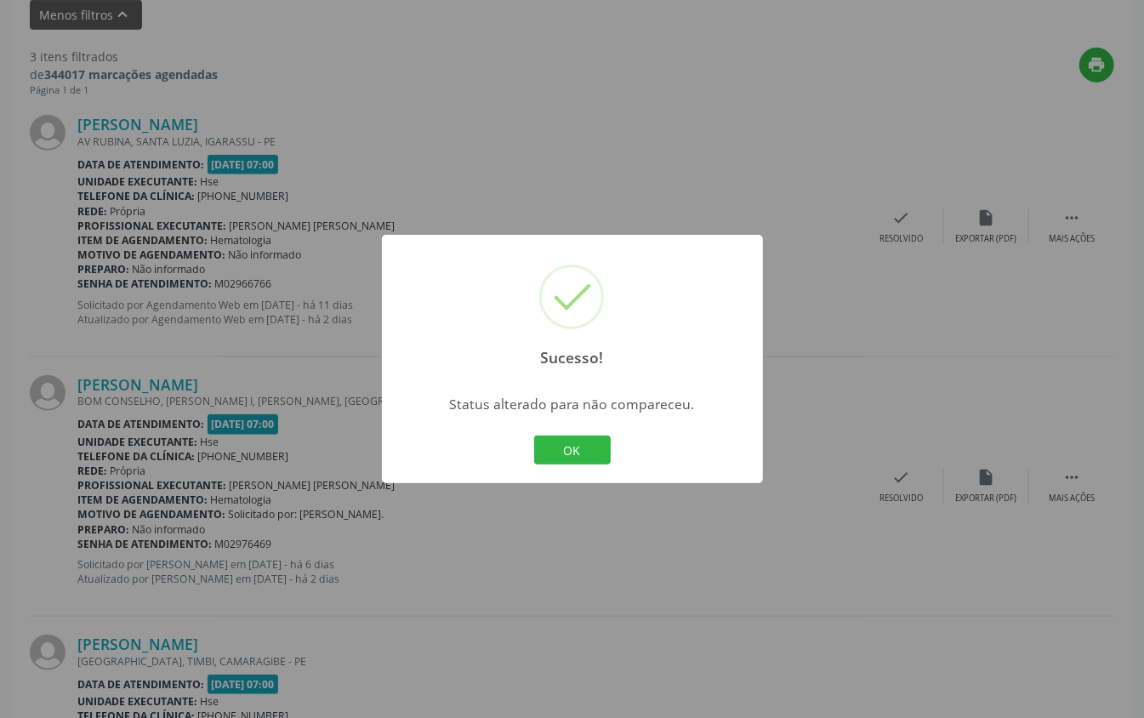
click at [589, 429] on div "Sucesso! × Status alterado para não compareceu. OK Cancel" at bounding box center [572, 359] width 381 height 248
click at [584, 441] on button "OK" at bounding box center [572, 450] width 77 height 29
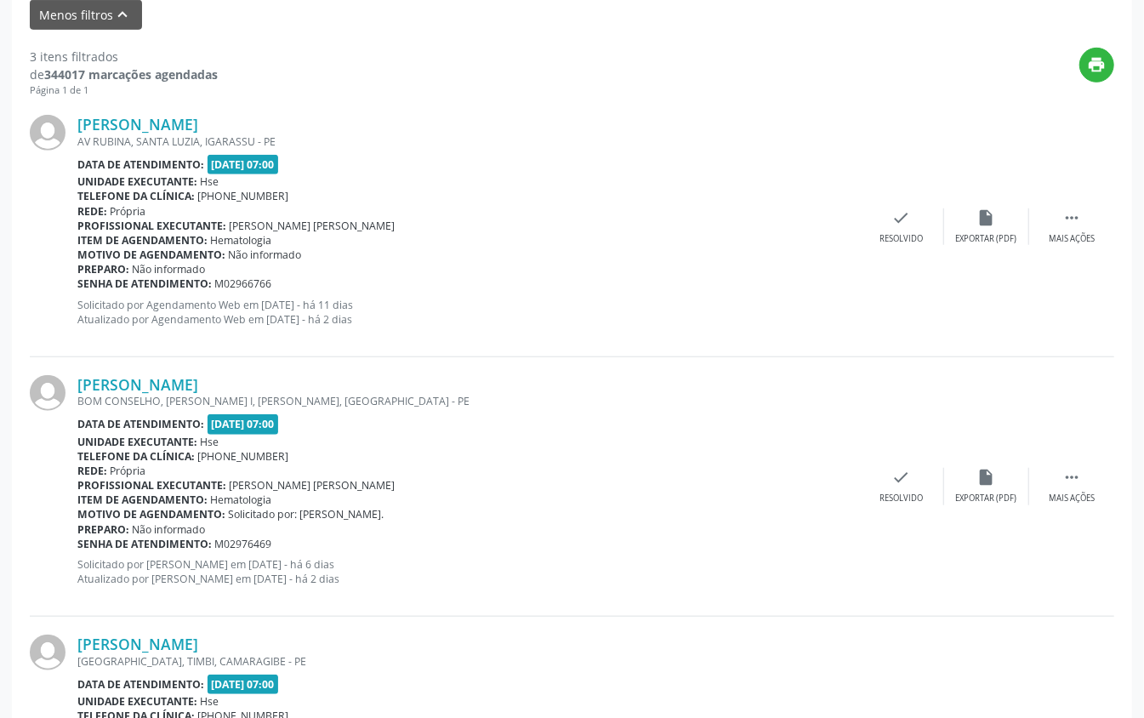
click at [857, 249] on div "[PERSON_NAME] AV RUBINA, SANTA LUZIA, [GEOGRAPHIC_DATA] - PE Data de atendiment…" at bounding box center [572, 226] width 1085 height 259
click at [857, 236] on div "Mais ações" at bounding box center [1072, 239] width 46 height 12
click at [857, 232] on div "alarm_off Não compareceu" at bounding box center [986, 226] width 85 height 37
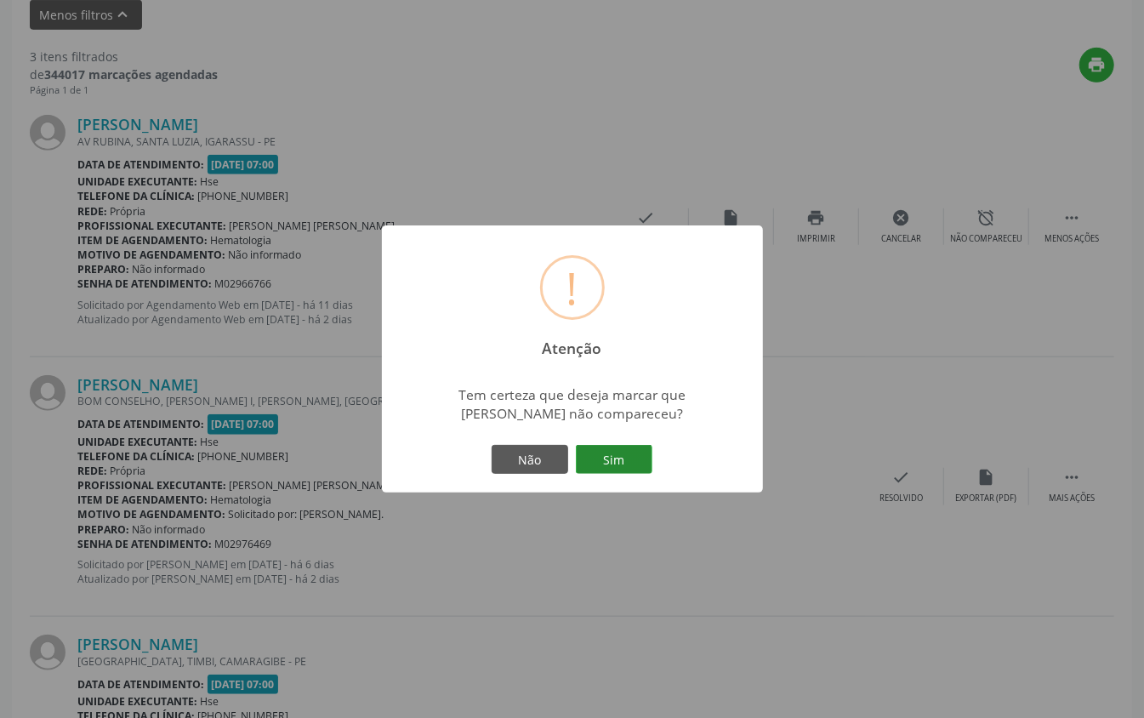
click at [620, 466] on button "Sim" at bounding box center [614, 459] width 77 height 29
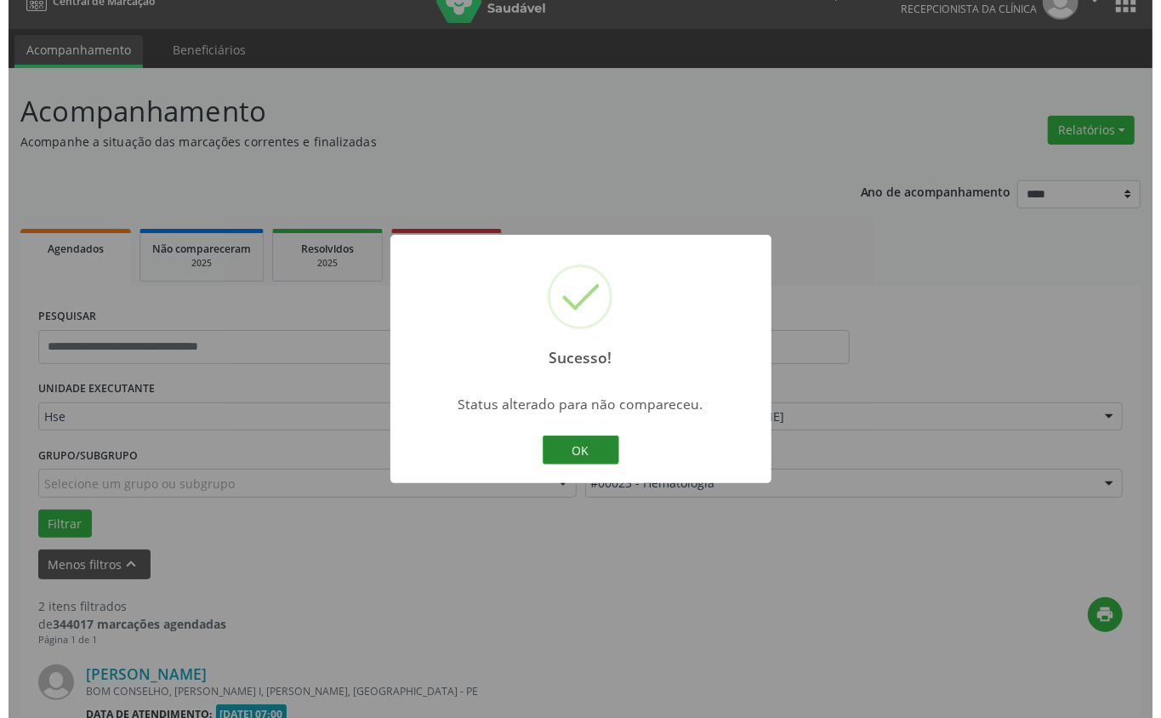
scroll to position [504, 0]
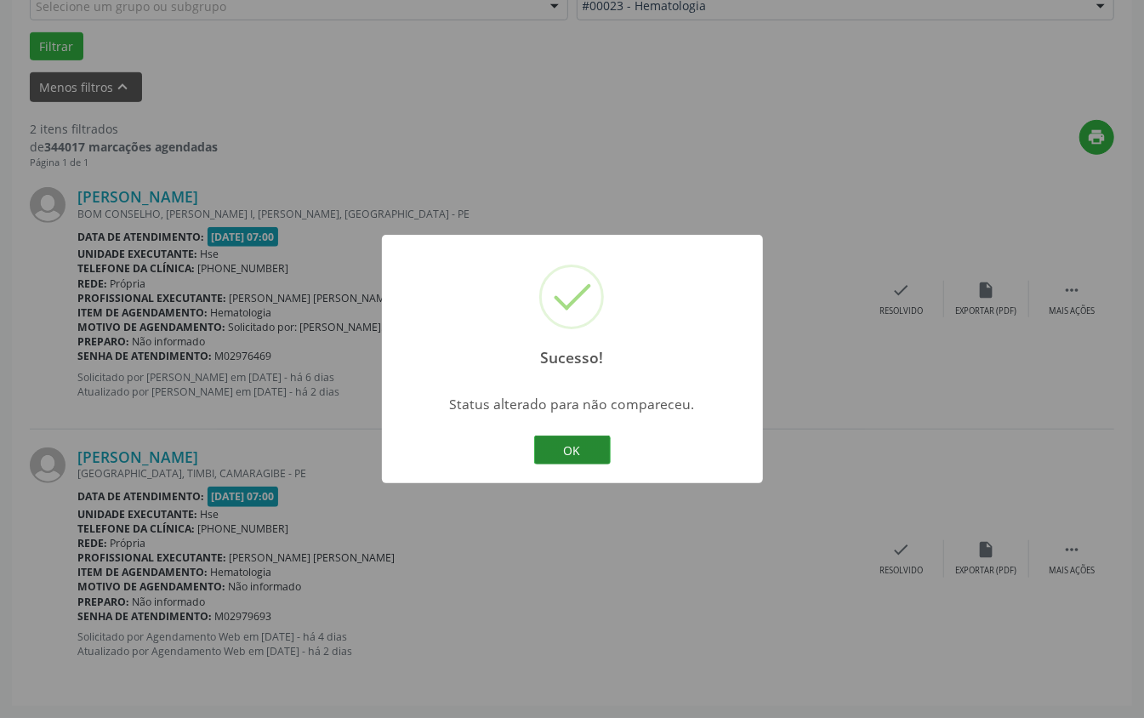
click at [568, 459] on button "OK" at bounding box center [572, 450] width 77 height 29
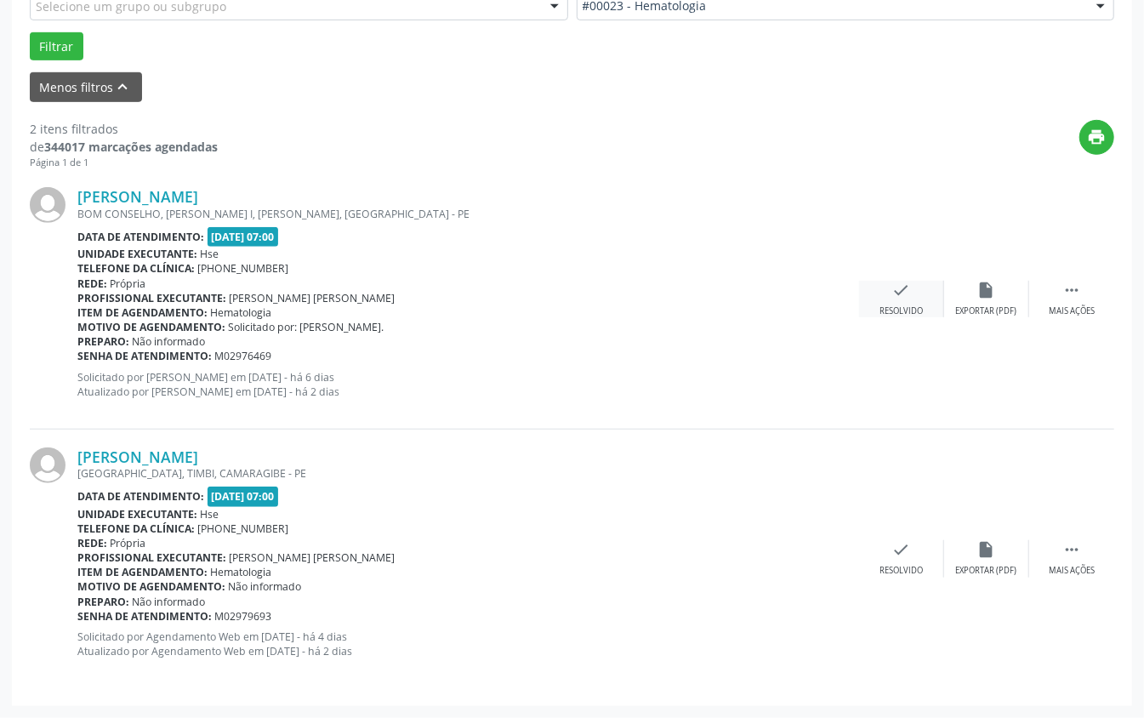
click at [857, 289] on div "check Resolvido" at bounding box center [901, 299] width 85 height 37
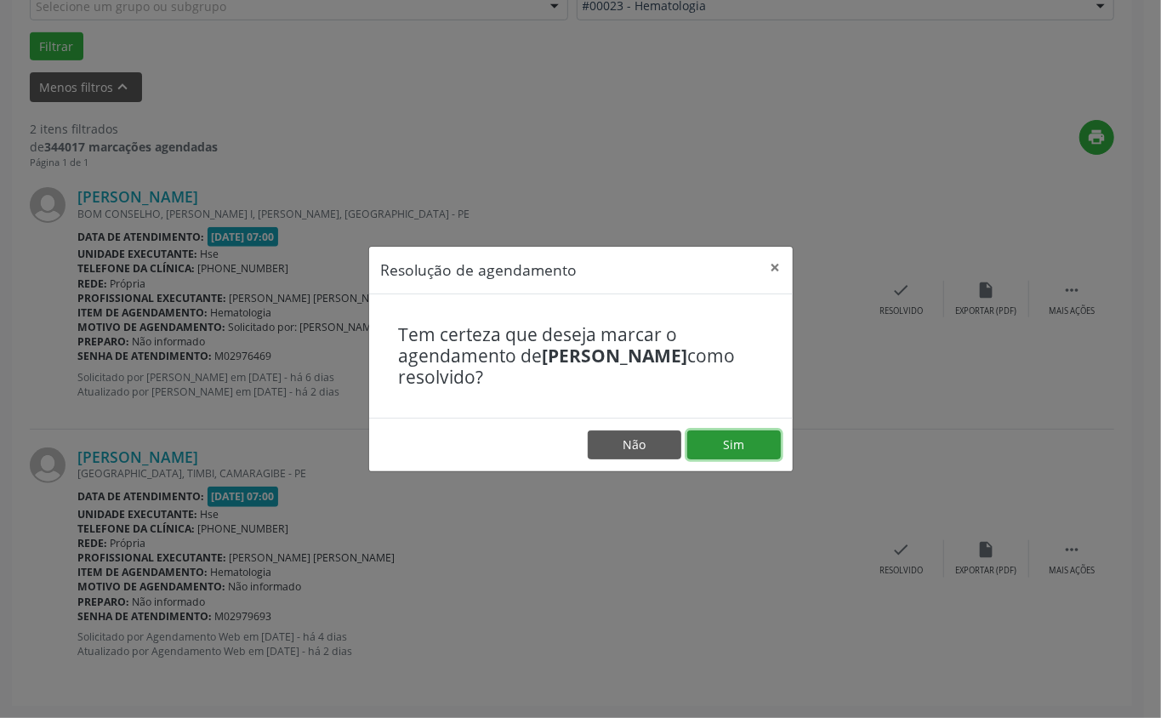
click at [720, 444] on button "Sim" at bounding box center [734, 444] width 94 height 29
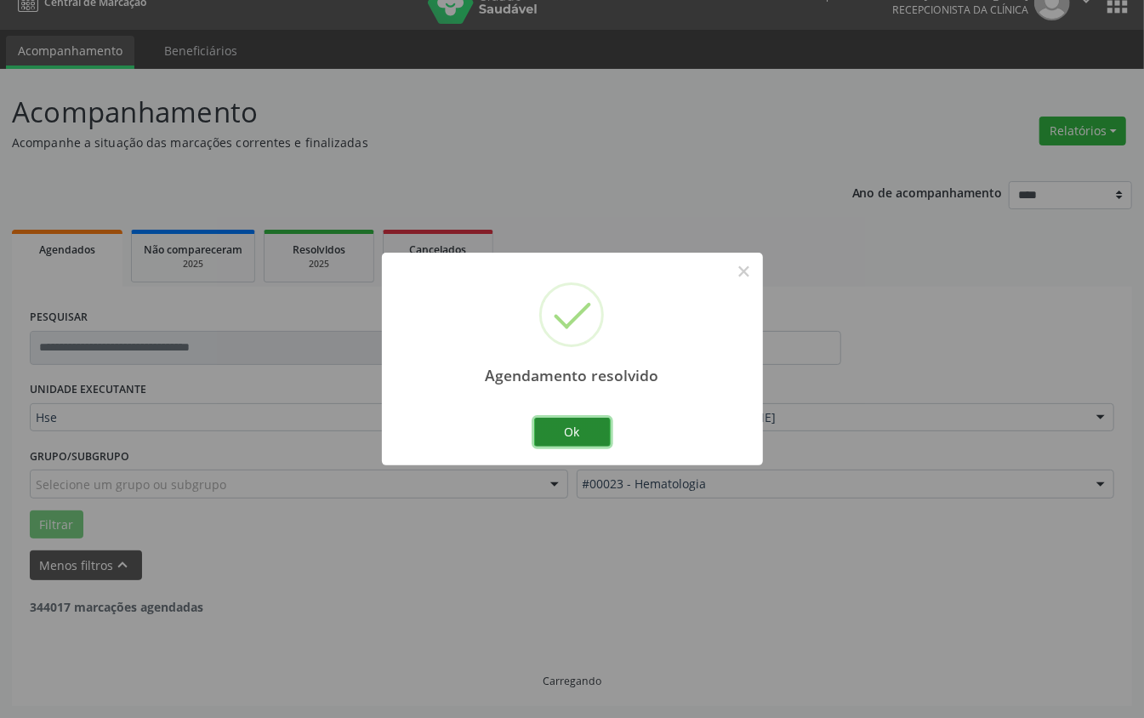
click at [562, 433] on button "Ok" at bounding box center [572, 432] width 77 height 29
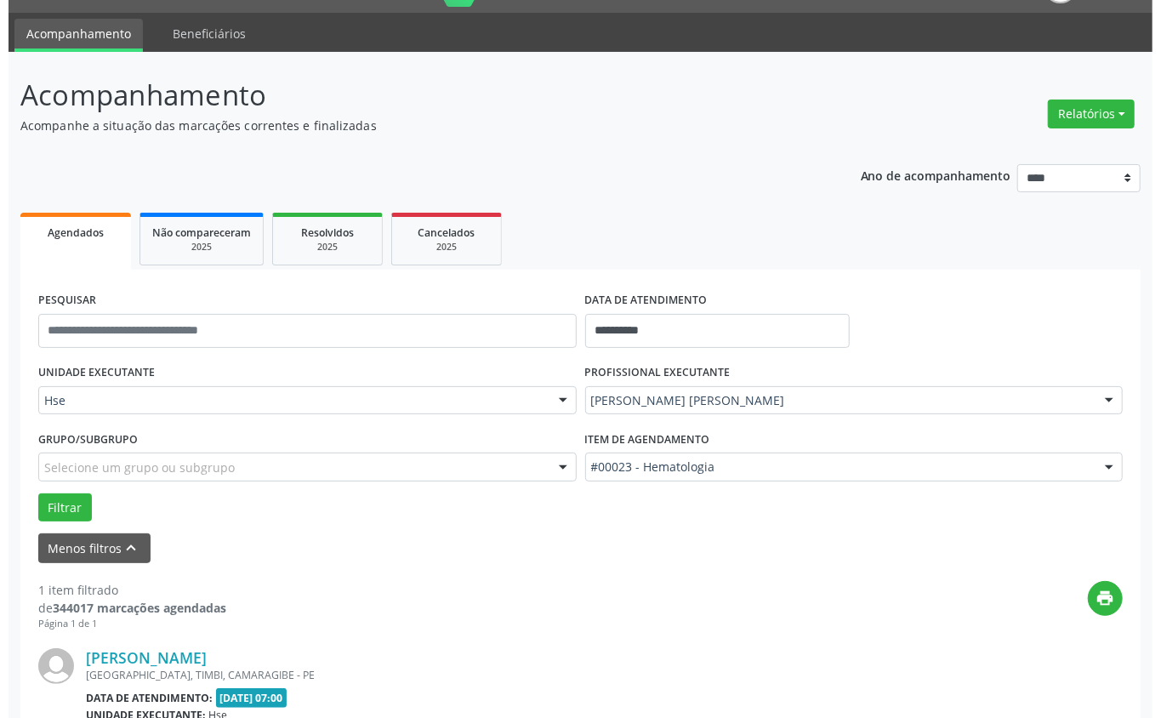
scroll to position [243, 0]
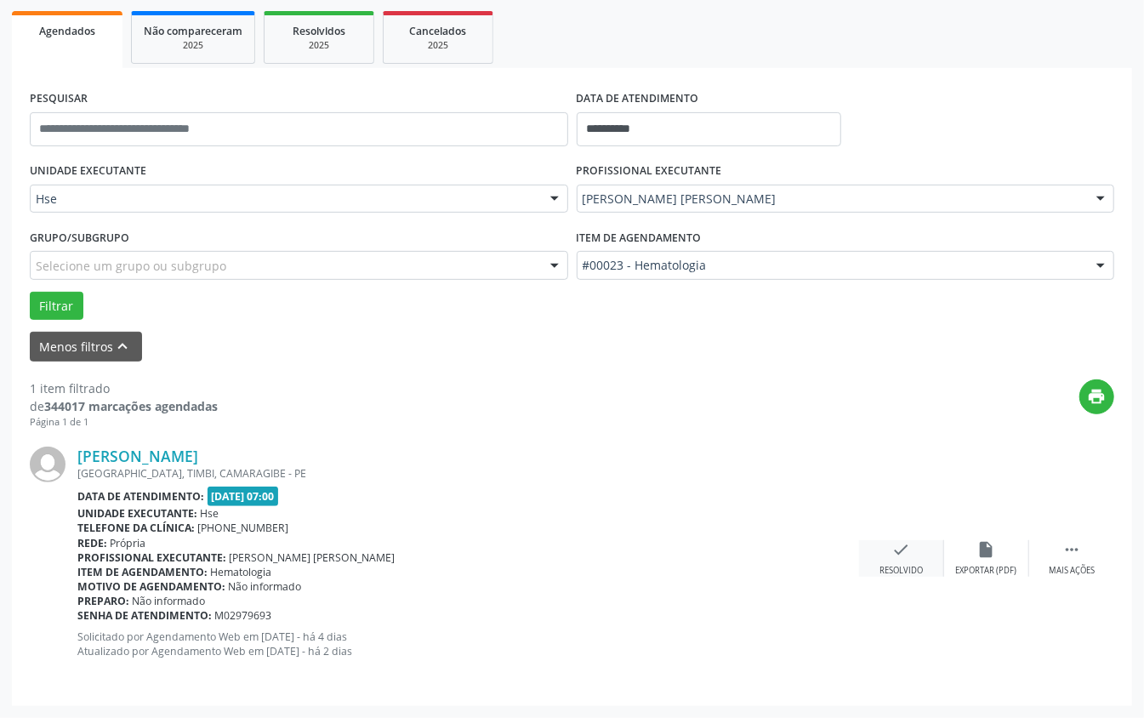
click at [857, 538] on div "check Resolvido" at bounding box center [901, 558] width 85 height 37
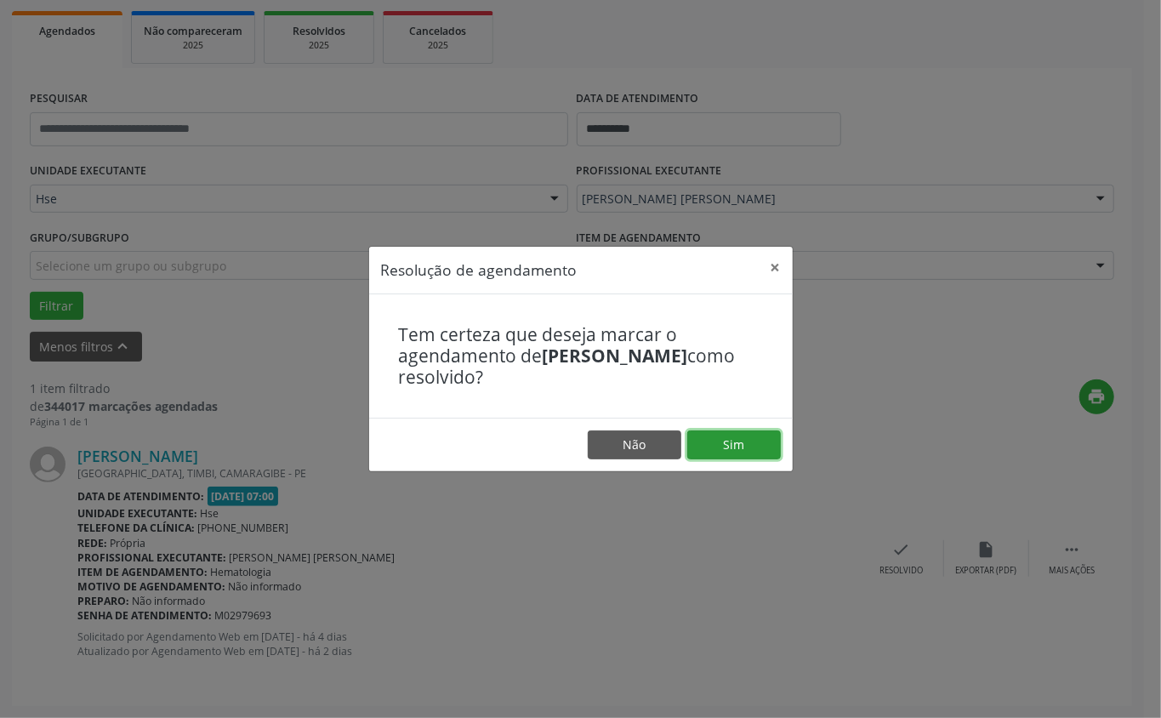
click at [749, 439] on button "Sim" at bounding box center [734, 444] width 94 height 29
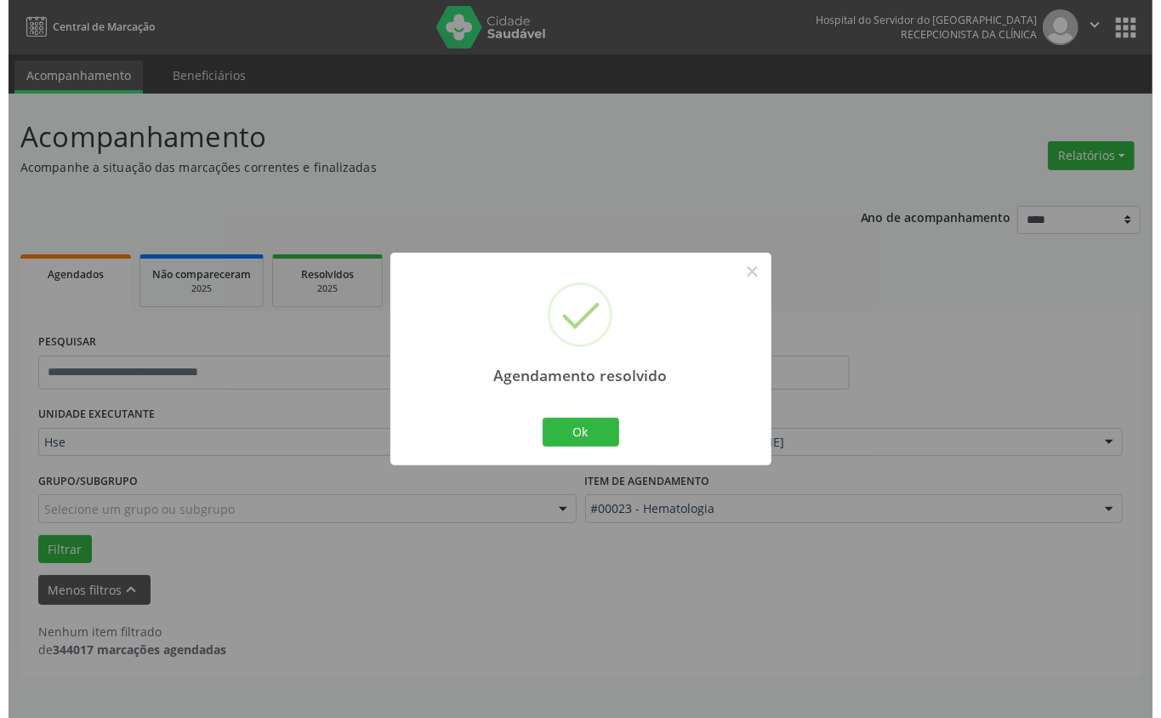
scroll to position [0, 0]
